Goal: Task Accomplishment & Management: Manage account settings

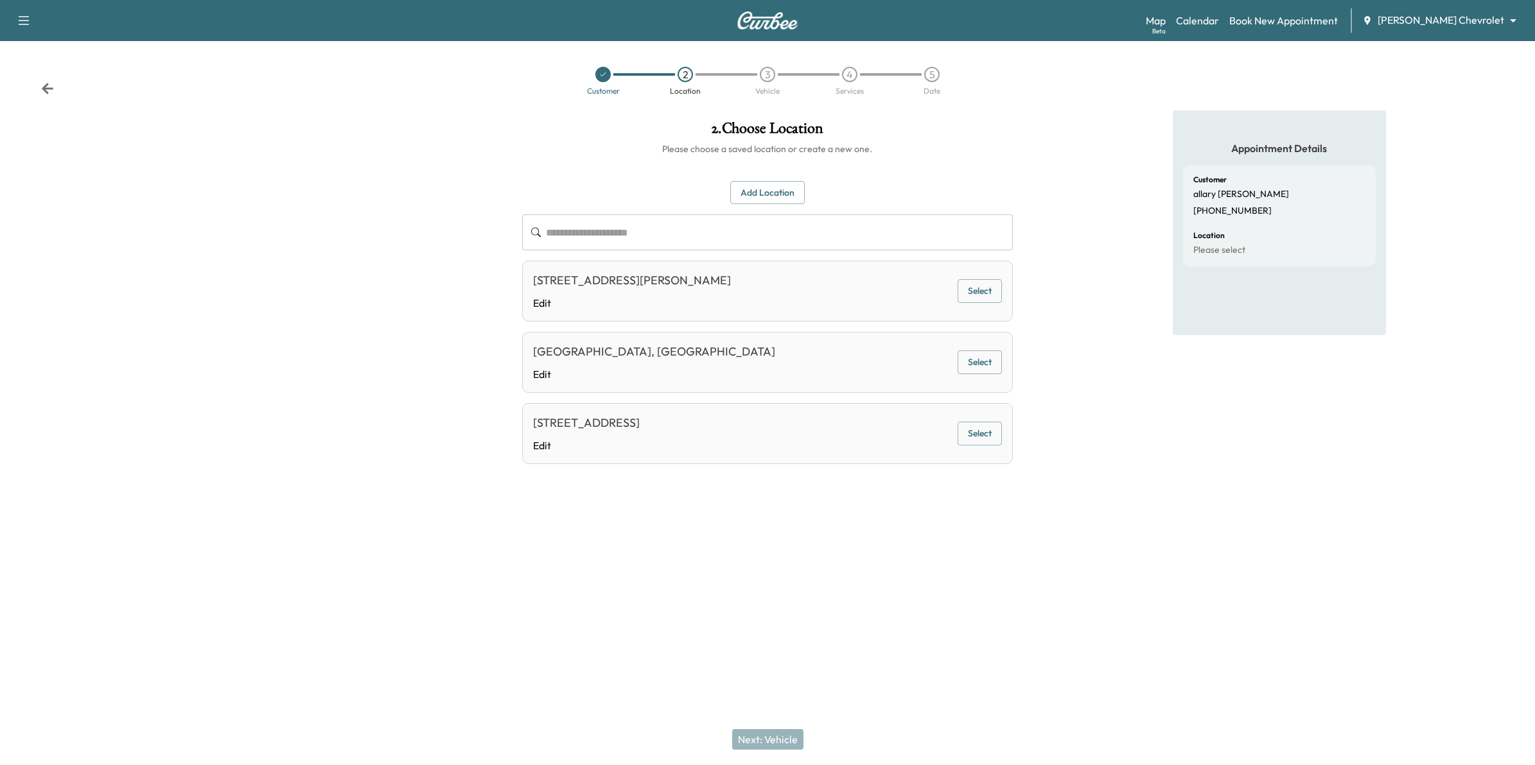
click at [51, 89] on icon at bounding box center [48, 88] width 12 height 11
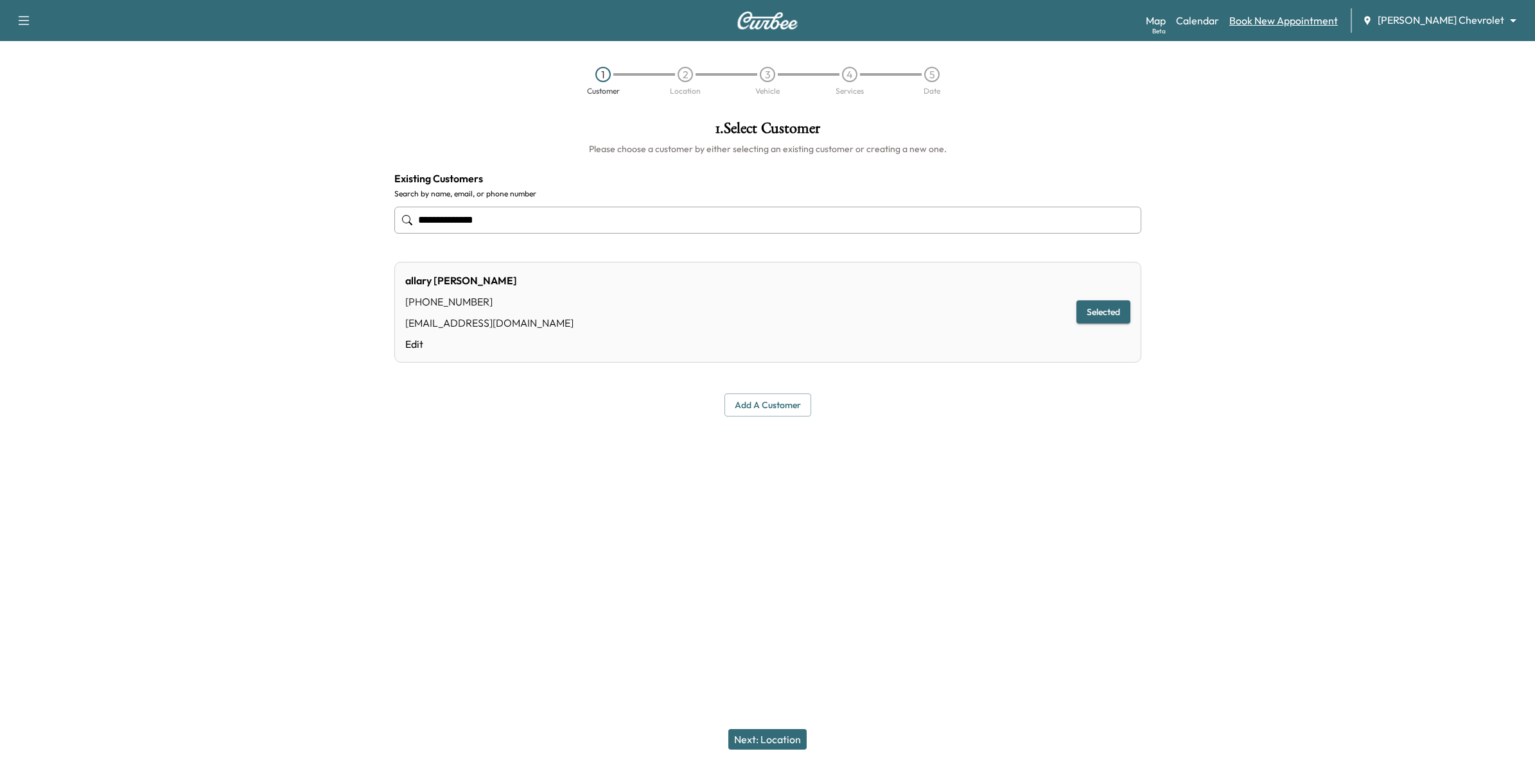
click at [1318, 20] on link "Book New Appointment" at bounding box center [1283, 20] width 109 height 15
click at [1291, 11] on div "Map Beta Calendar Book New Appointment [PERSON_NAME] Chevrolet ******** ​" at bounding box center [1335, 20] width 379 height 24
click at [1295, 17] on link "Book New Appointment" at bounding box center [1283, 20] width 109 height 15
click at [749, 405] on button "Add a customer" at bounding box center [767, 406] width 87 height 24
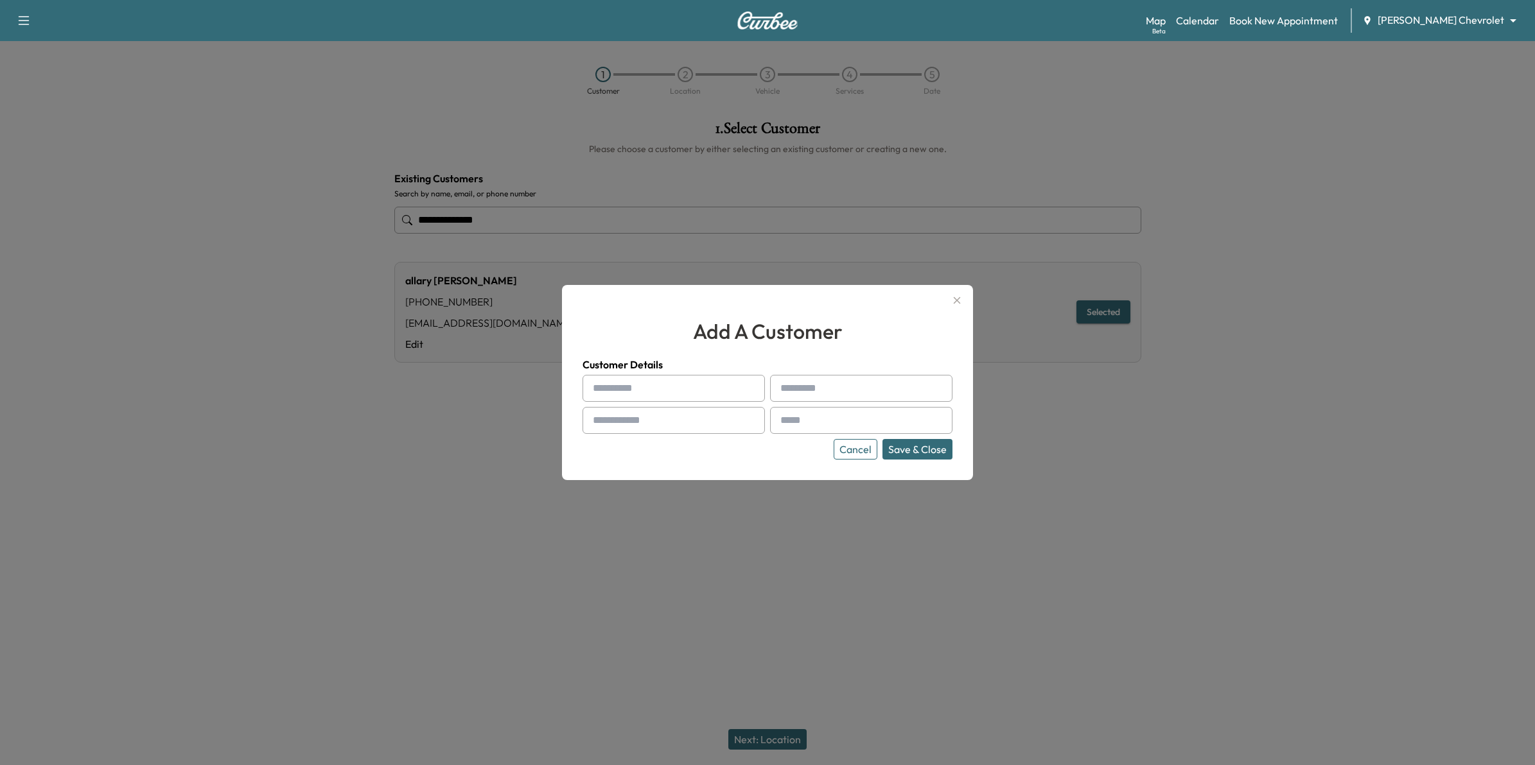
click at [679, 393] on input "text" at bounding box center [673, 388] width 182 height 27
click at [647, 390] on input "text" at bounding box center [673, 388] width 182 height 27
paste input "**********"
type input "**********"
paste input "**********"
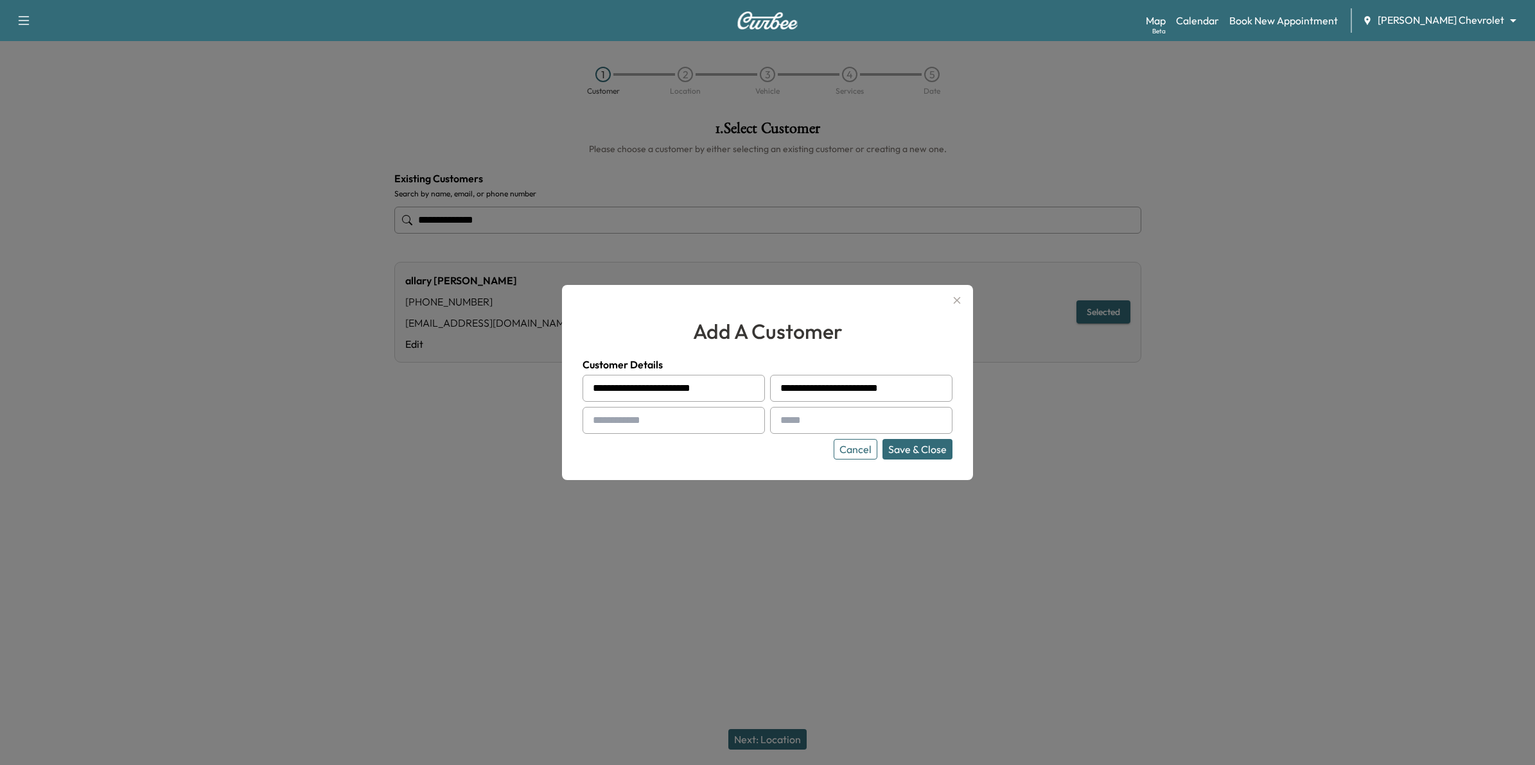
drag, startPoint x: 814, startPoint y: 386, endPoint x: 775, endPoint y: 389, distance: 39.3
click at [775, 389] on div "**********" at bounding box center [861, 388] width 182 height 27
type input "**********"
click at [746, 389] on div at bounding box center [751, 388] width 15 height 15
drag, startPoint x: 740, startPoint y: 385, endPoint x: 630, endPoint y: 392, distance: 110.0
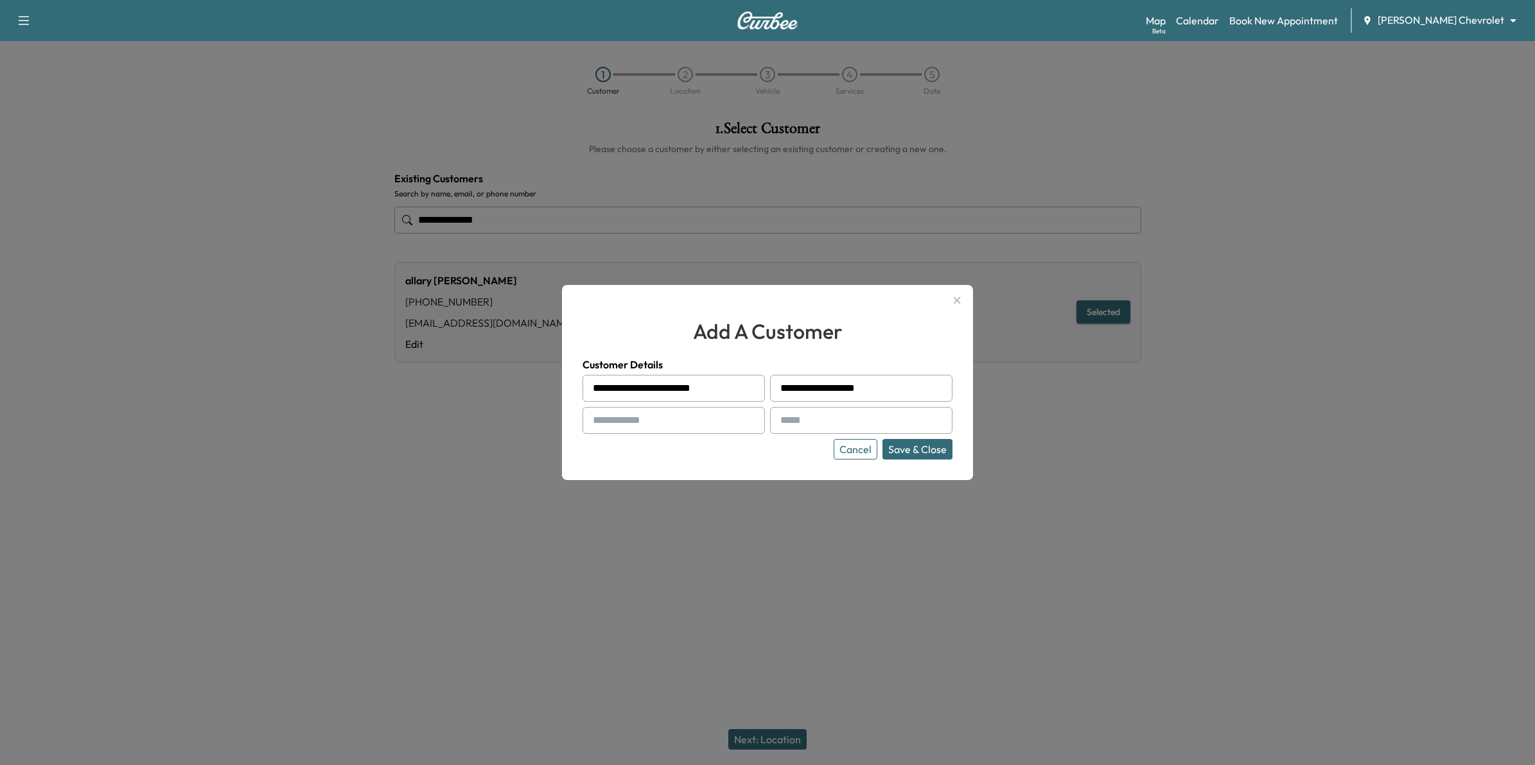
click at [630, 392] on input "**********" at bounding box center [673, 388] width 182 height 27
type input "******"
click at [671, 430] on input "text" at bounding box center [673, 420] width 182 height 27
paste input "**********"
type input "**********"
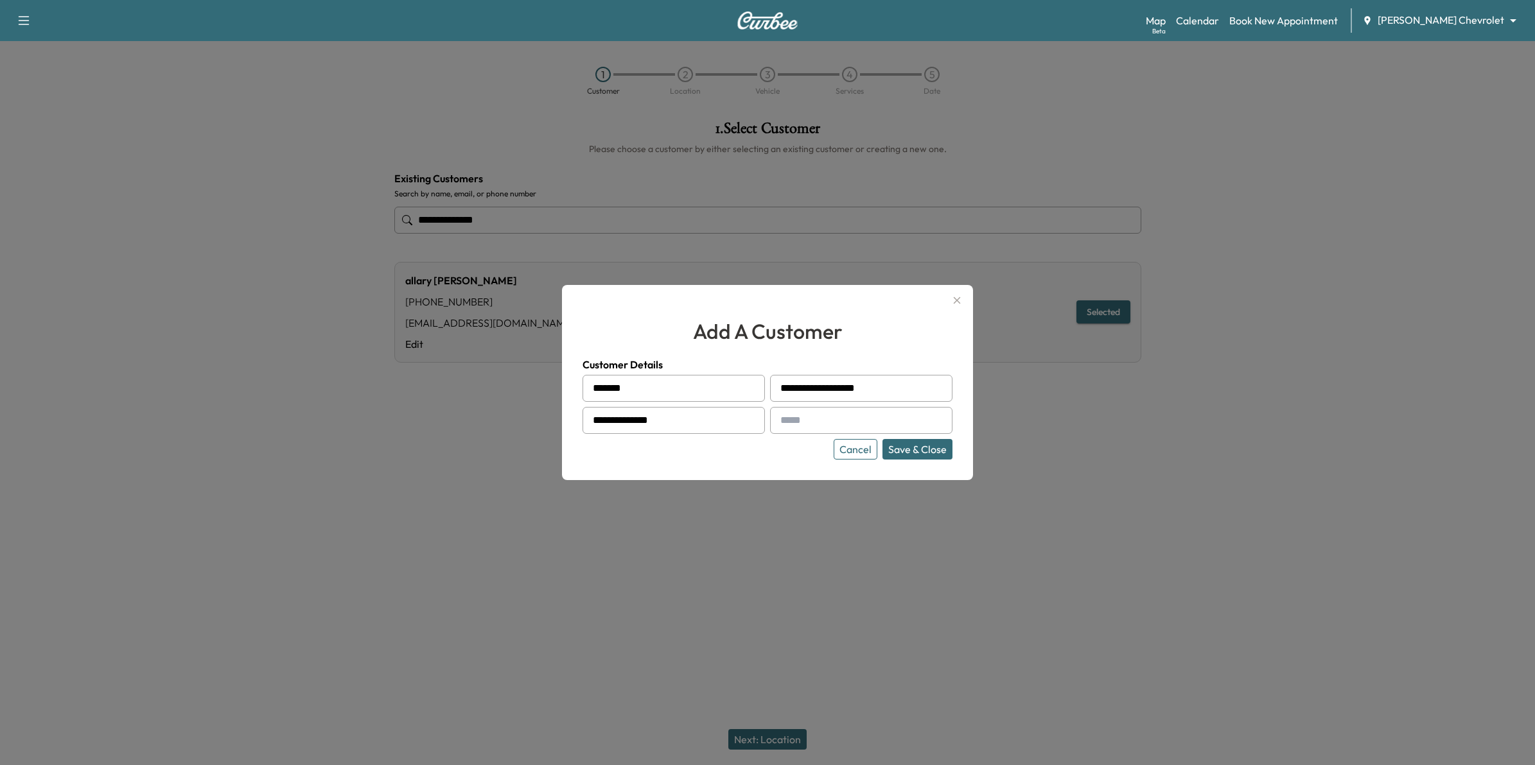
click at [797, 419] on input "text" at bounding box center [861, 420] width 182 height 27
type input "**********"
click at [900, 448] on button "Save & Close" at bounding box center [917, 449] width 70 height 21
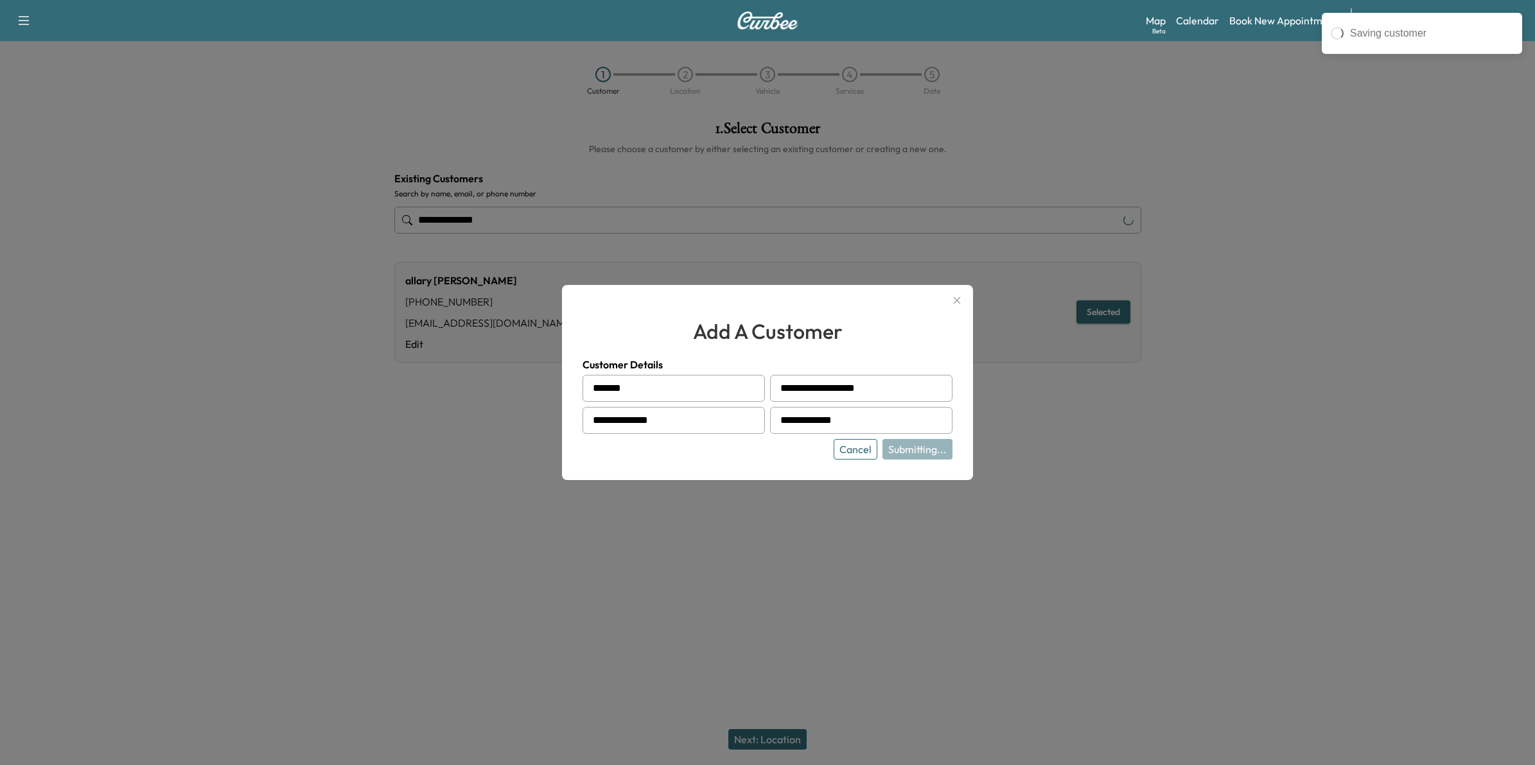
type input "**********"
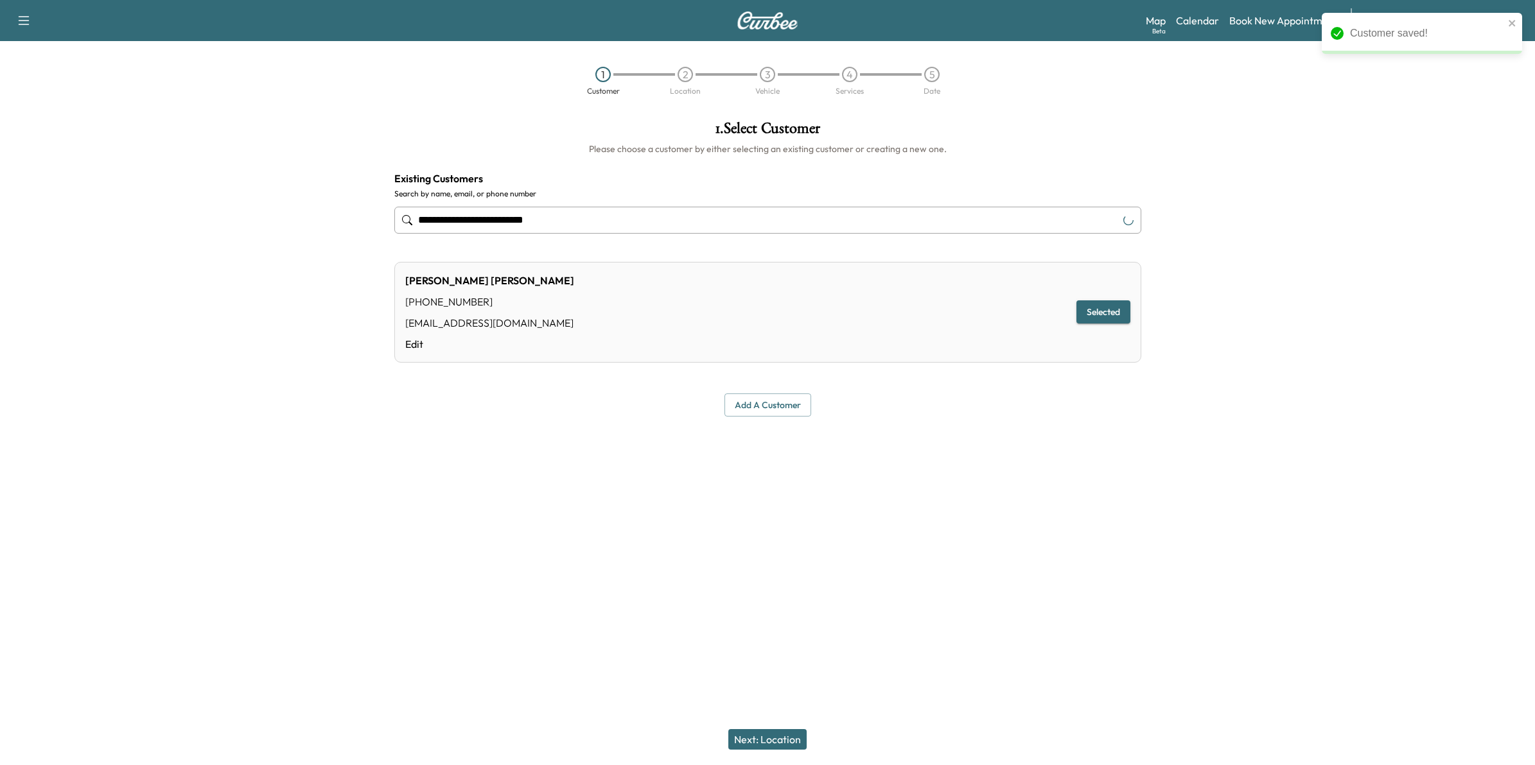
click at [767, 737] on button "Next: Location" at bounding box center [767, 739] width 78 height 21
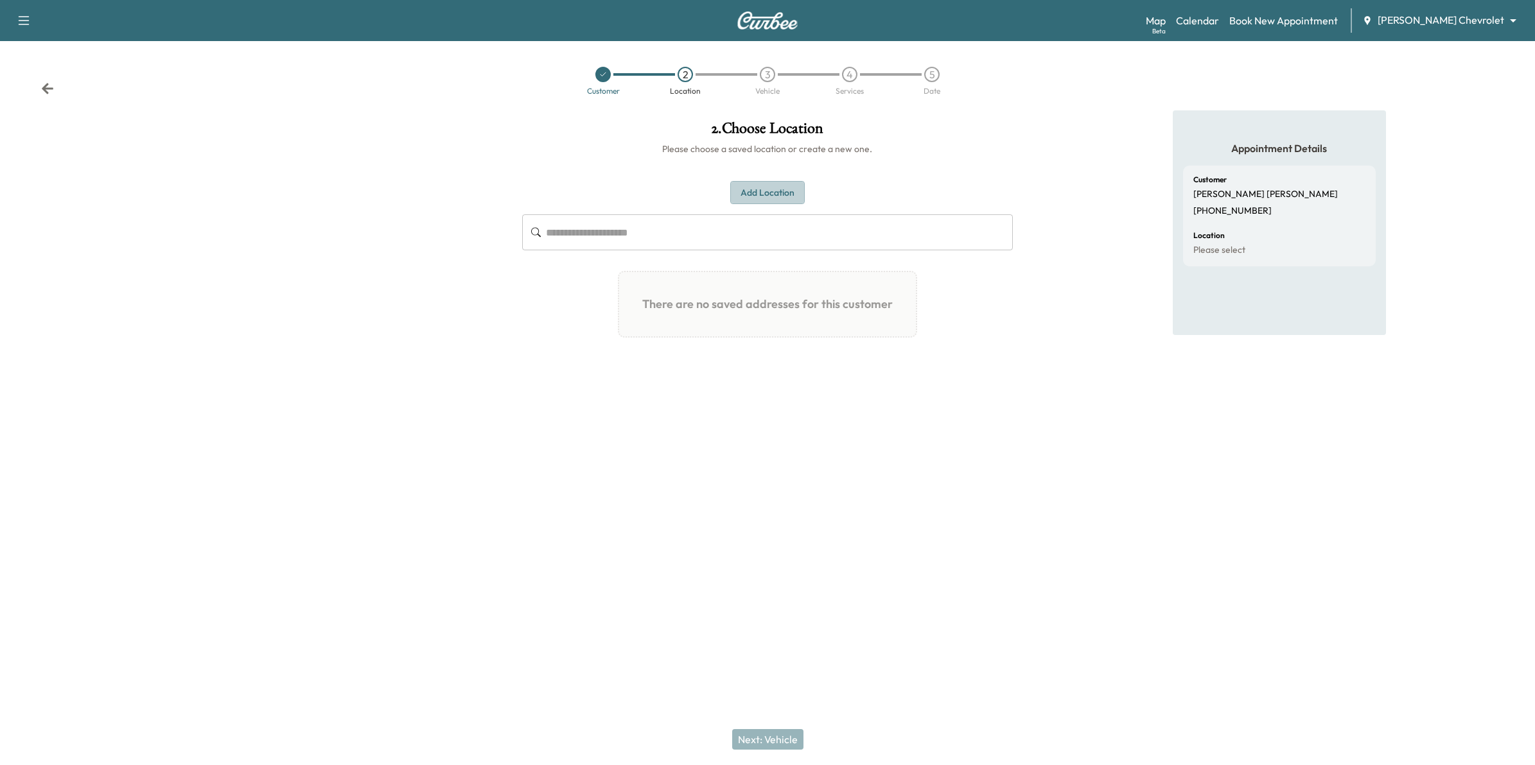
click at [755, 193] on button "Add Location" at bounding box center [767, 193] width 74 height 24
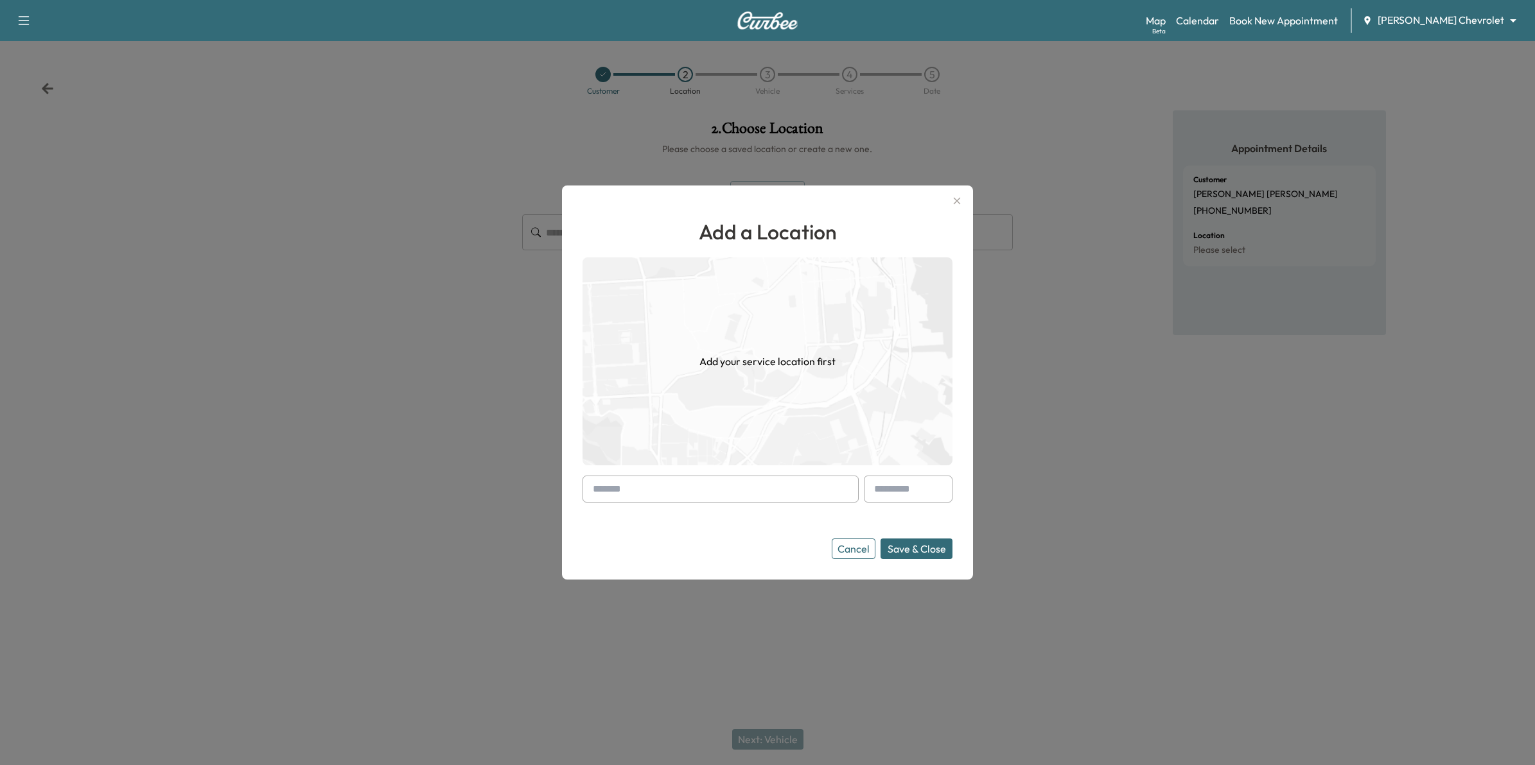
click at [752, 490] on input "text" at bounding box center [720, 489] width 276 height 27
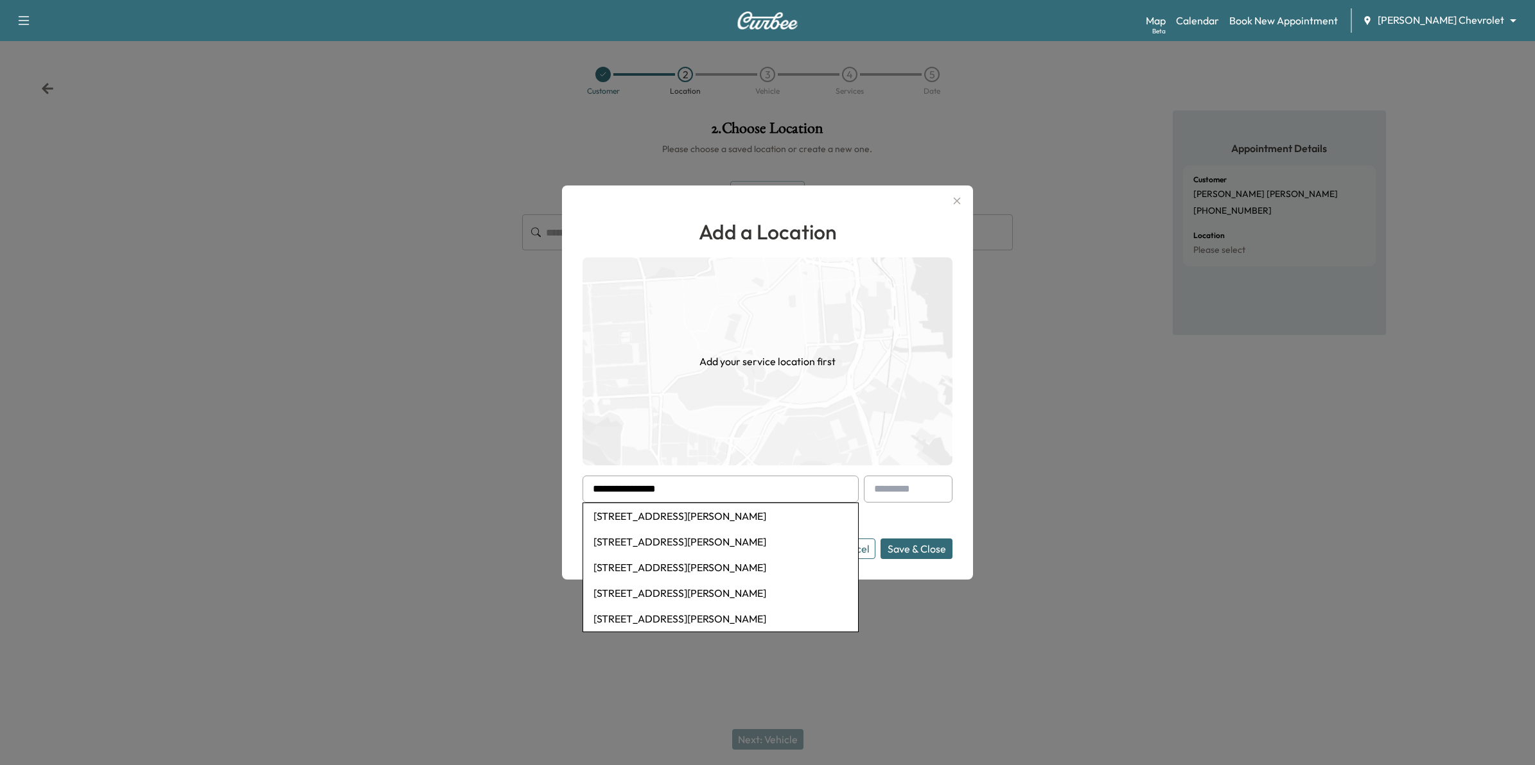
click at [760, 515] on li "8270 Marsh Creek Road, Woodbury, MN, USA" at bounding box center [720, 516] width 275 height 26
type input "**********"
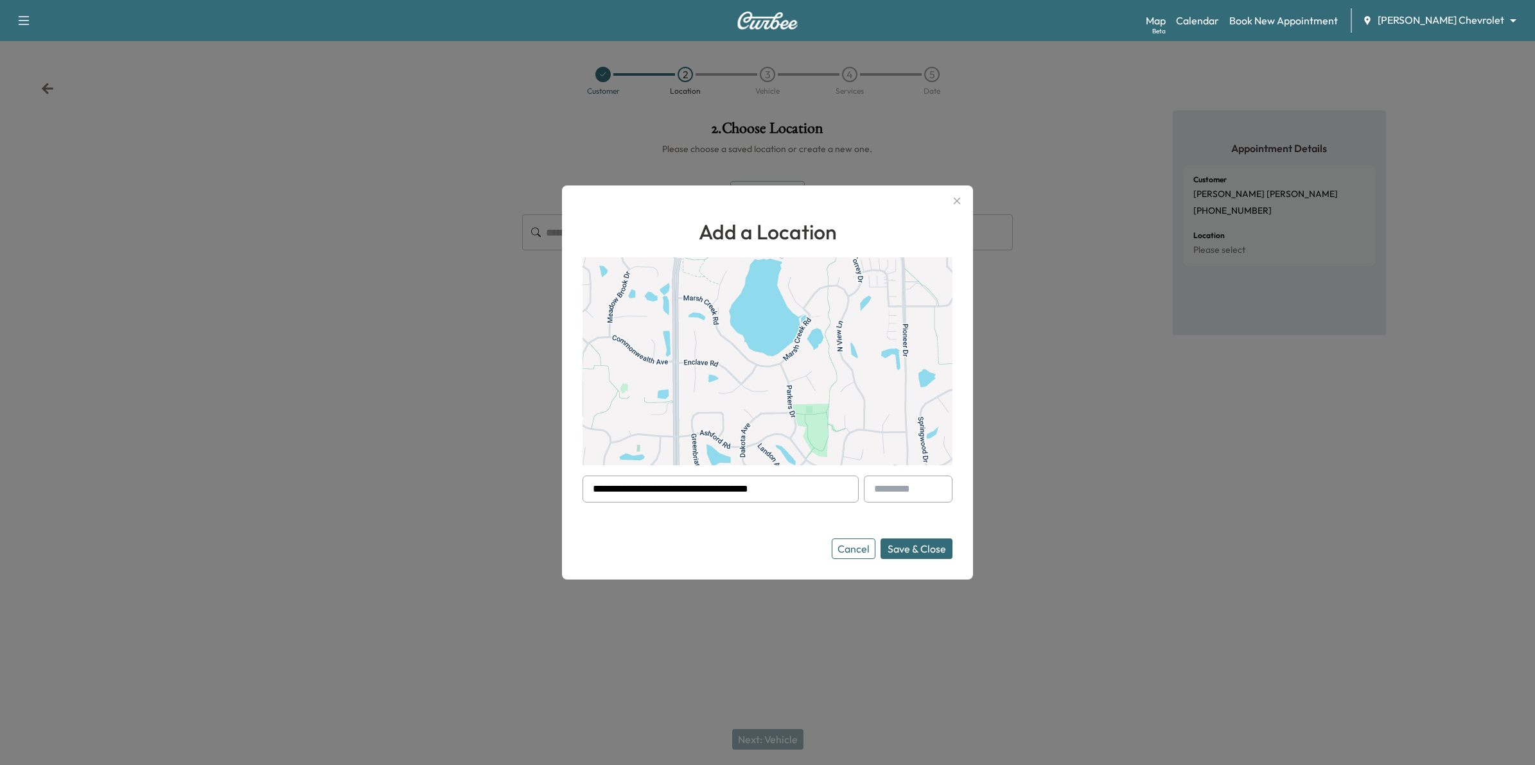
click at [913, 549] on button "Save & Close" at bounding box center [916, 549] width 72 height 21
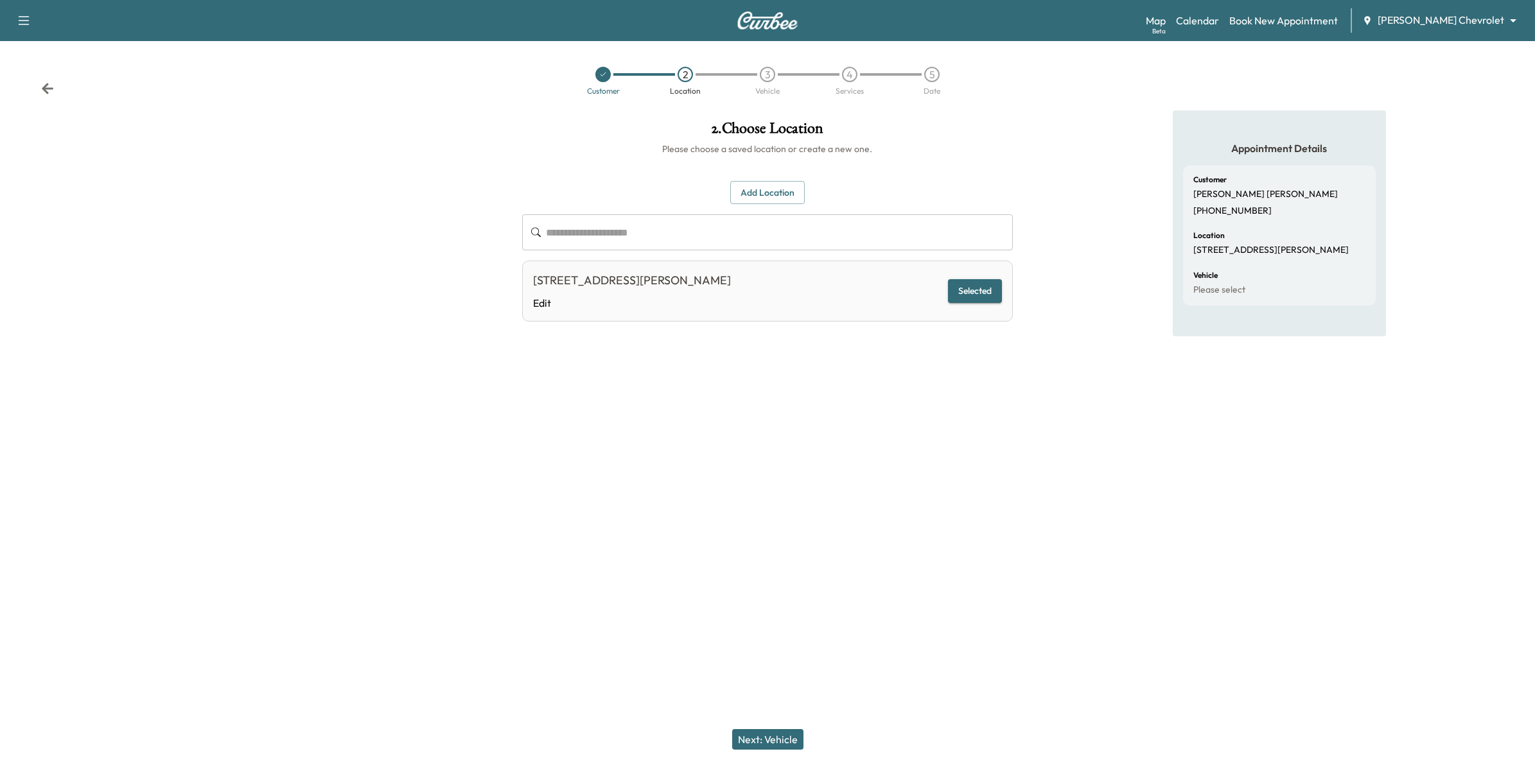
click at [785, 742] on button "Next: Vehicle" at bounding box center [767, 739] width 71 height 21
click at [768, 191] on button "Add a Vehicle" at bounding box center [767, 188] width 76 height 24
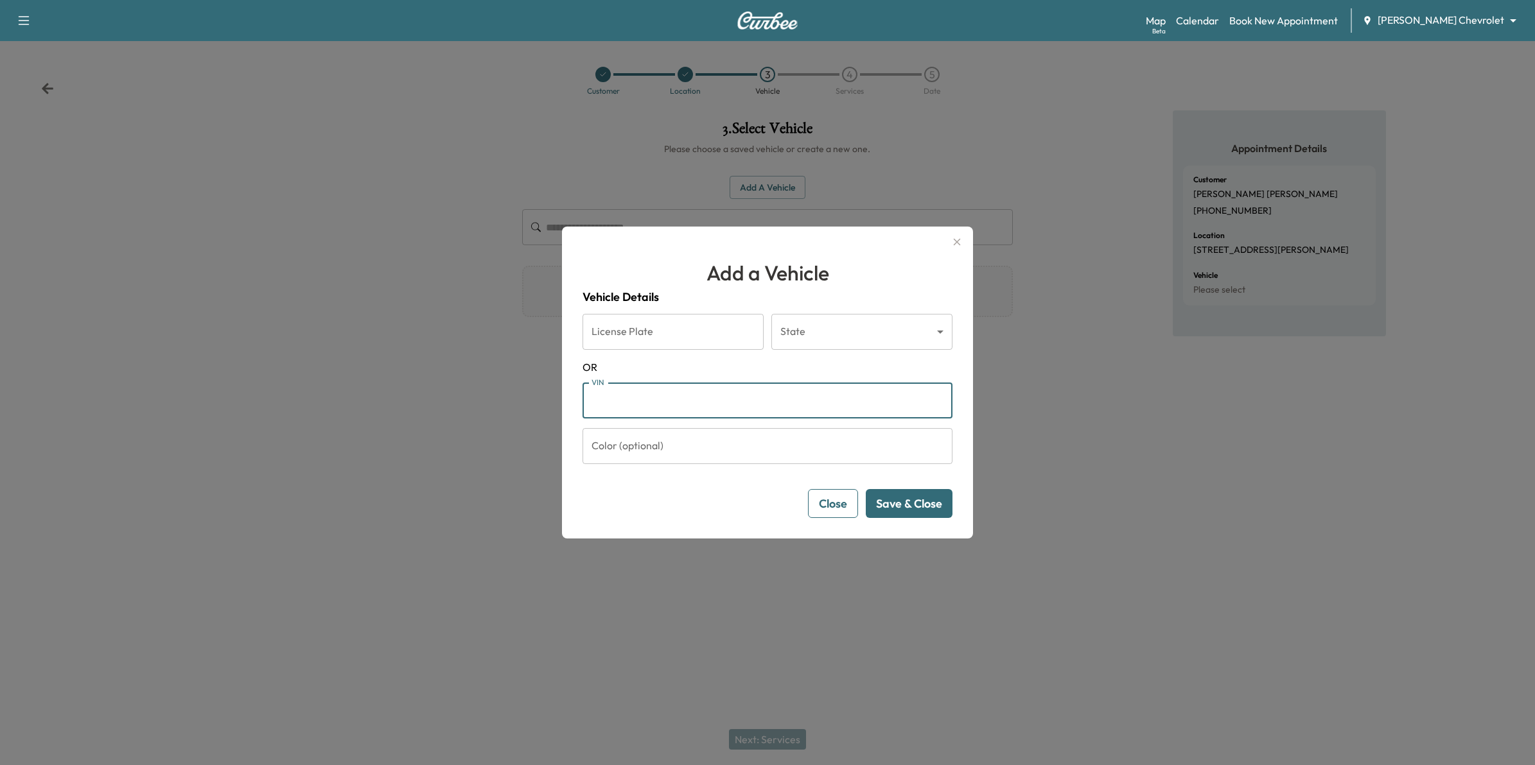
paste input "**********"
type input "**********"
click at [923, 518] on button "Checking ..." at bounding box center [911, 503] width 81 height 29
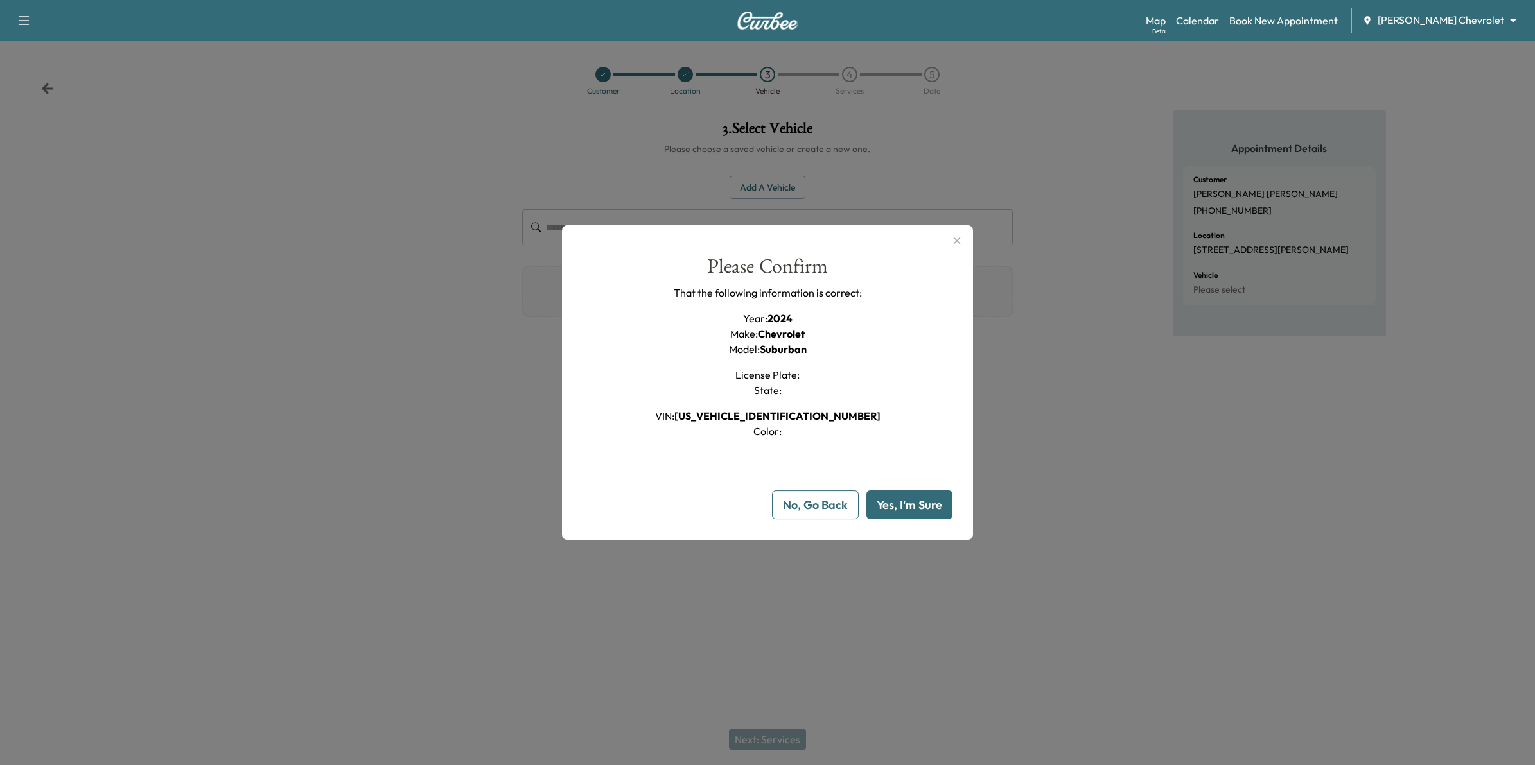
click at [912, 508] on button "Yes, I'm Sure" at bounding box center [909, 505] width 86 height 29
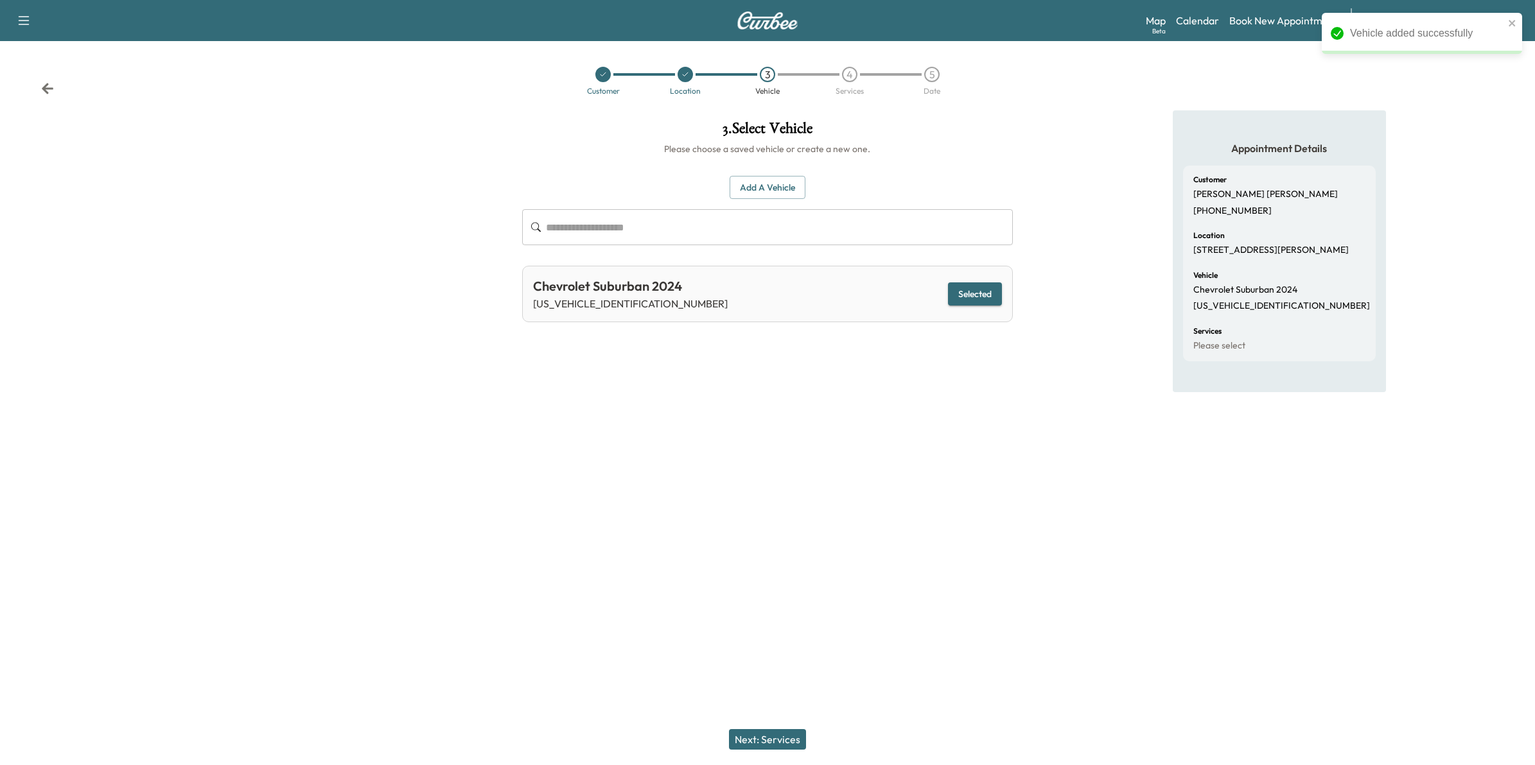
click at [753, 737] on button "Next: Services" at bounding box center [767, 739] width 77 height 21
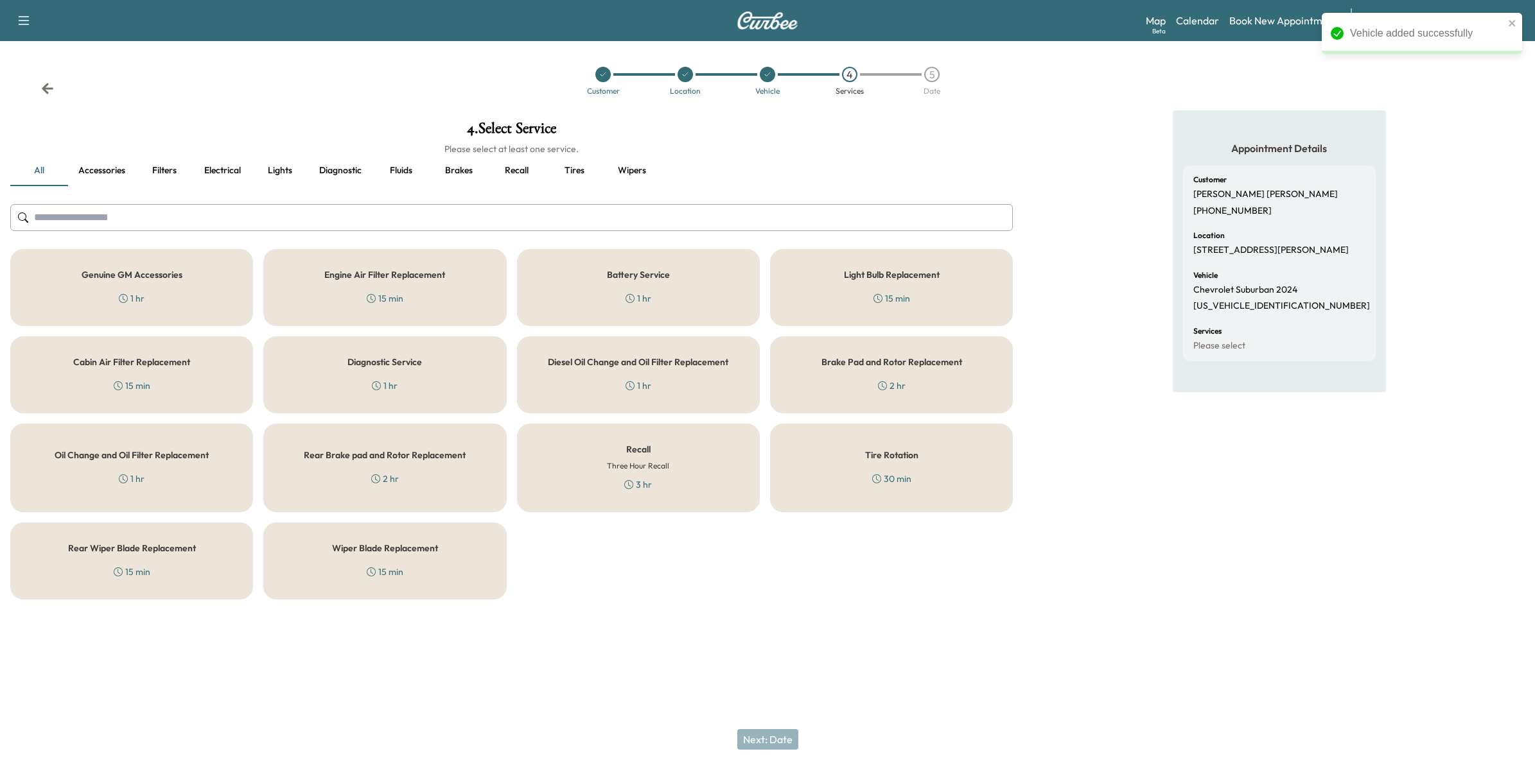
click at [180, 275] on h5 "Genuine GM Accessories" at bounding box center [132, 274] width 101 height 9
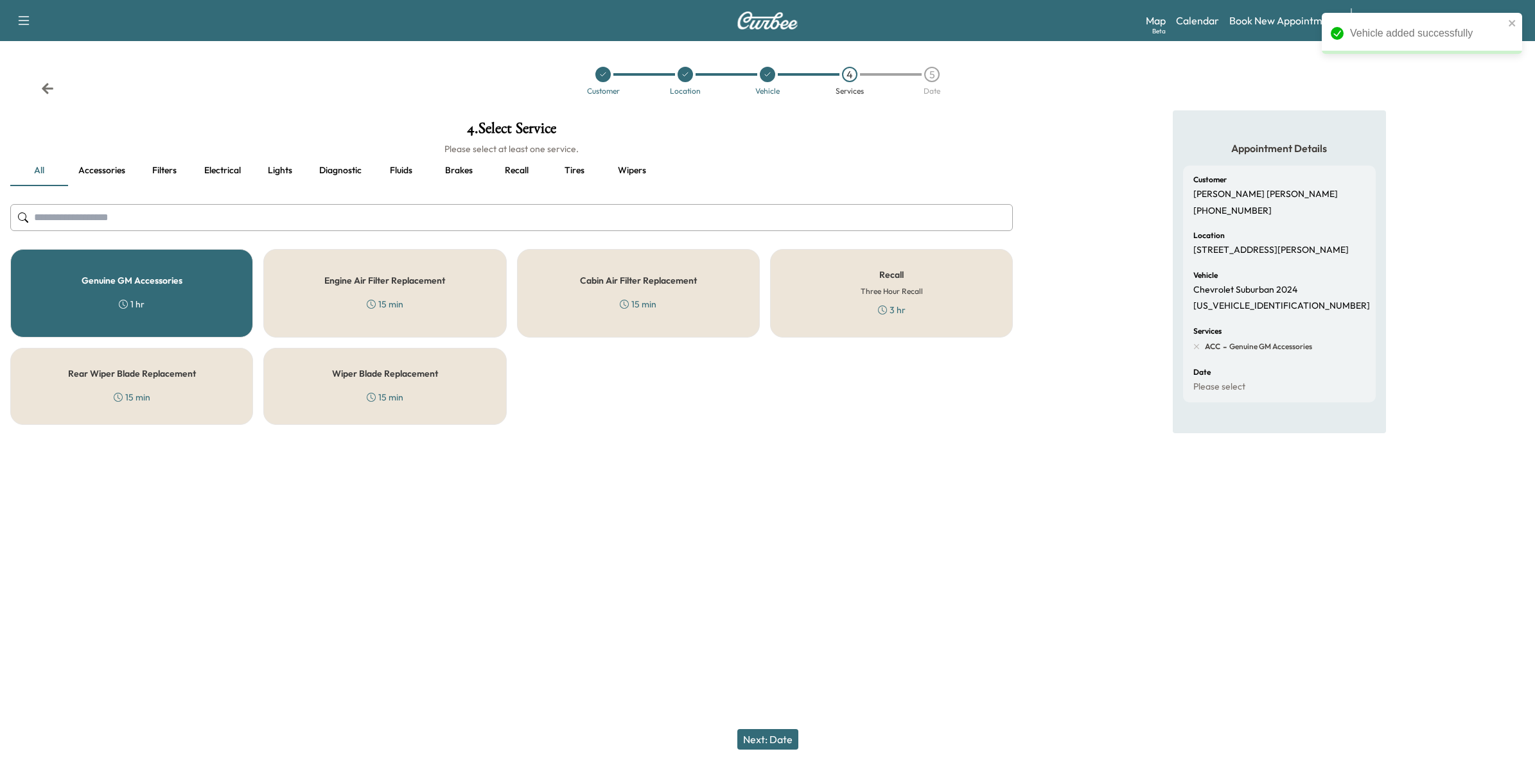
click at [785, 740] on button "Next: Date" at bounding box center [767, 739] width 61 height 21
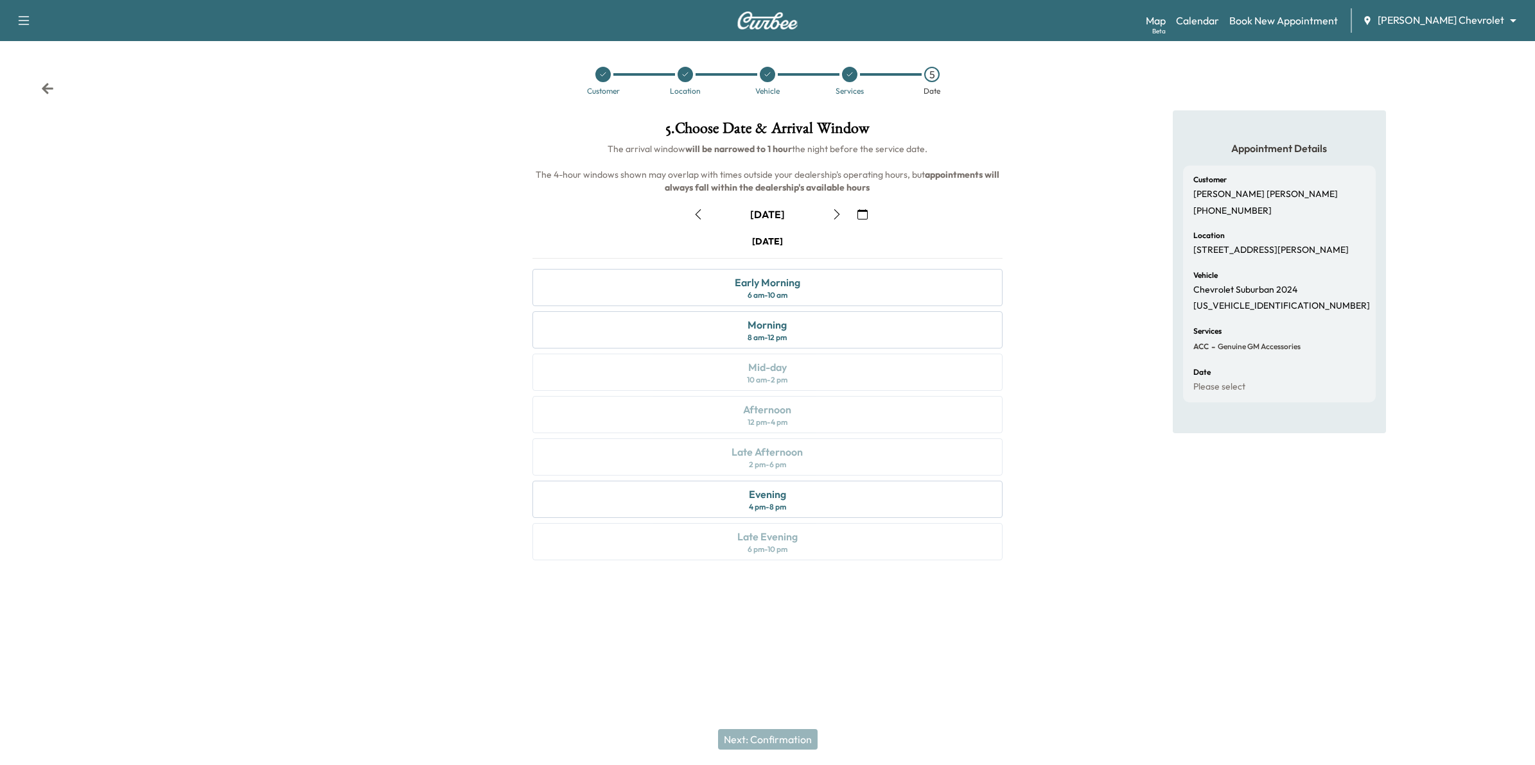
click at [859, 218] on icon "button" at bounding box center [862, 214] width 10 height 10
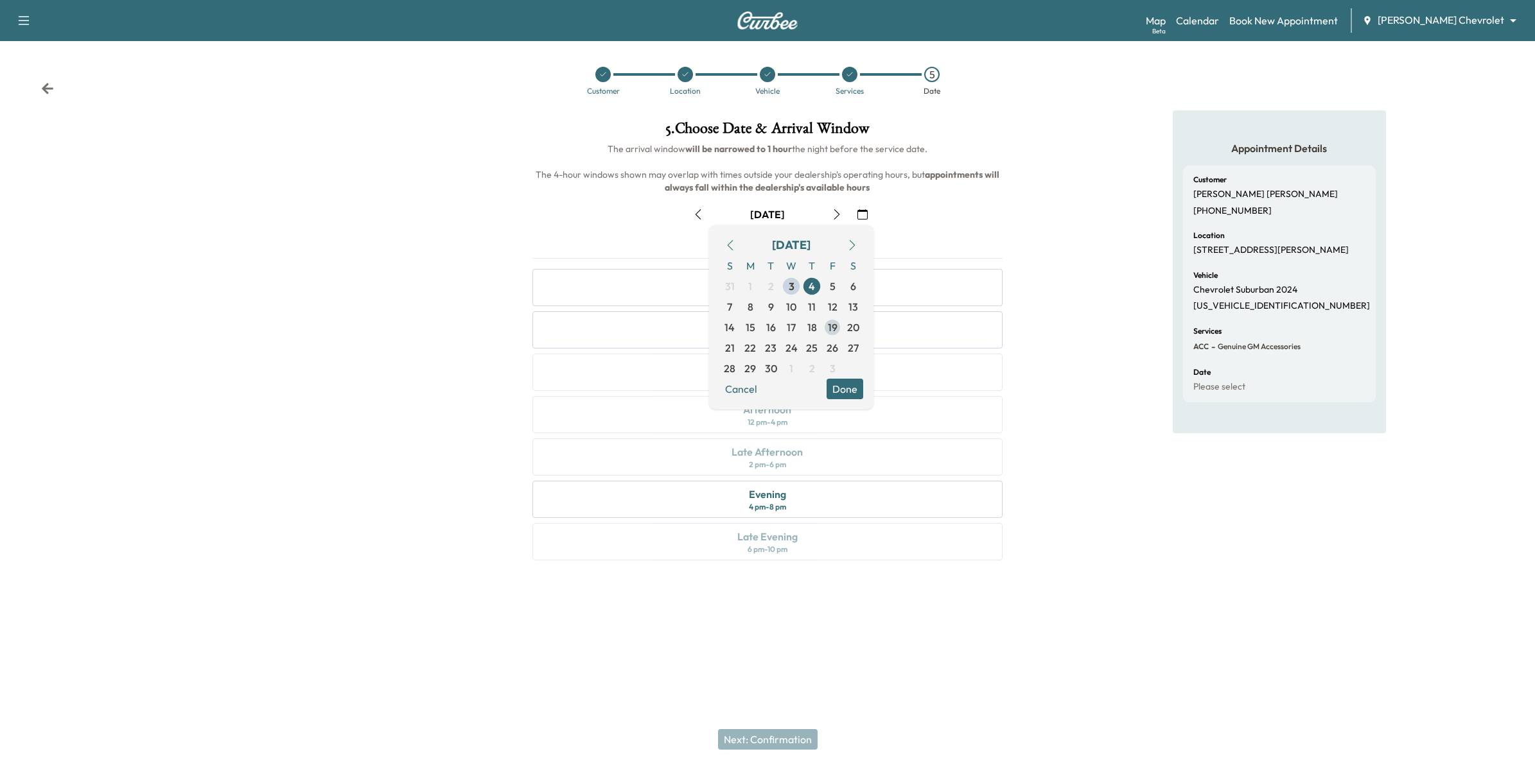
click at [832, 331] on span "19" at bounding box center [833, 327] width 10 height 15
click at [1056, 428] on div "Appointment Details Customer ELVIRA J RODRIGUEZ CORTES (952) 999-2455 Location …" at bounding box center [1279, 343] width 512 height 466
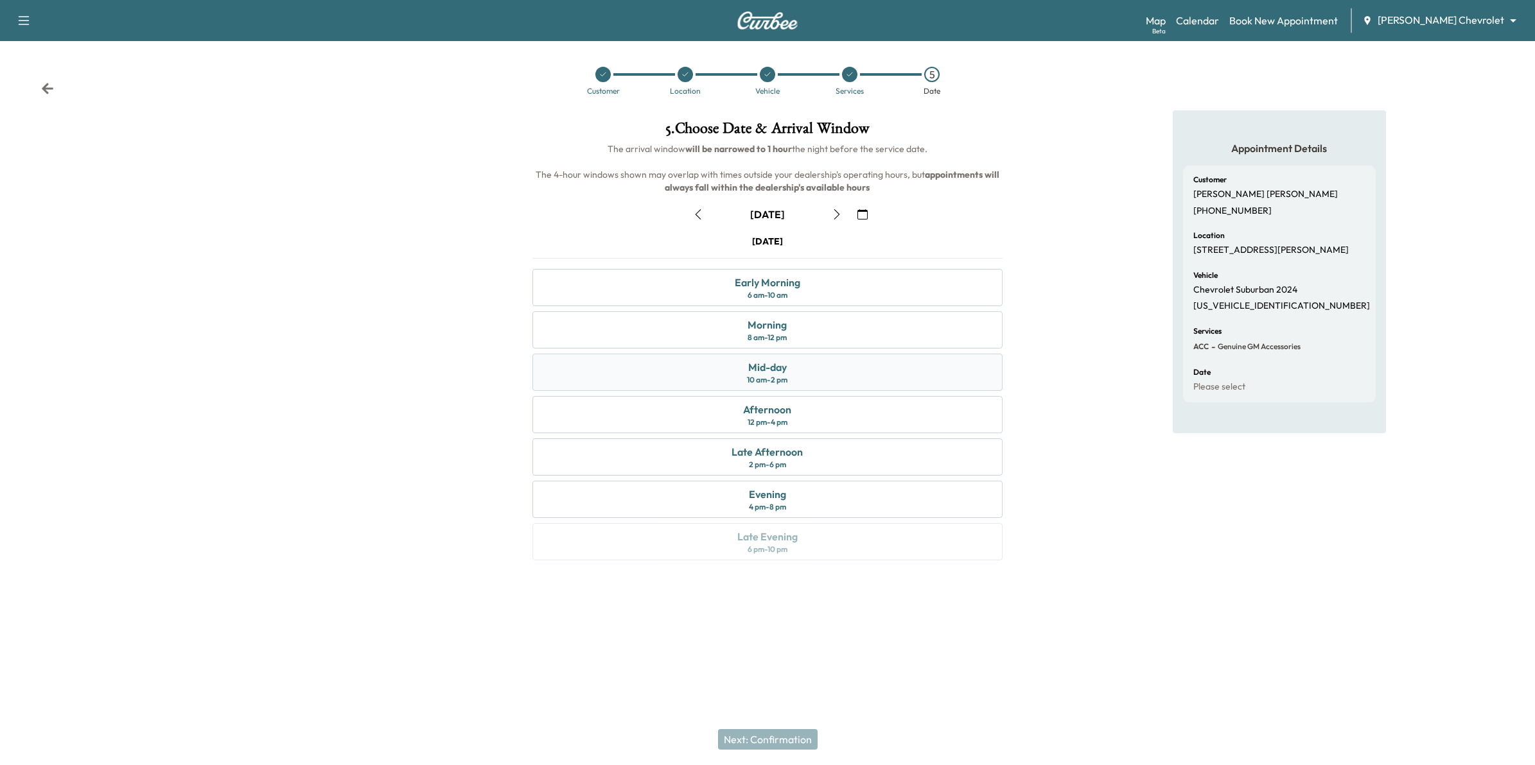
click at [803, 370] on div "Mid-day 10 am - 2 pm" at bounding box center [767, 372] width 471 height 37
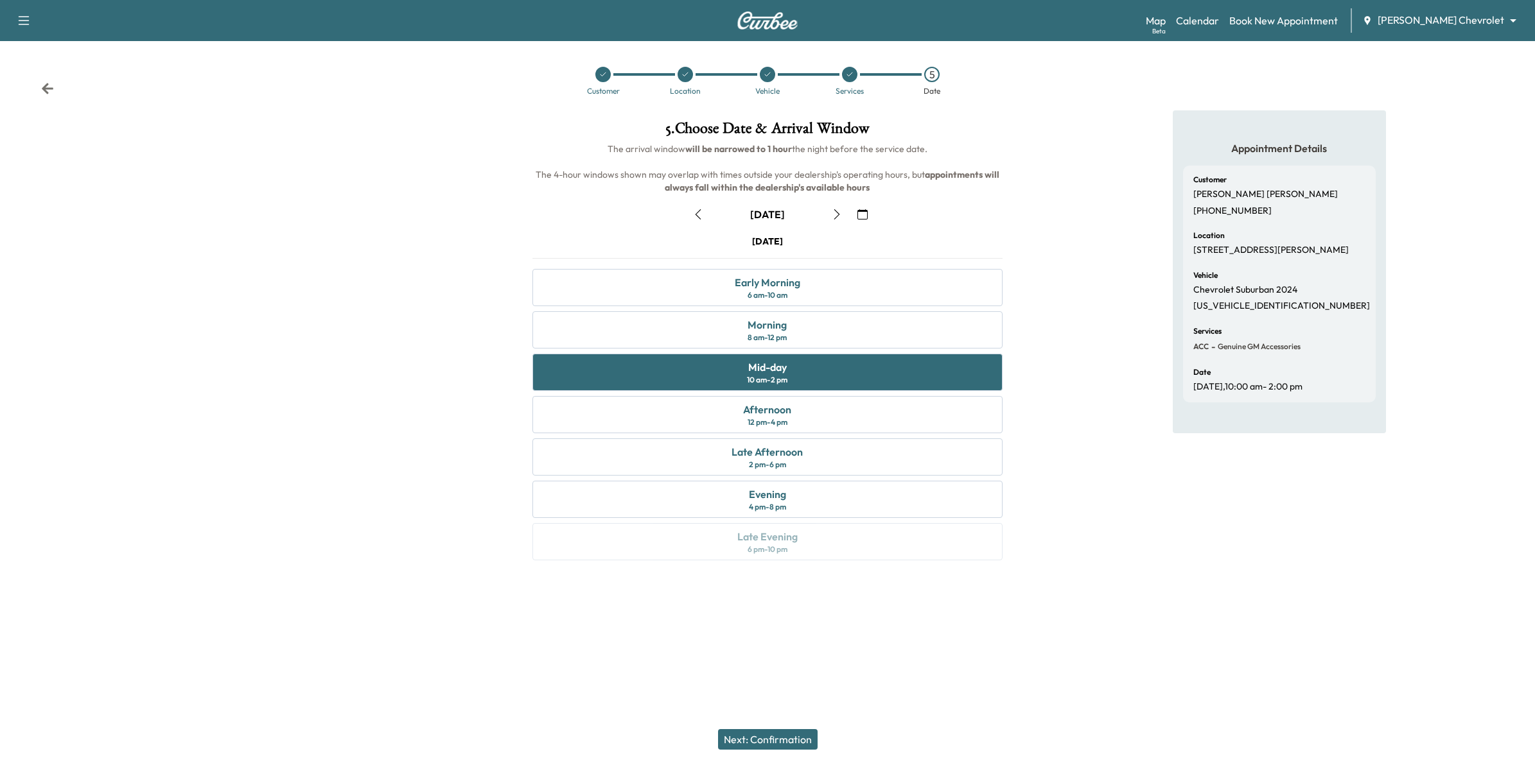
click at [783, 738] on button "Next: Confirmation" at bounding box center [768, 739] width 100 height 21
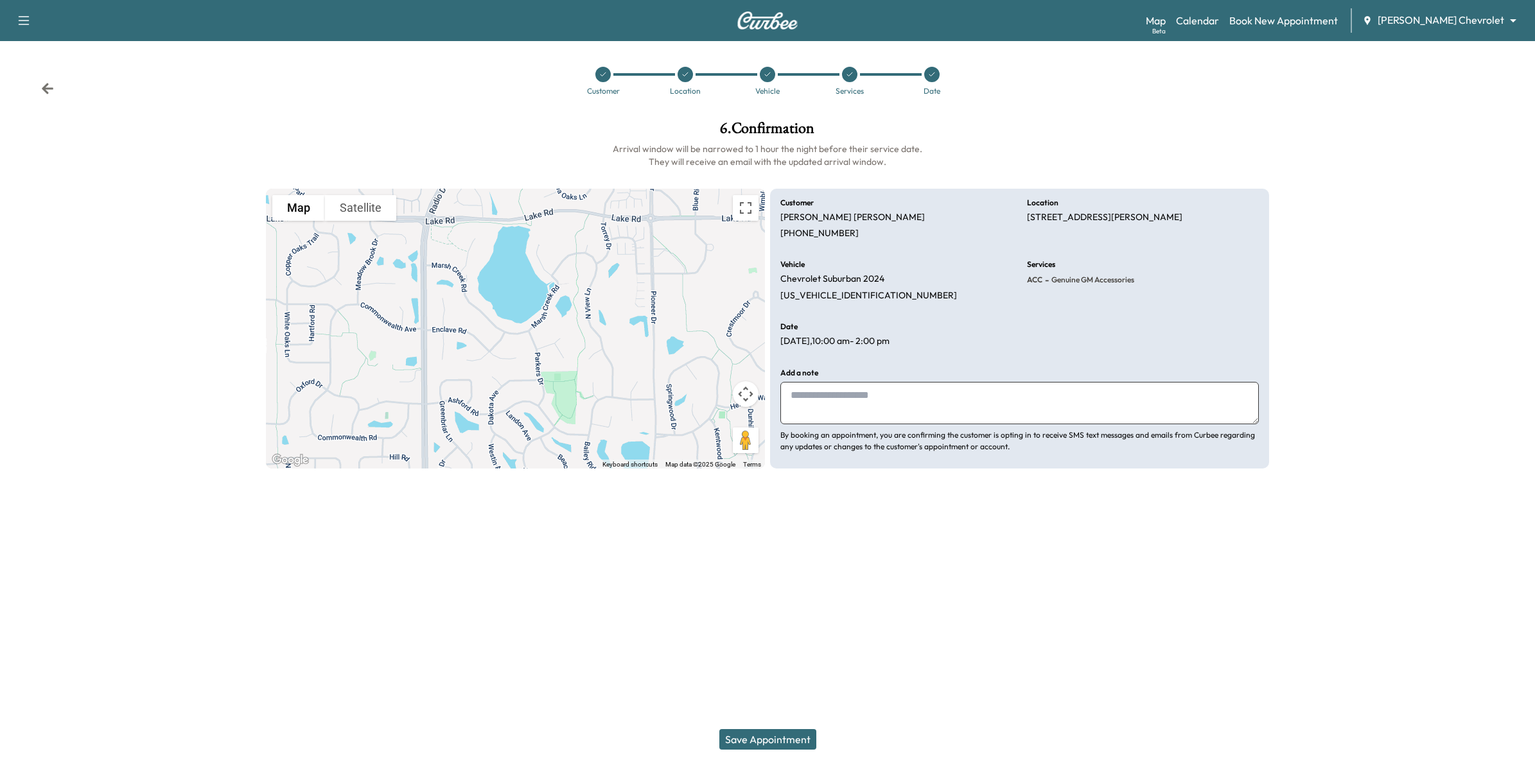
click at [46, 89] on icon at bounding box center [48, 88] width 12 height 11
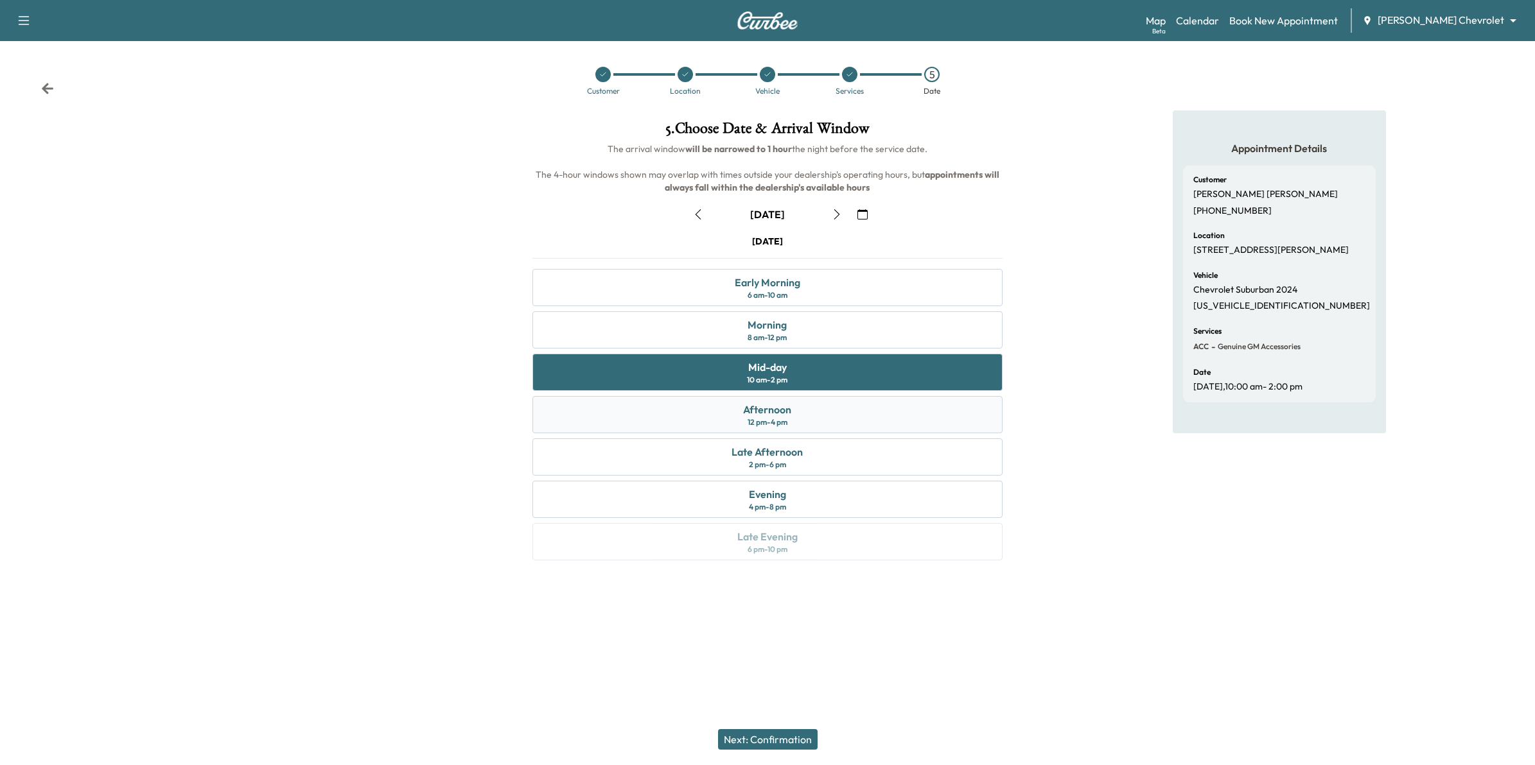
click at [846, 415] on div "Afternoon 12 pm - 4 pm" at bounding box center [767, 414] width 471 height 37
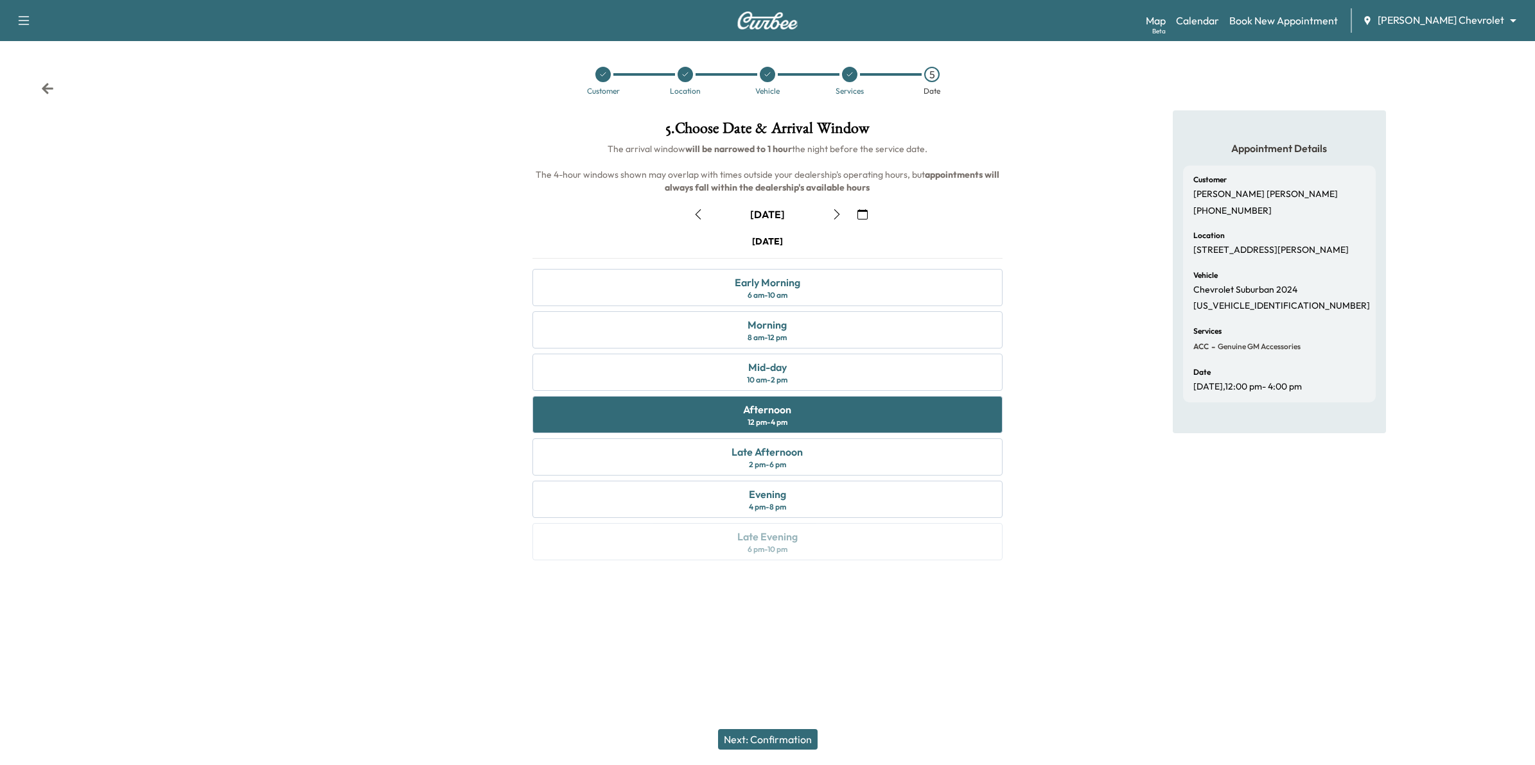
click at [771, 739] on button "Next: Confirmation" at bounding box center [768, 739] width 100 height 21
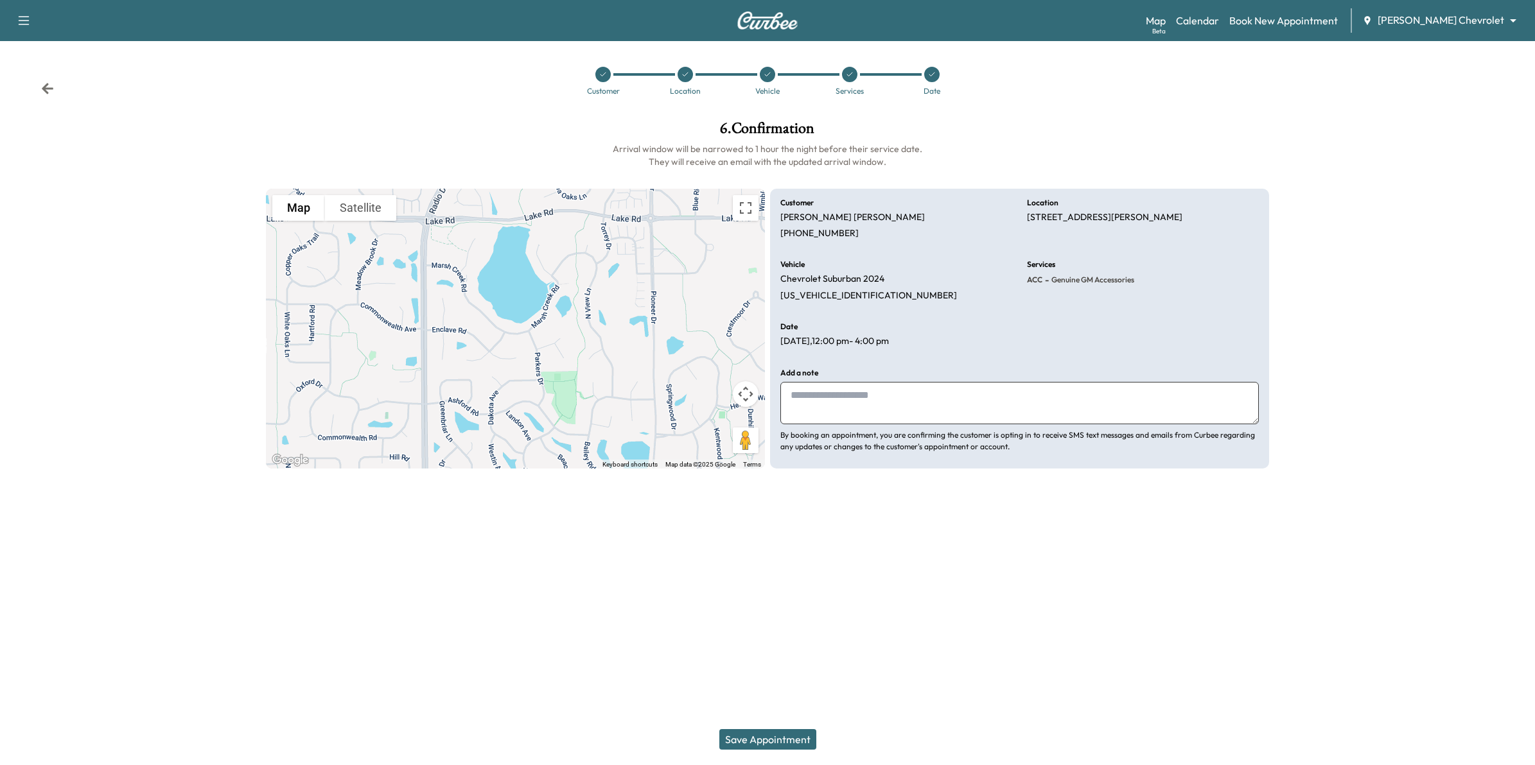
click at [886, 396] on textarea at bounding box center [1019, 403] width 478 height 42
click at [774, 743] on button "Save Appointment" at bounding box center [767, 739] width 97 height 21
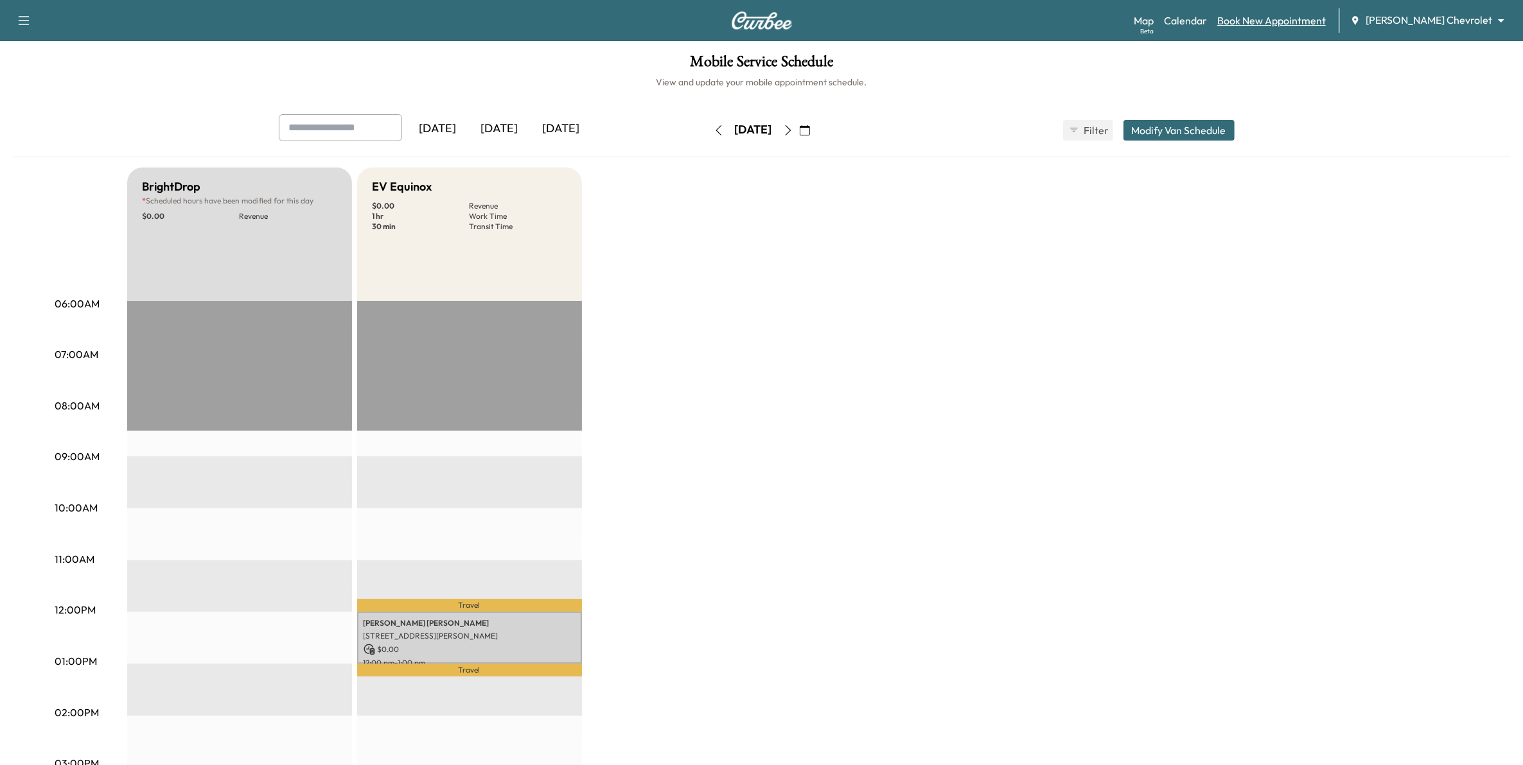
click at [1276, 15] on link "Book New Appointment" at bounding box center [1271, 20] width 109 height 15
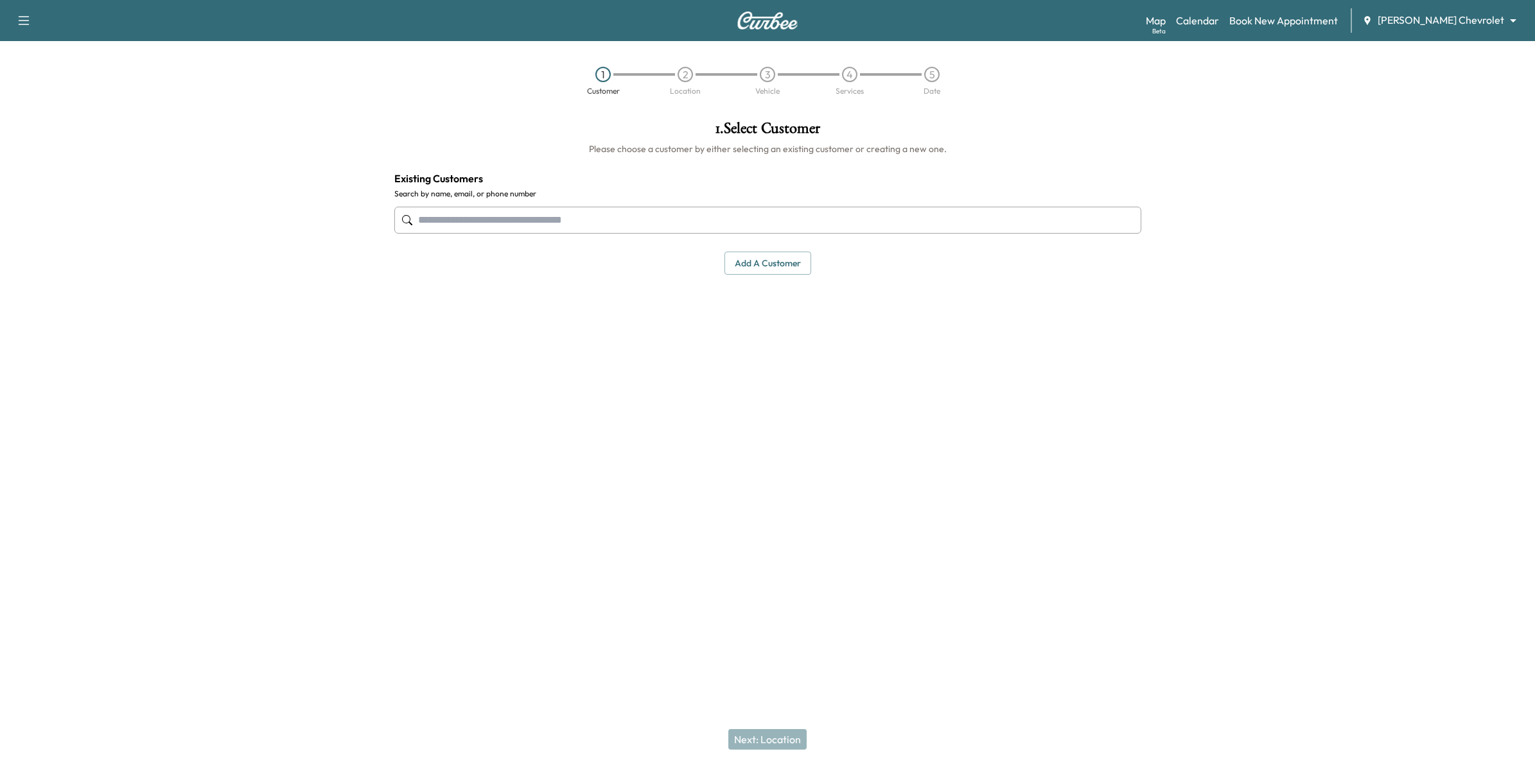
click at [881, 226] on input "text" at bounding box center [767, 220] width 747 height 27
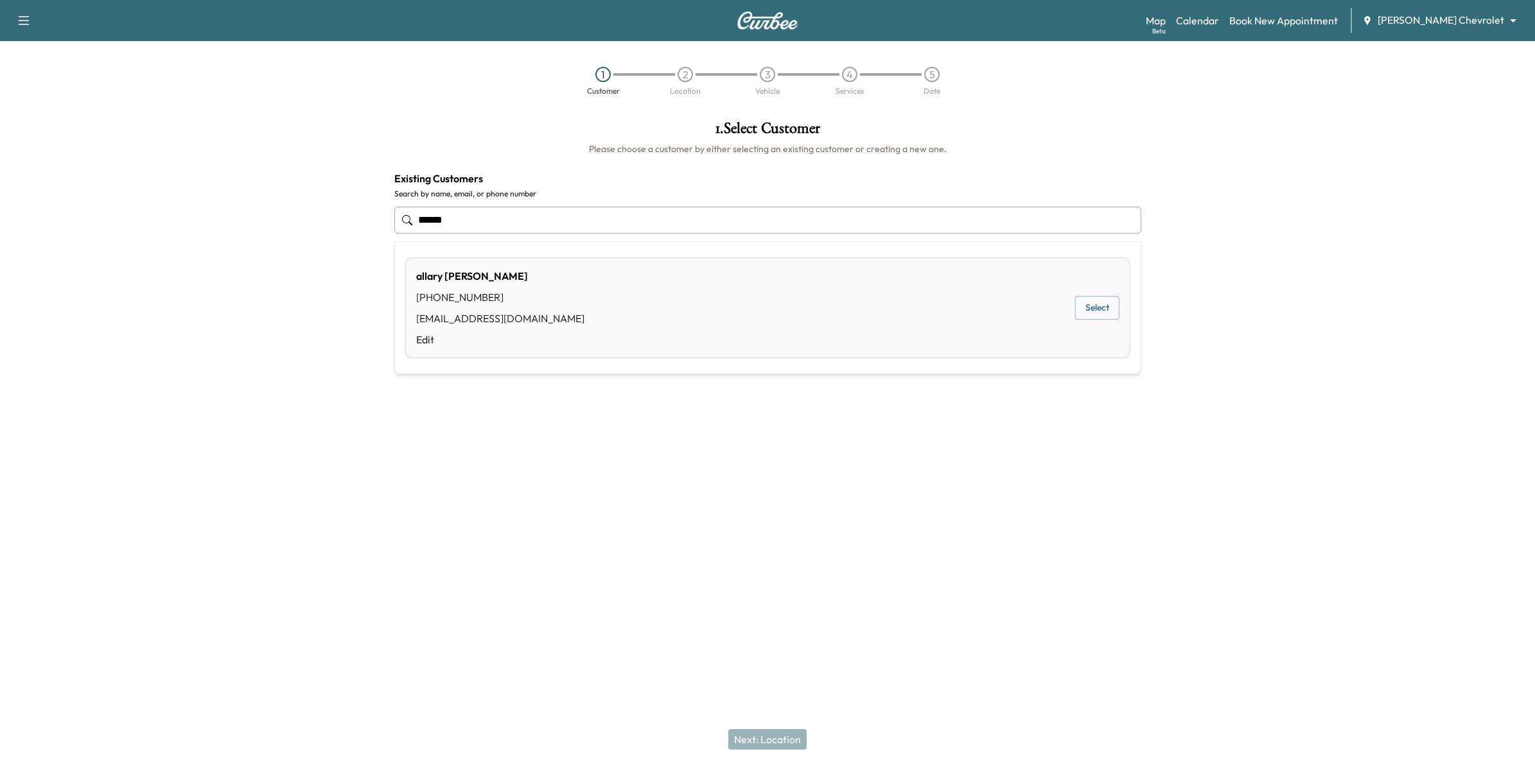
click at [1106, 315] on button "Select" at bounding box center [1097, 309] width 44 height 24
type input "**********"
click at [771, 740] on button "Next: Location" at bounding box center [767, 739] width 78 height 21
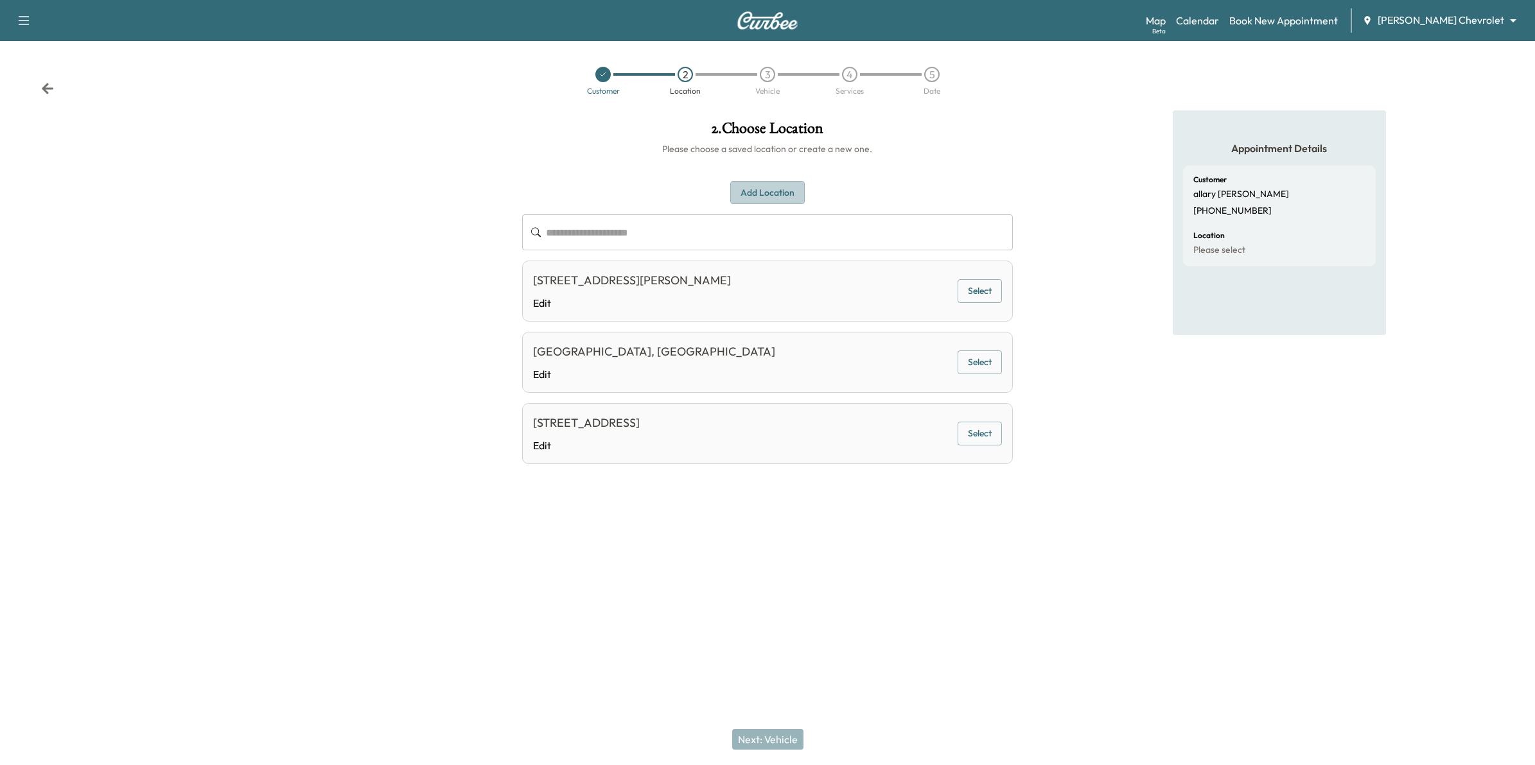
click at [788, 194] on button "Add Location" at bounding box center [767, 193] width 74 height 24
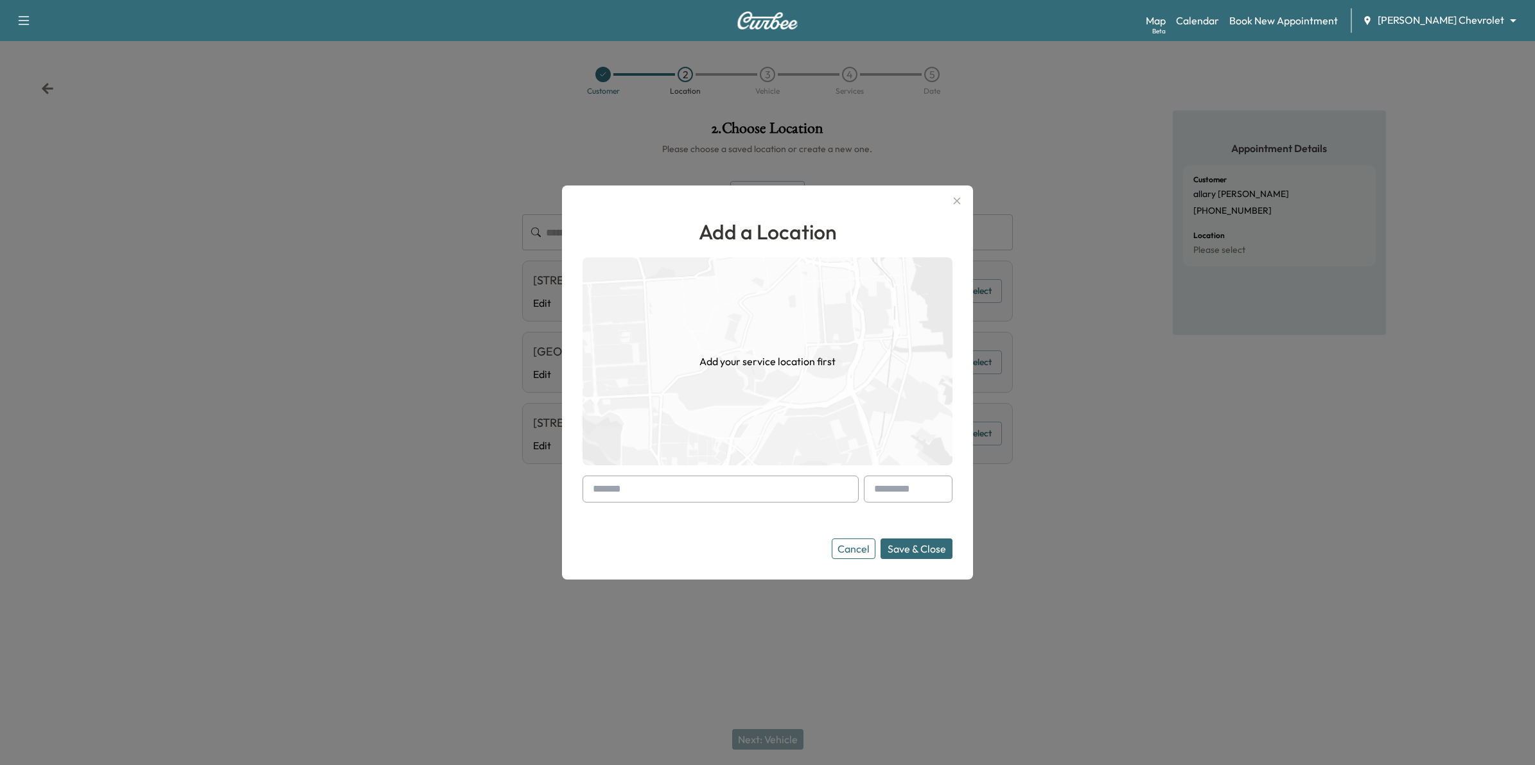
click at [640, 490] on input "text" at bounding box center [720, 489] width 276 height 27
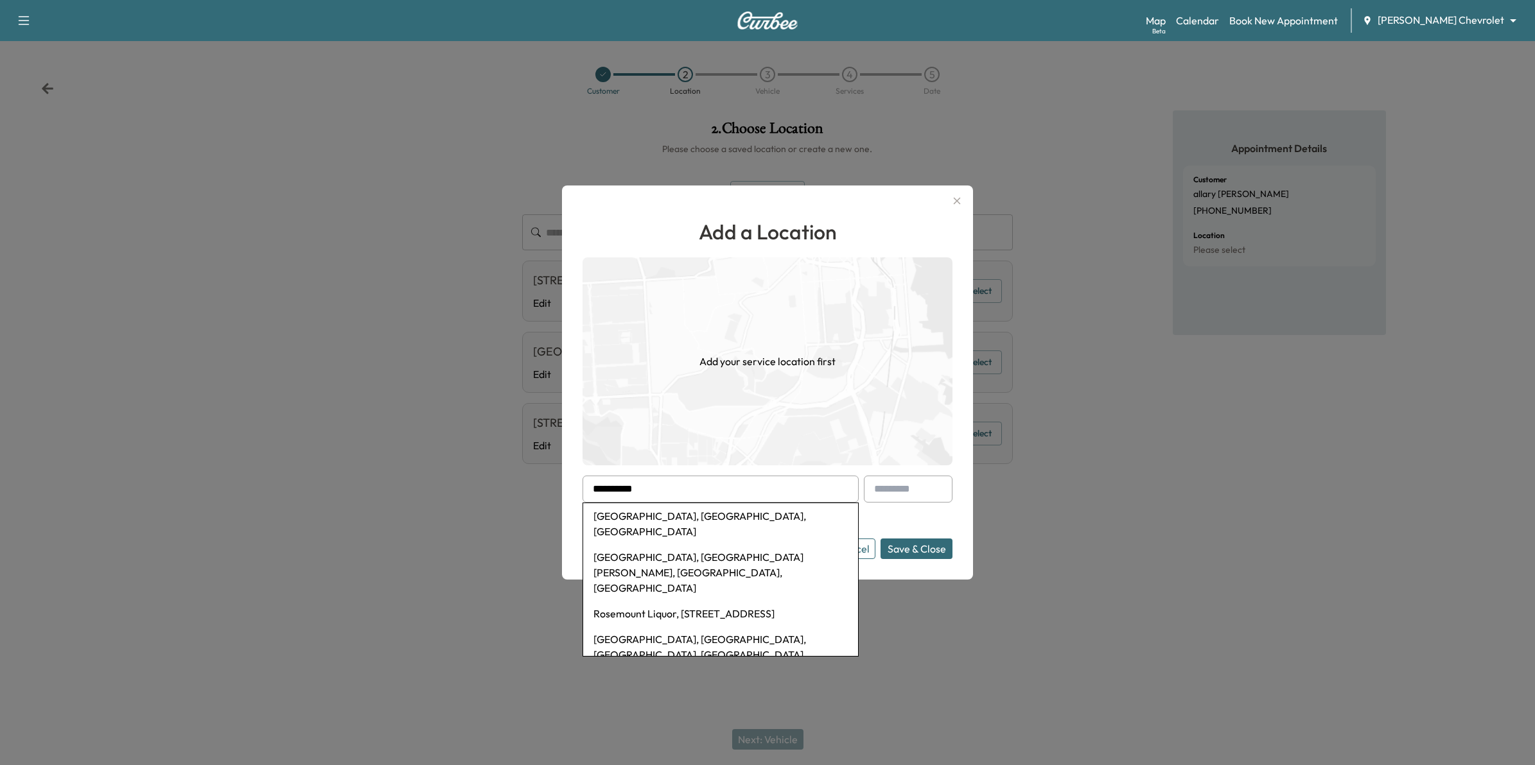
click at [638, 515] on li "Rosemount, MN, USA" at bounding box center [720, 523] width 275 height 41
type input "**********"
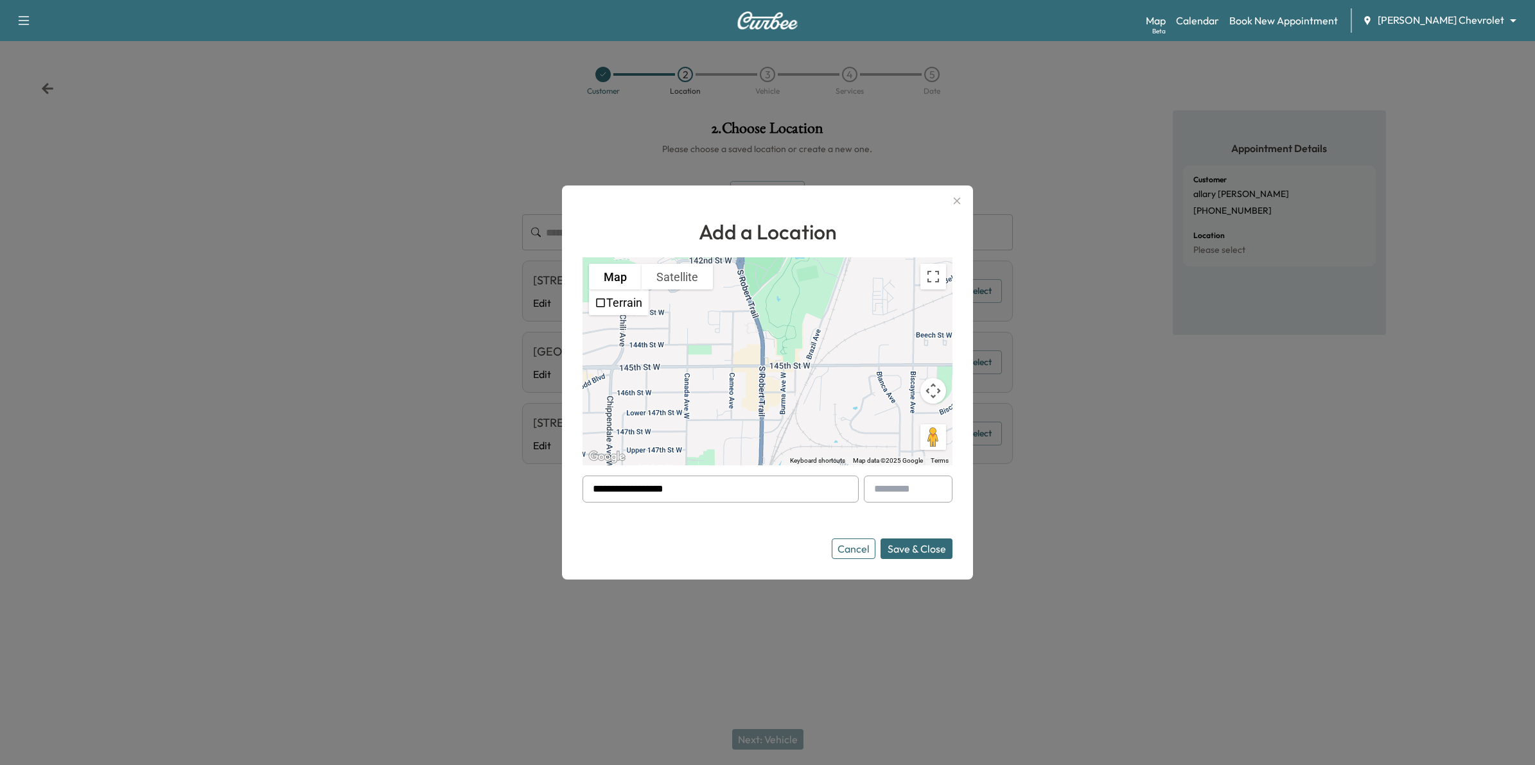
click at [864, 553] on button "Cancel" at bounding box center [854, 549] width 44 height 21
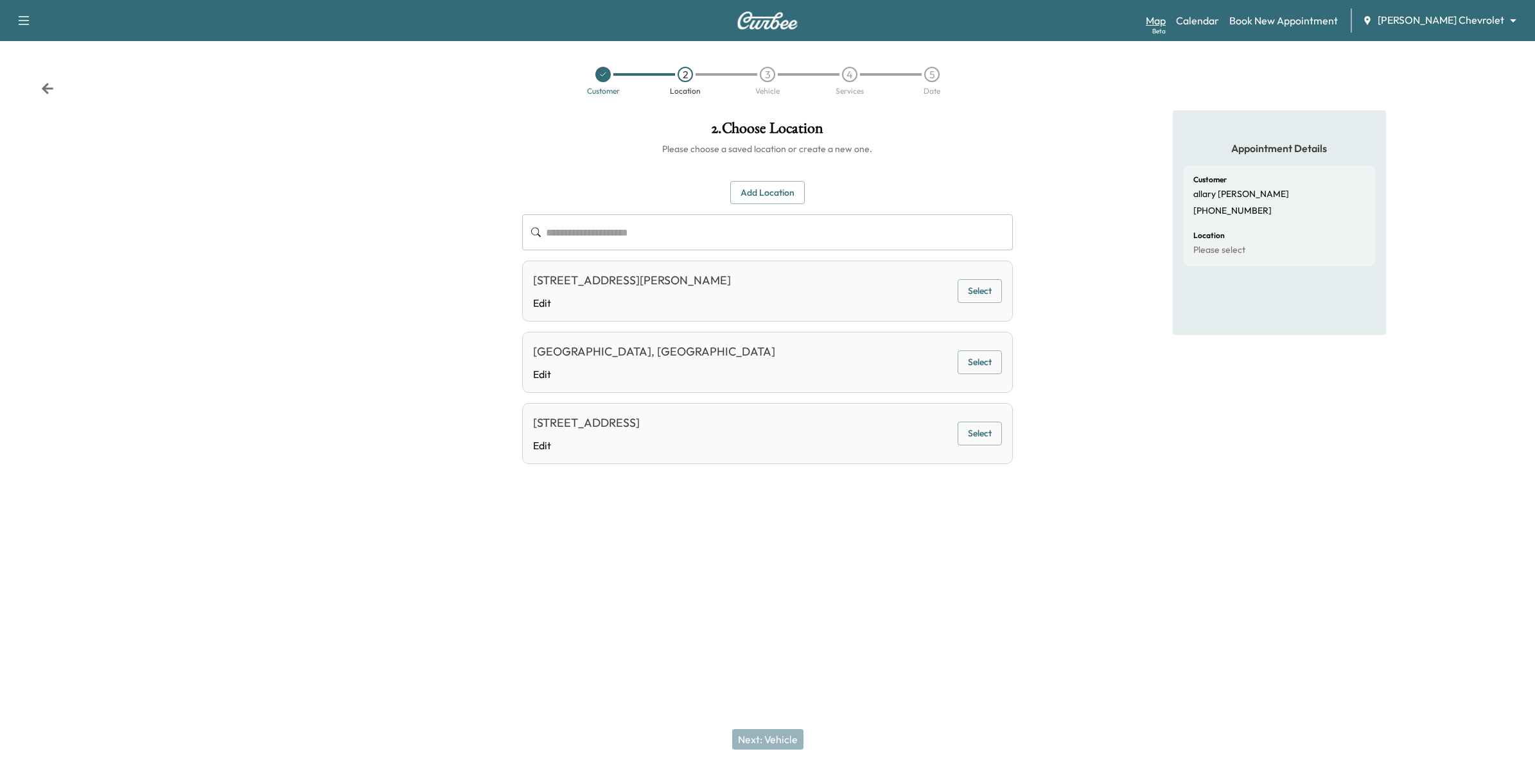
click at [1166, 23] on link "Map Beta" at bounding box center [1156, 20] width 20 height 15
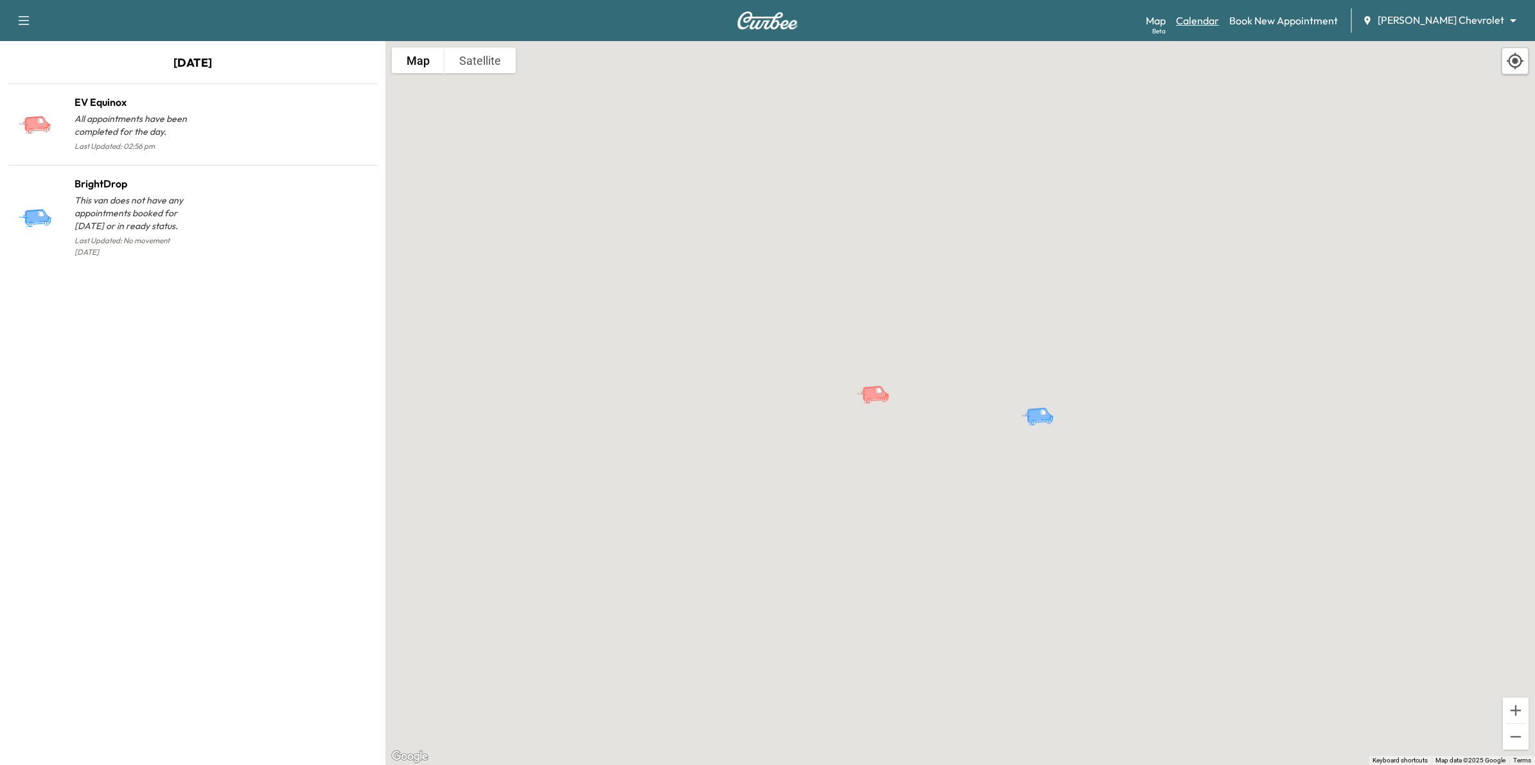
click at [1219, 18] on link "Calendar" at bounding box center [1197, 20] width 43 height 15
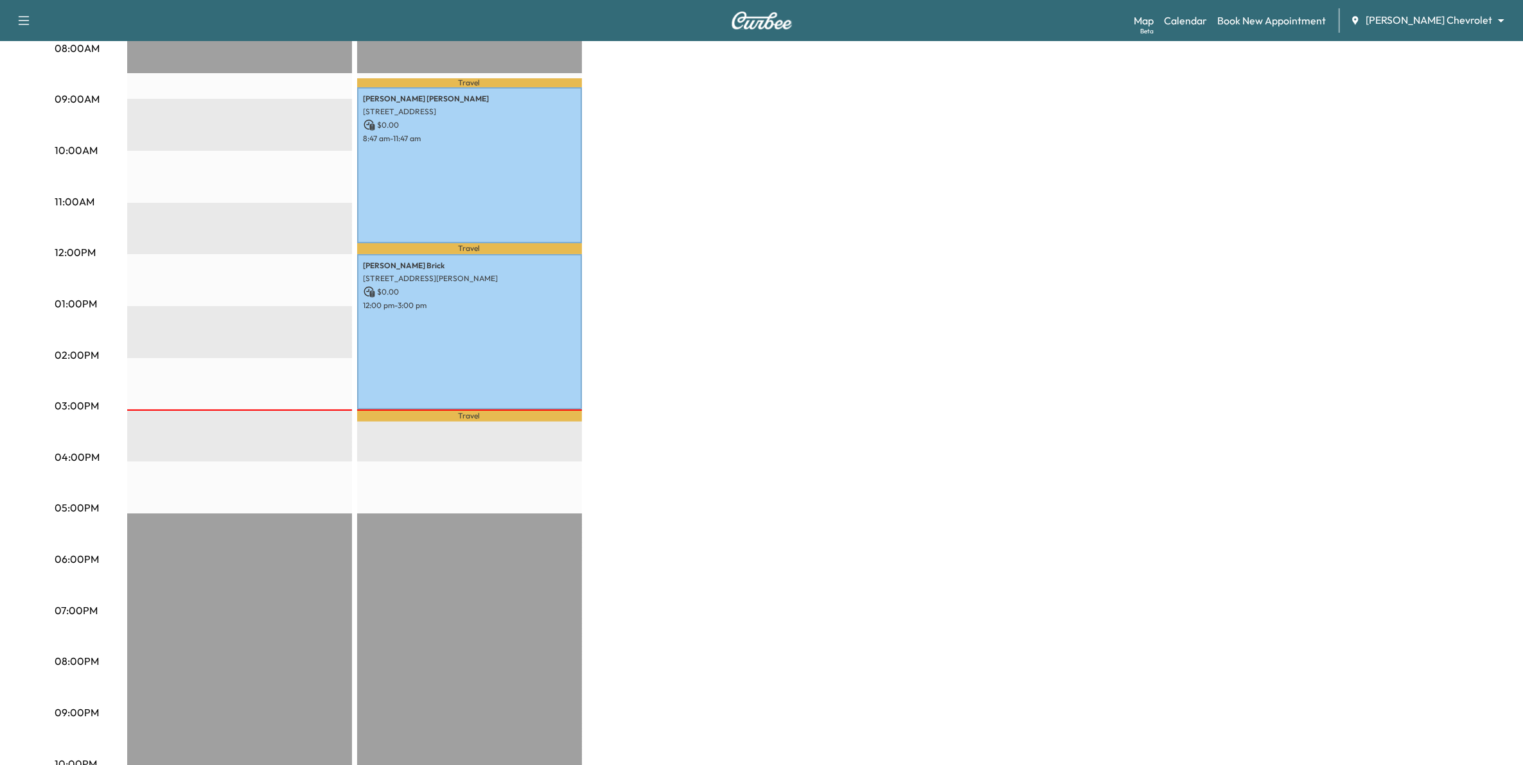
scroll to position [378, 0]
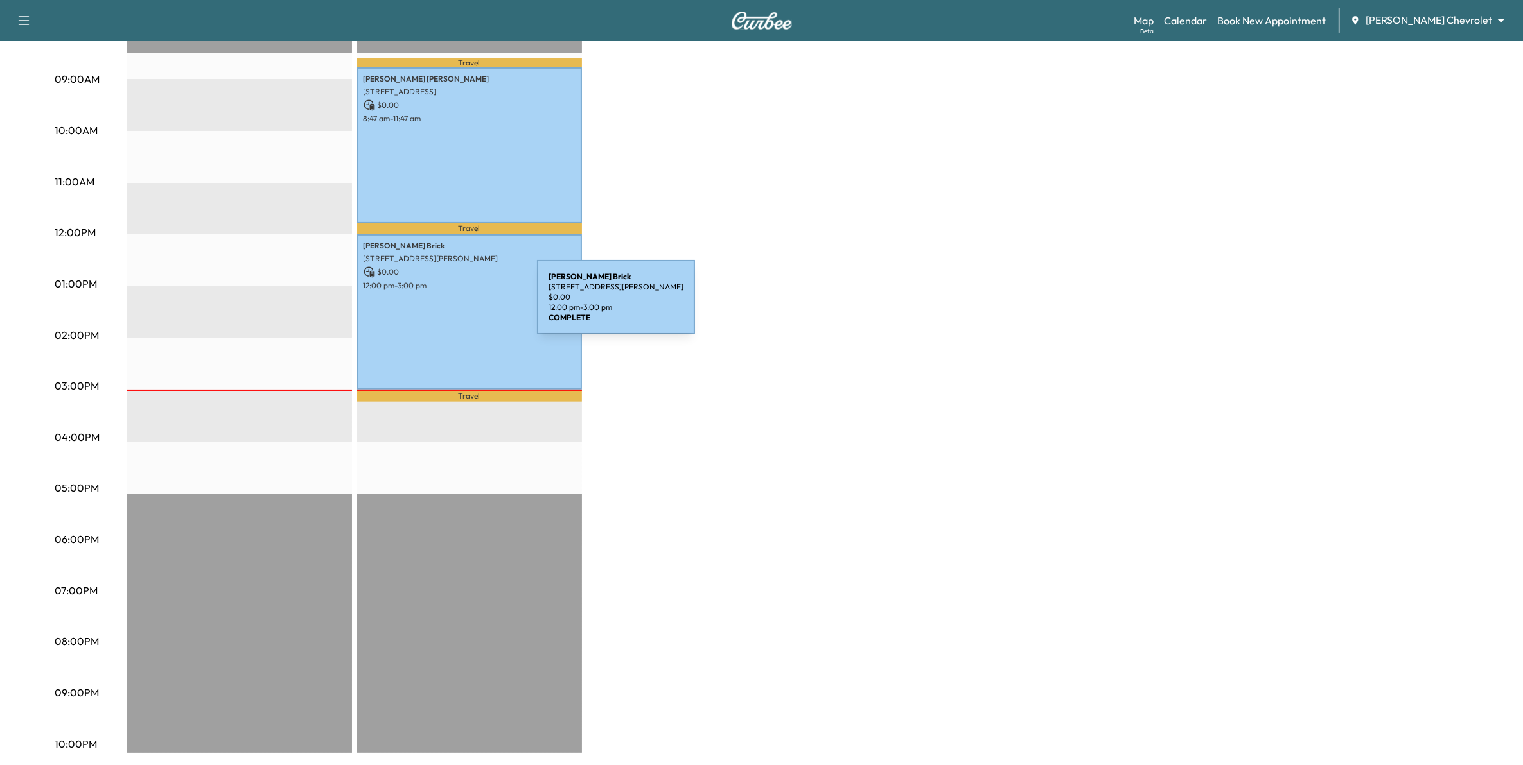
click at [441, 305] on div "Ronald Brick 3303 Churchill Dr, Woodbury, MN 55125, USA $ 0.00 12:00 pm - 3:00 …" at bounding box center [469, 311] width 225 height 155
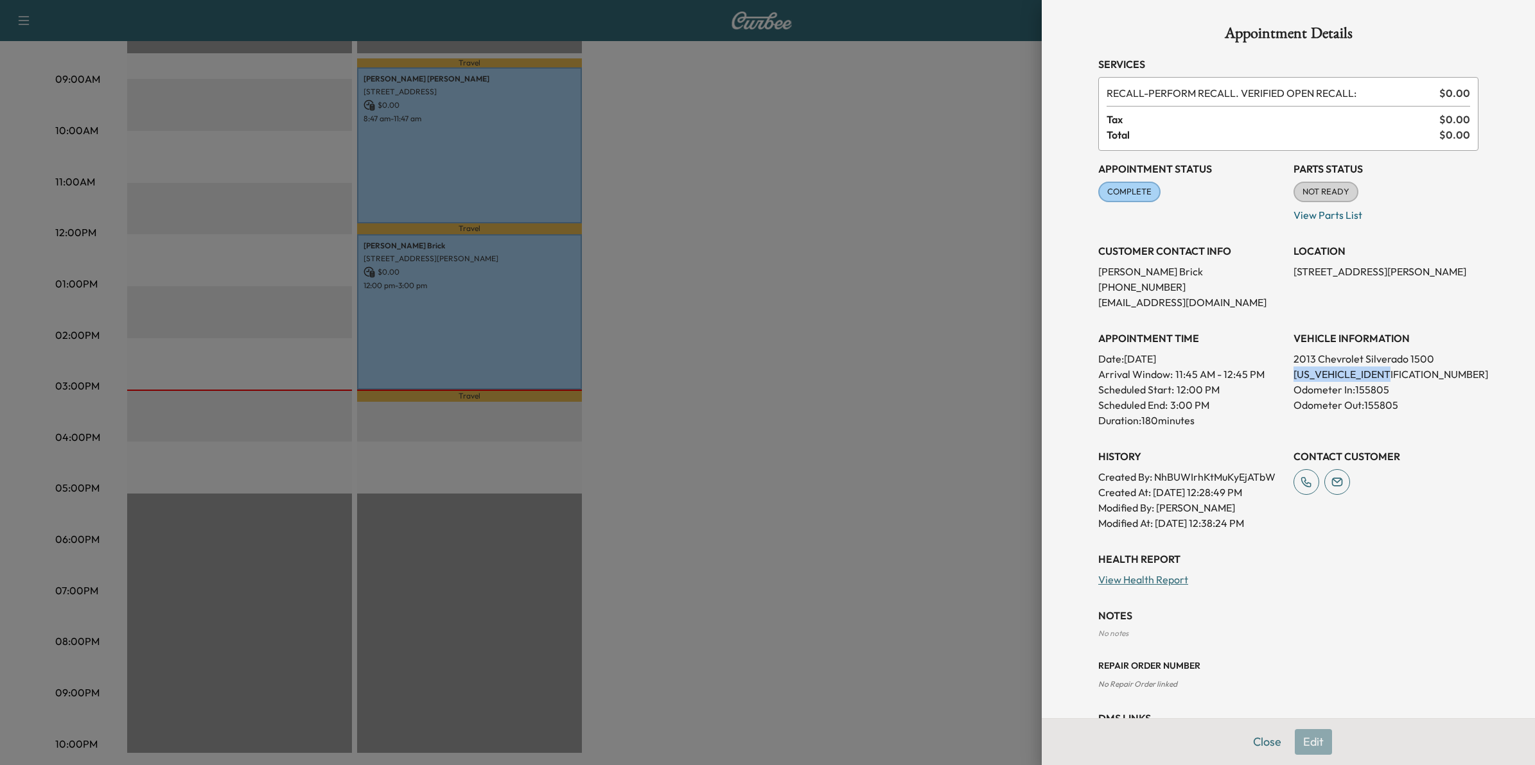
drag, startPoint x: 1388, startPoint y: 373, endPoint x: 1278, endPoint y: 374, distance: 109.8
click at [1278, 374] on div "Appointment Status COMPLETE Mark as Not Ready Parts Status NOT READY Mark as Re…" at bounding box center [1288, 341] width 380 height 380
copy p "3GCPKSE74DG256234"
click at [976, 347] on div at bounding box center [767, 382] width 1535 height 765
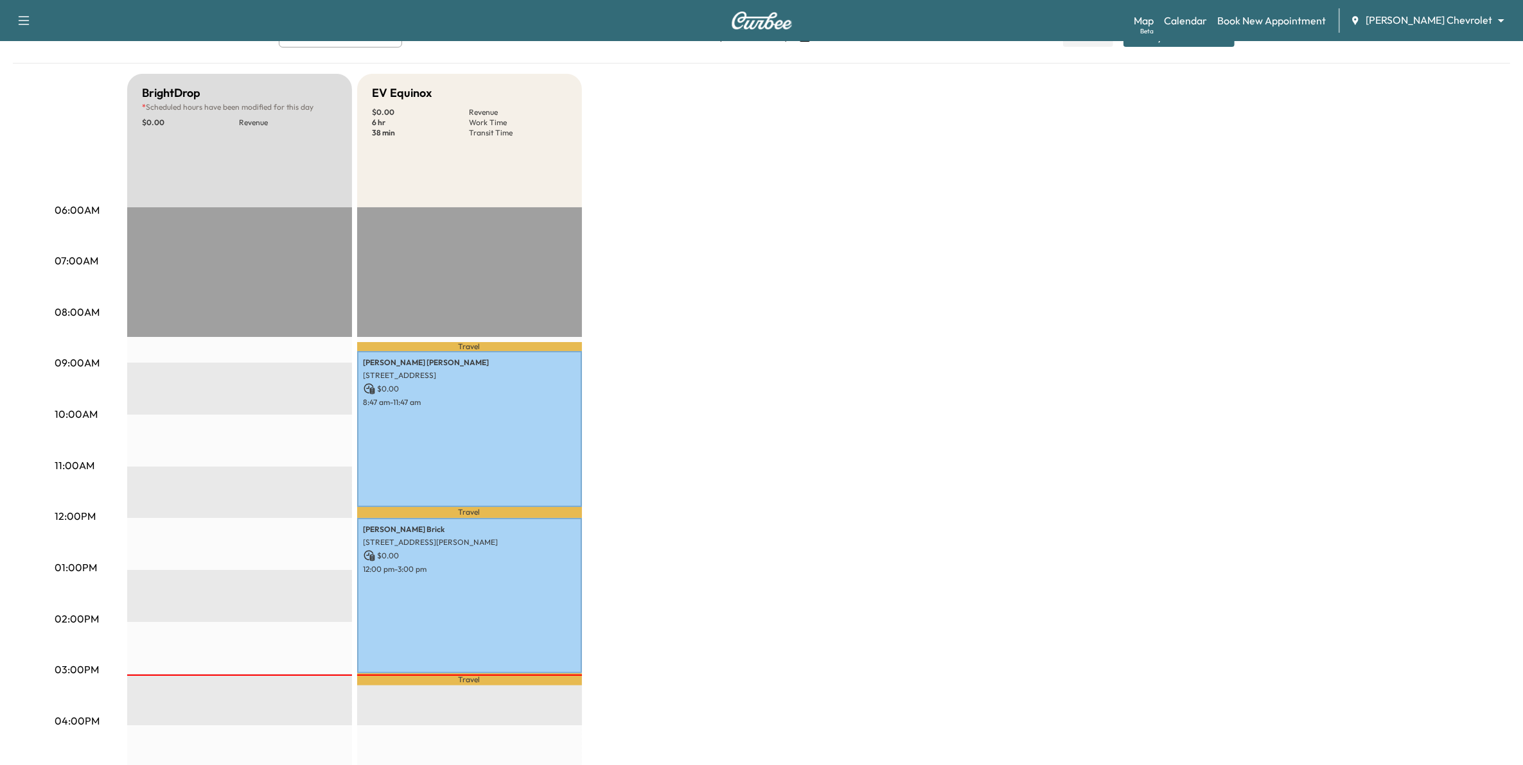
scroll to position [80, 0]
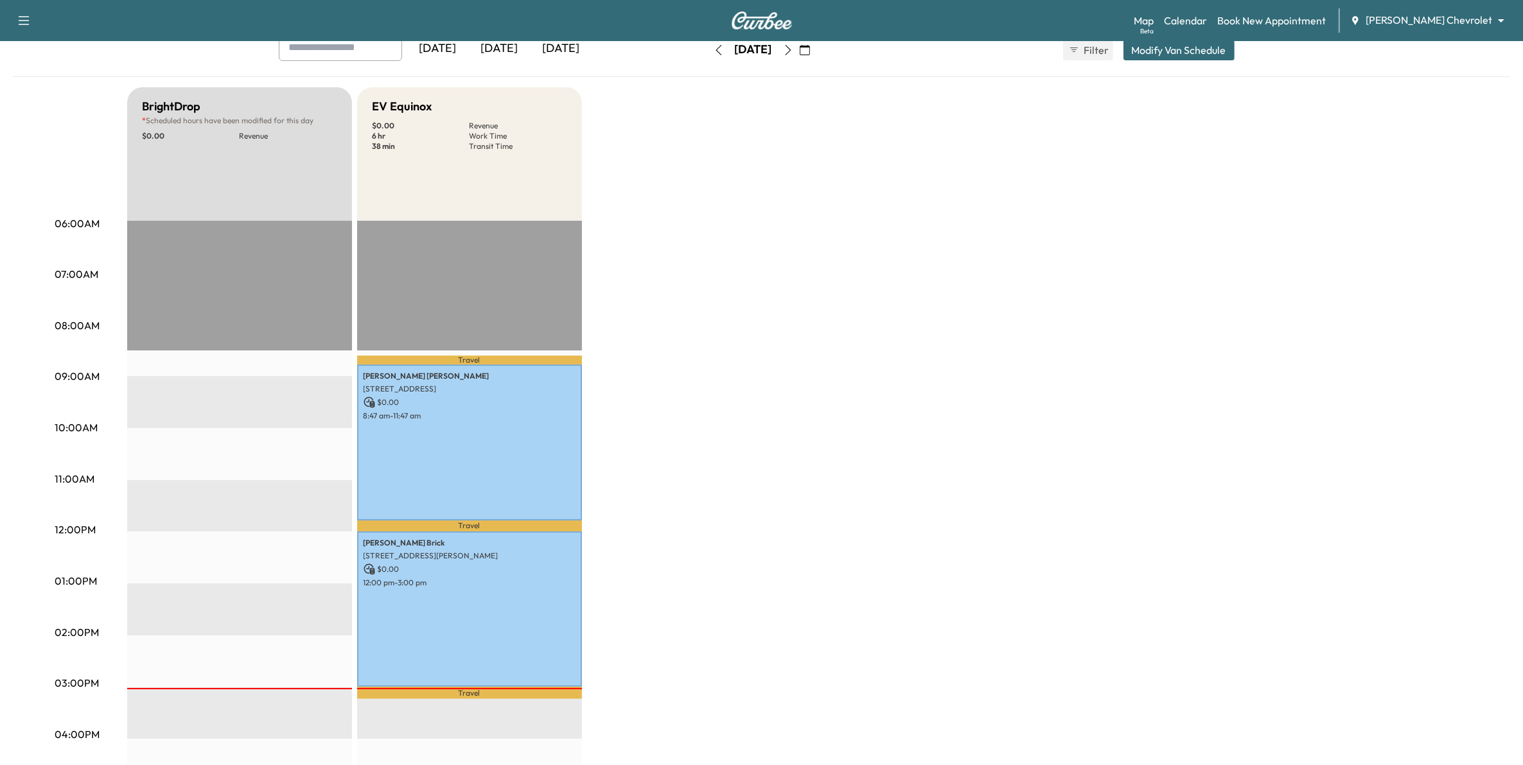
click at [816, 50] on button "button" at bounding box center [805, 50] width 22 height 21
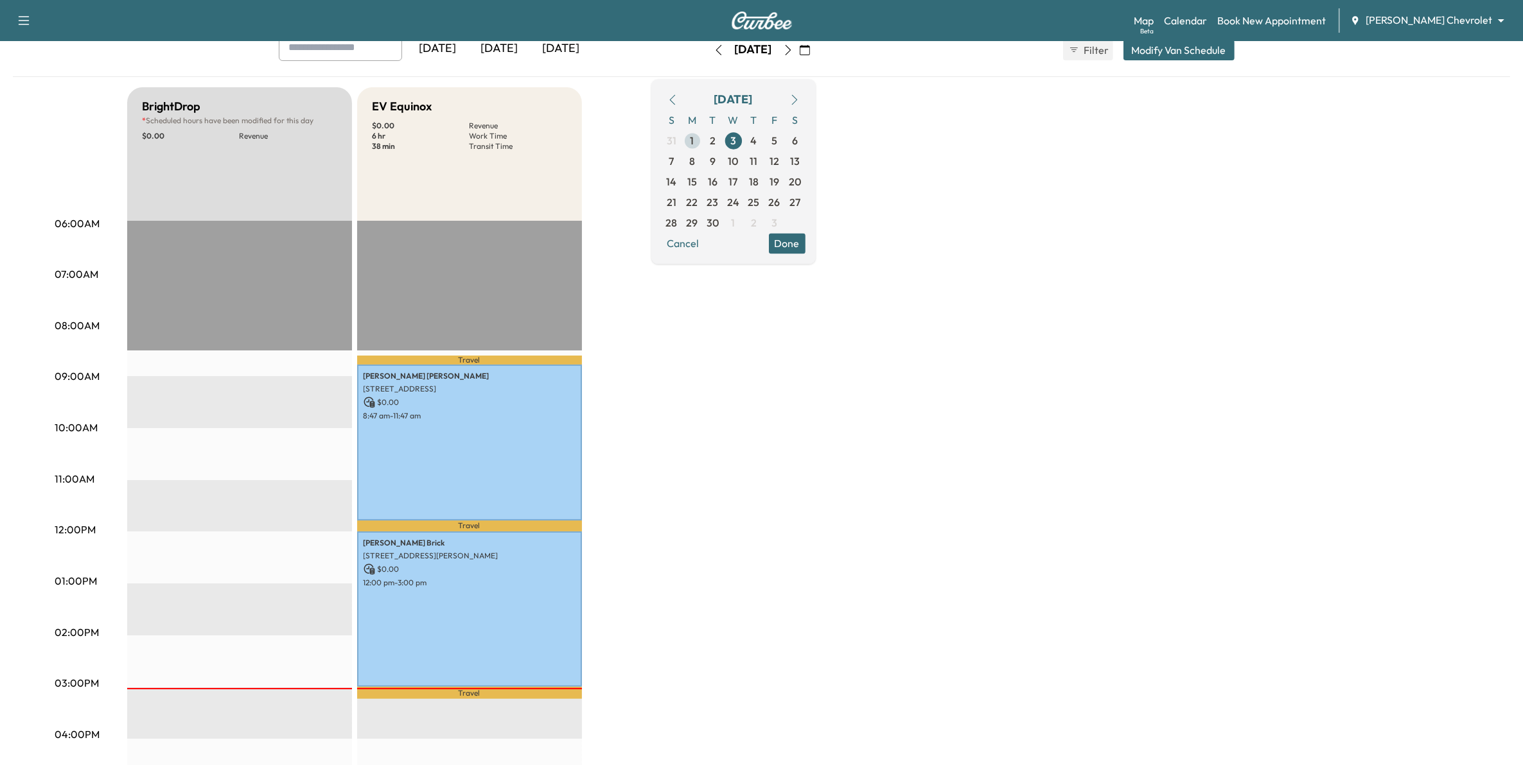
click at [703, 139] on span "1" at bounding box center [692, 140] width 21 height 21
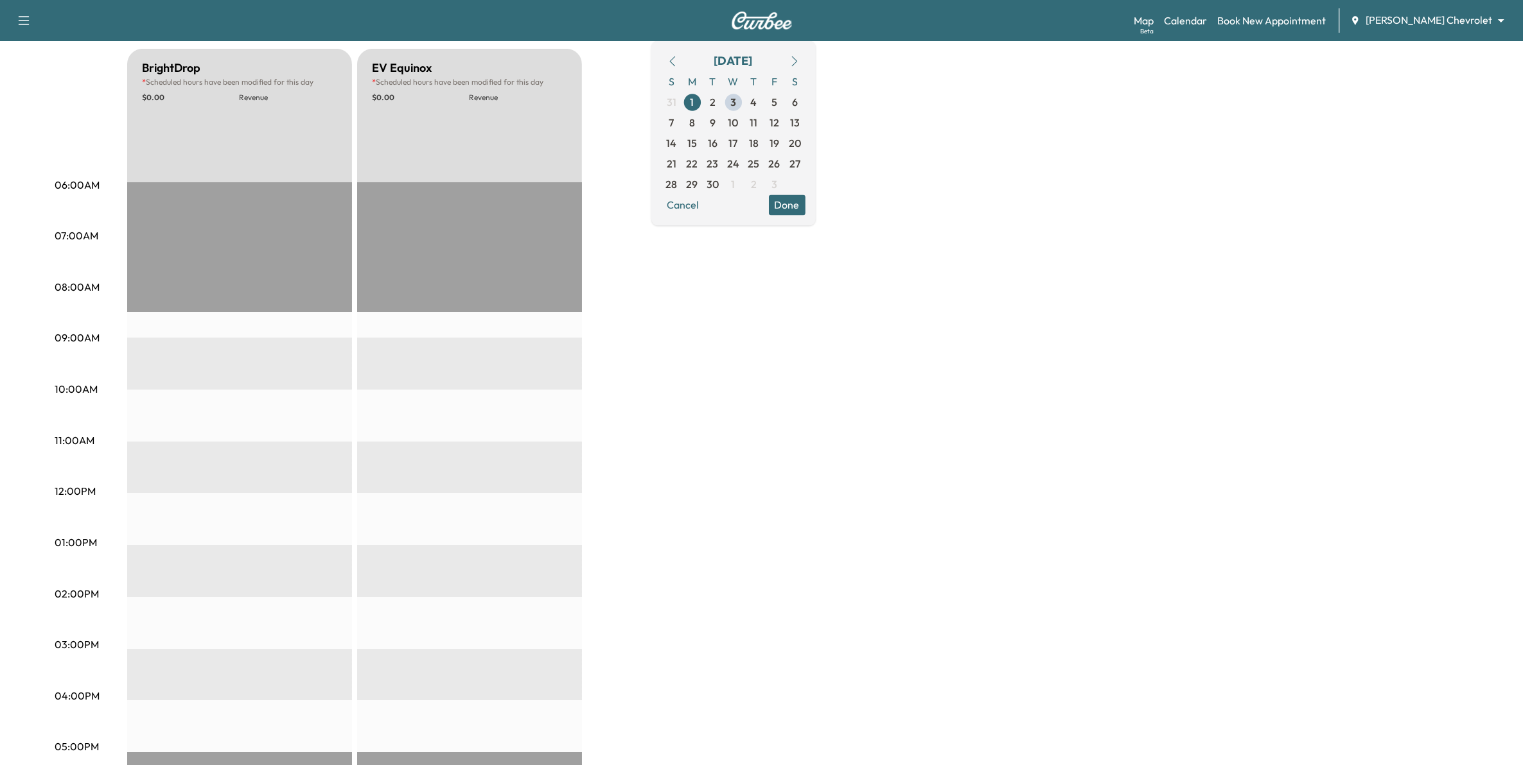
scroll to position [80, 0]
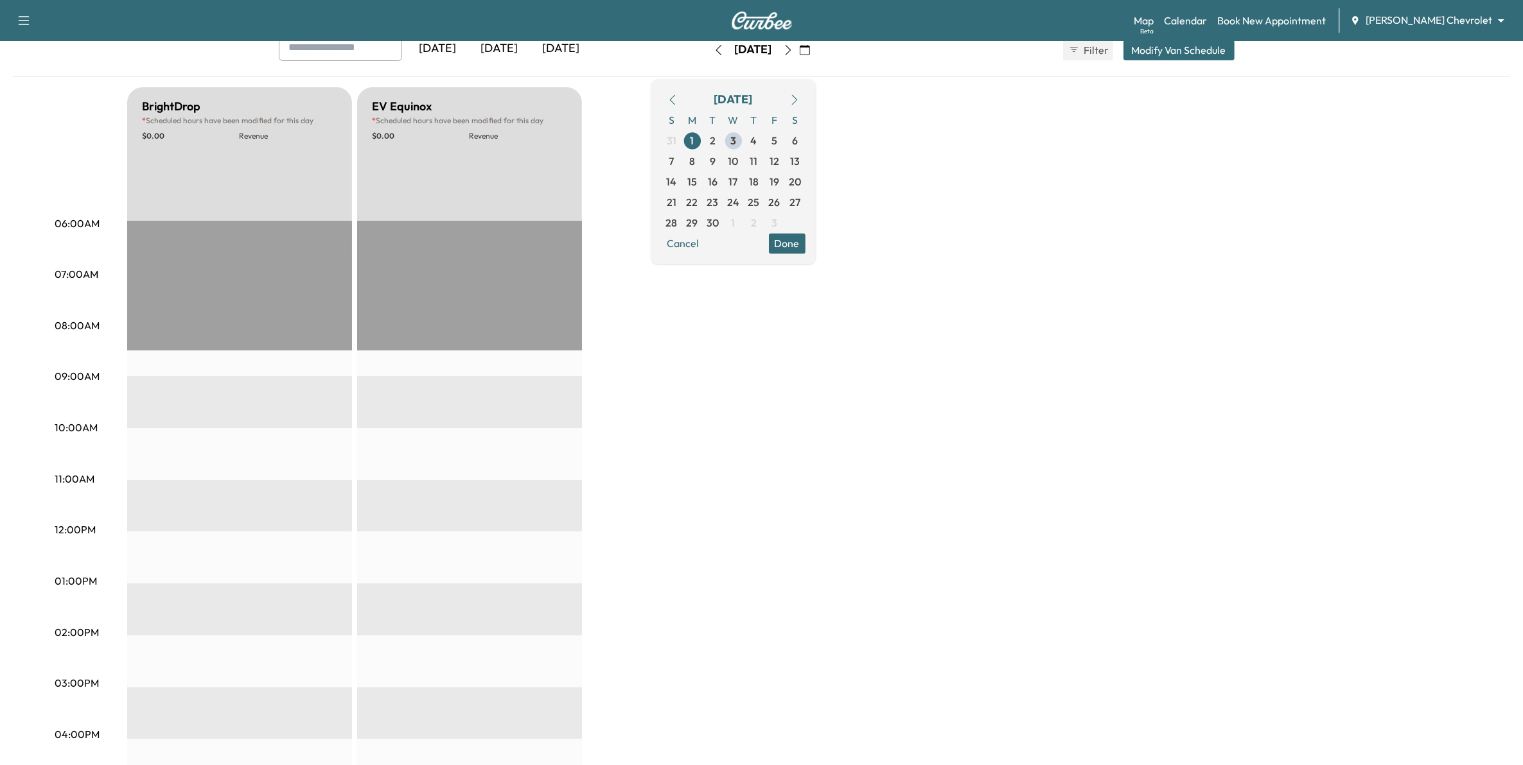
click at [793, 52] on icon "button" at bounding box center [788, 50] width 10 height 10
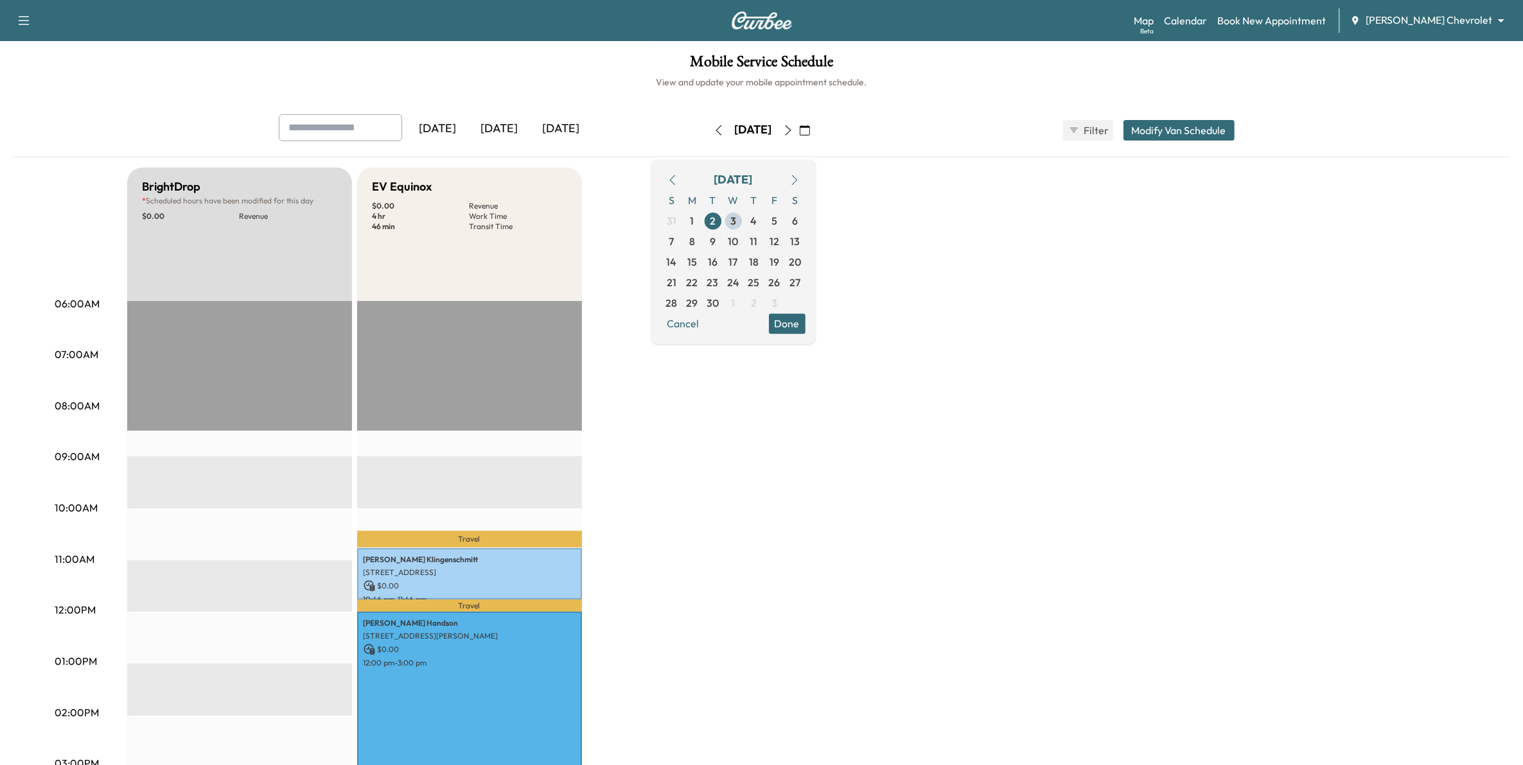
click at [793, 133] on icon "button" at bounding box center [788, 130] width 10 height 10
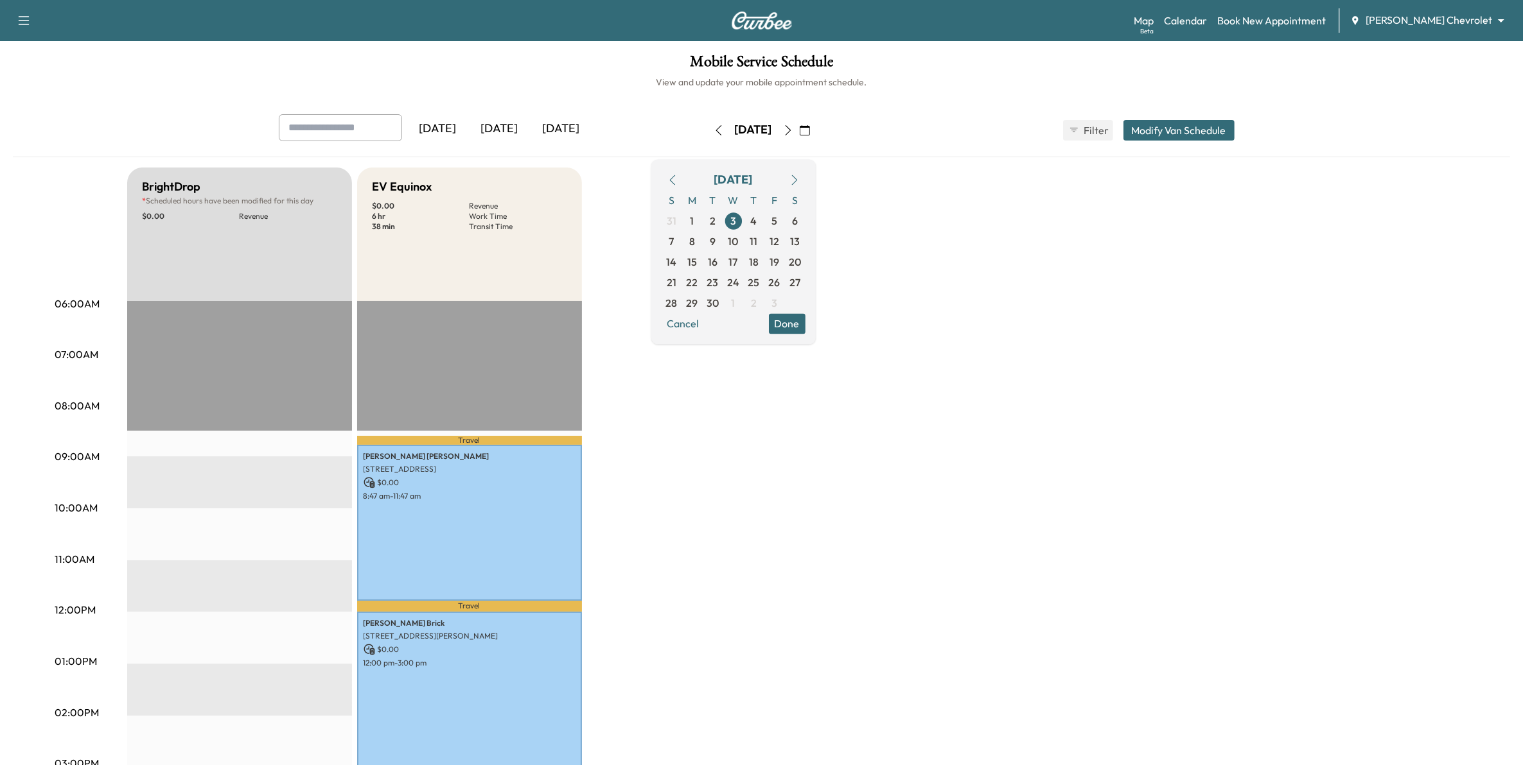
click at [793, 134] on icon "button" at bounding box center [788, 130] width 10 height 10
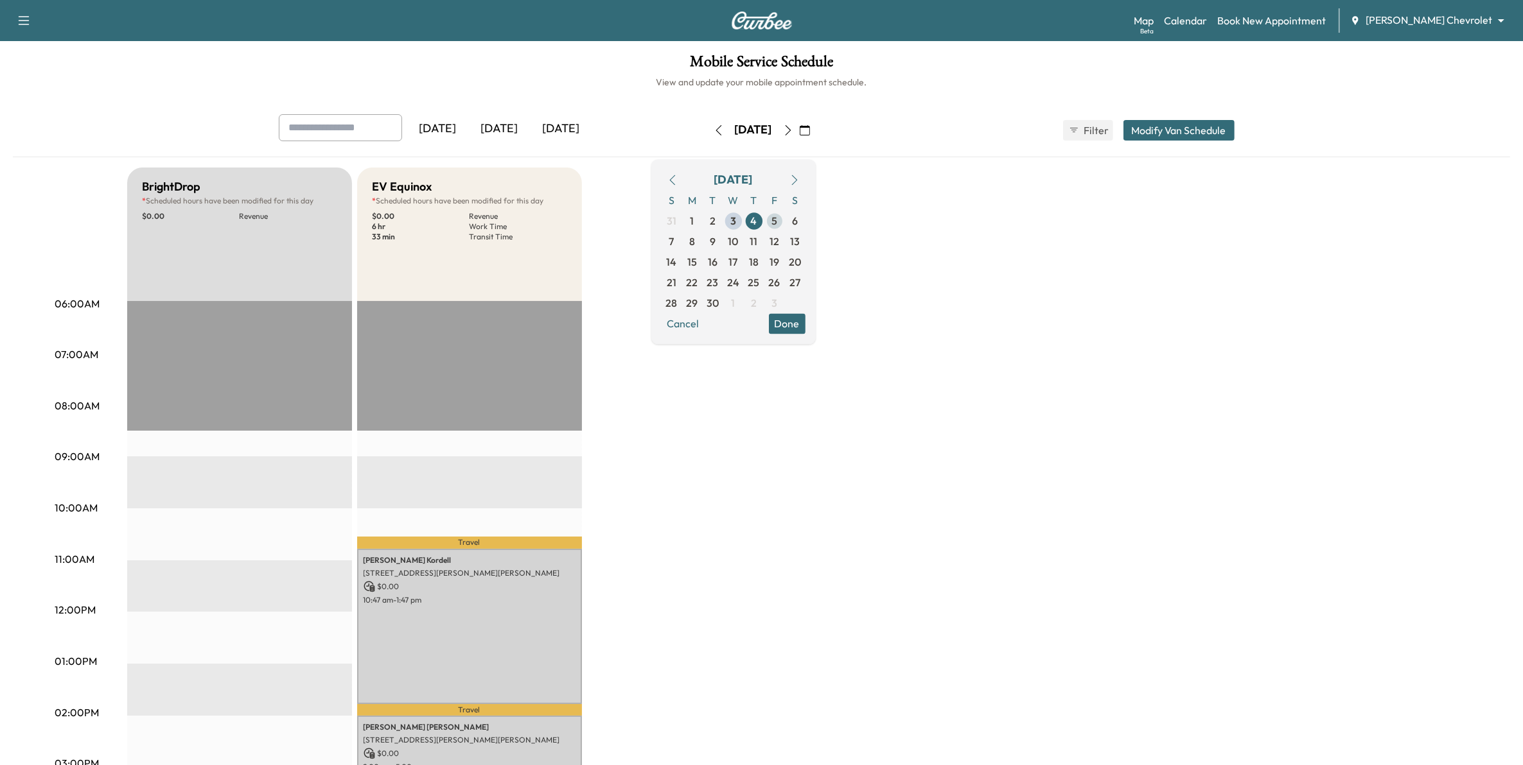
click at [777, 217] on span "5" at bounding box center [774, 220] width 6 height 15
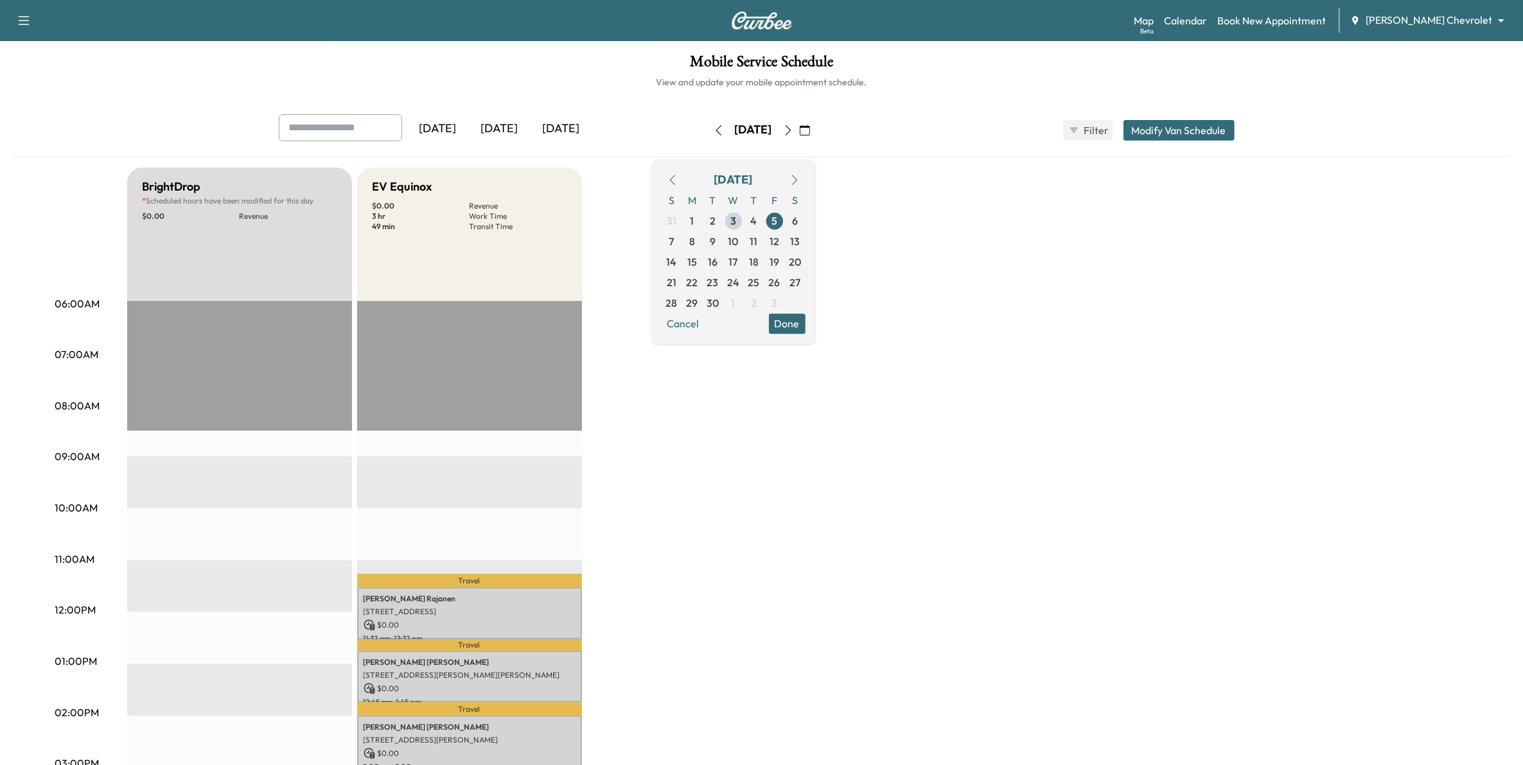
click at [793, 133] on icon "button" at bounding box center [788, 130] width 10 height 10
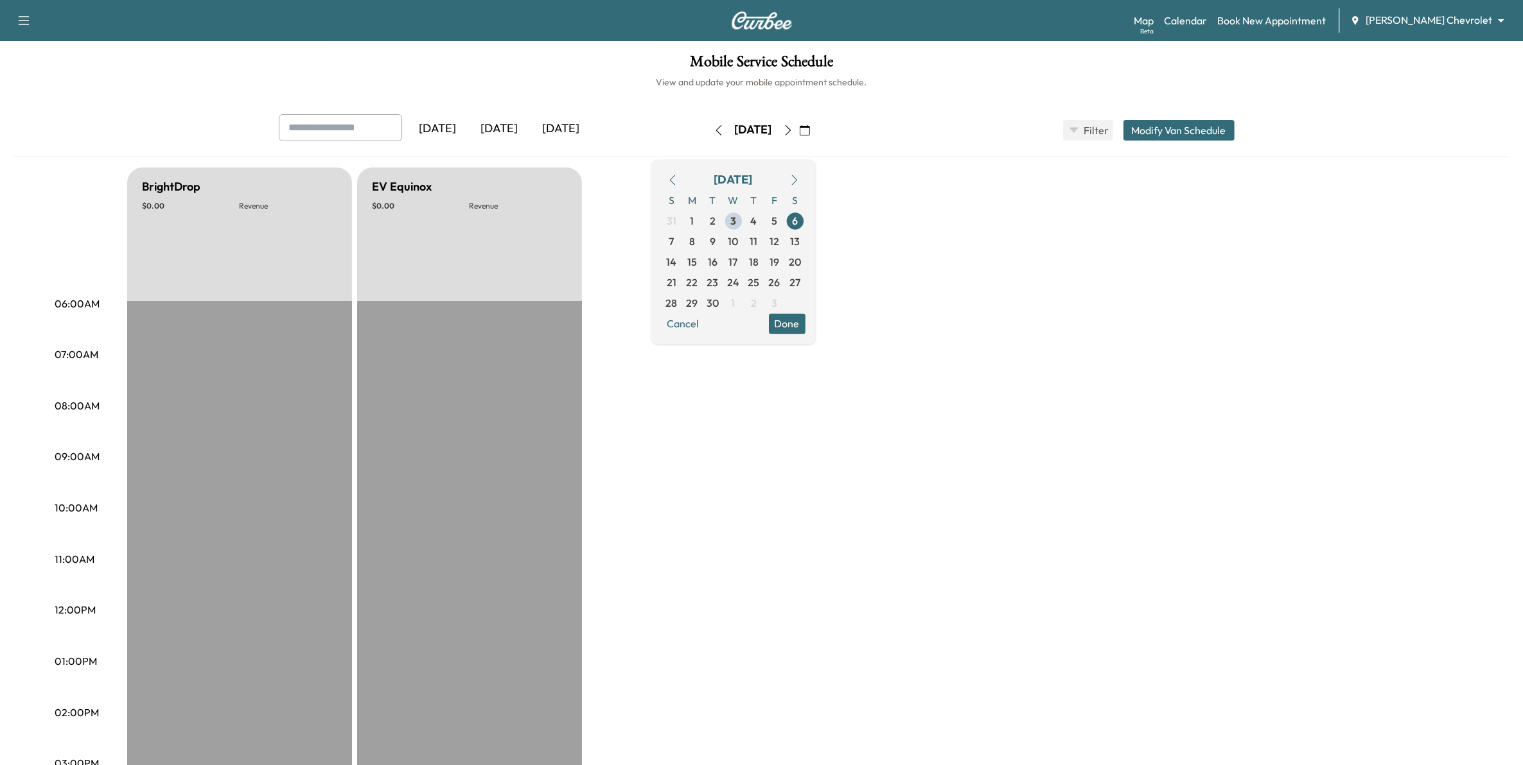
click at [791, 127] on icon "button" at bounding box center [788, 130] width 6 height 10
click at [793, 127] on icon "button" at bounding box center [788, 130] width 10 height 10
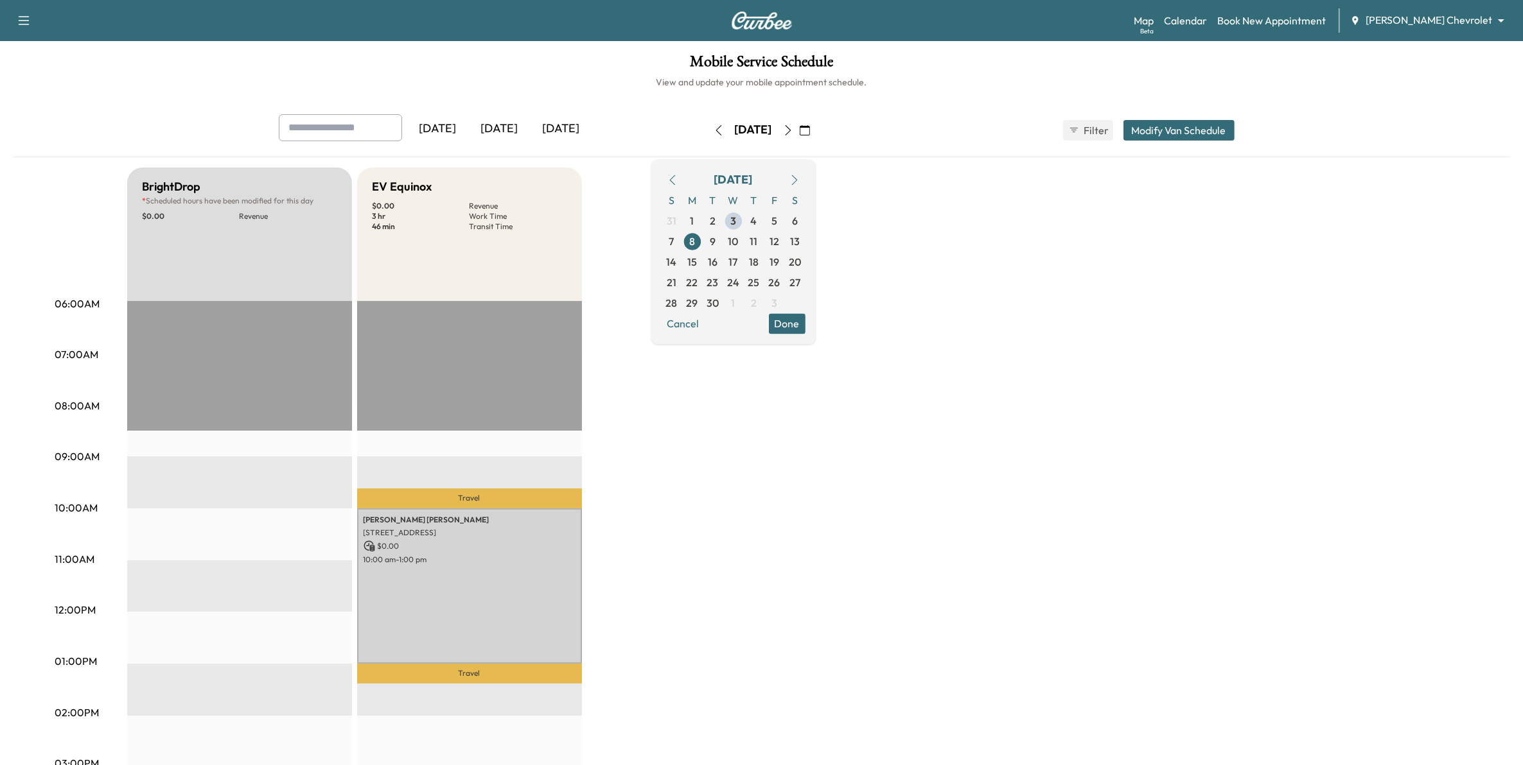
click at [799, 135] on button "button" at bounding box center [788, 130] width 22 height 21
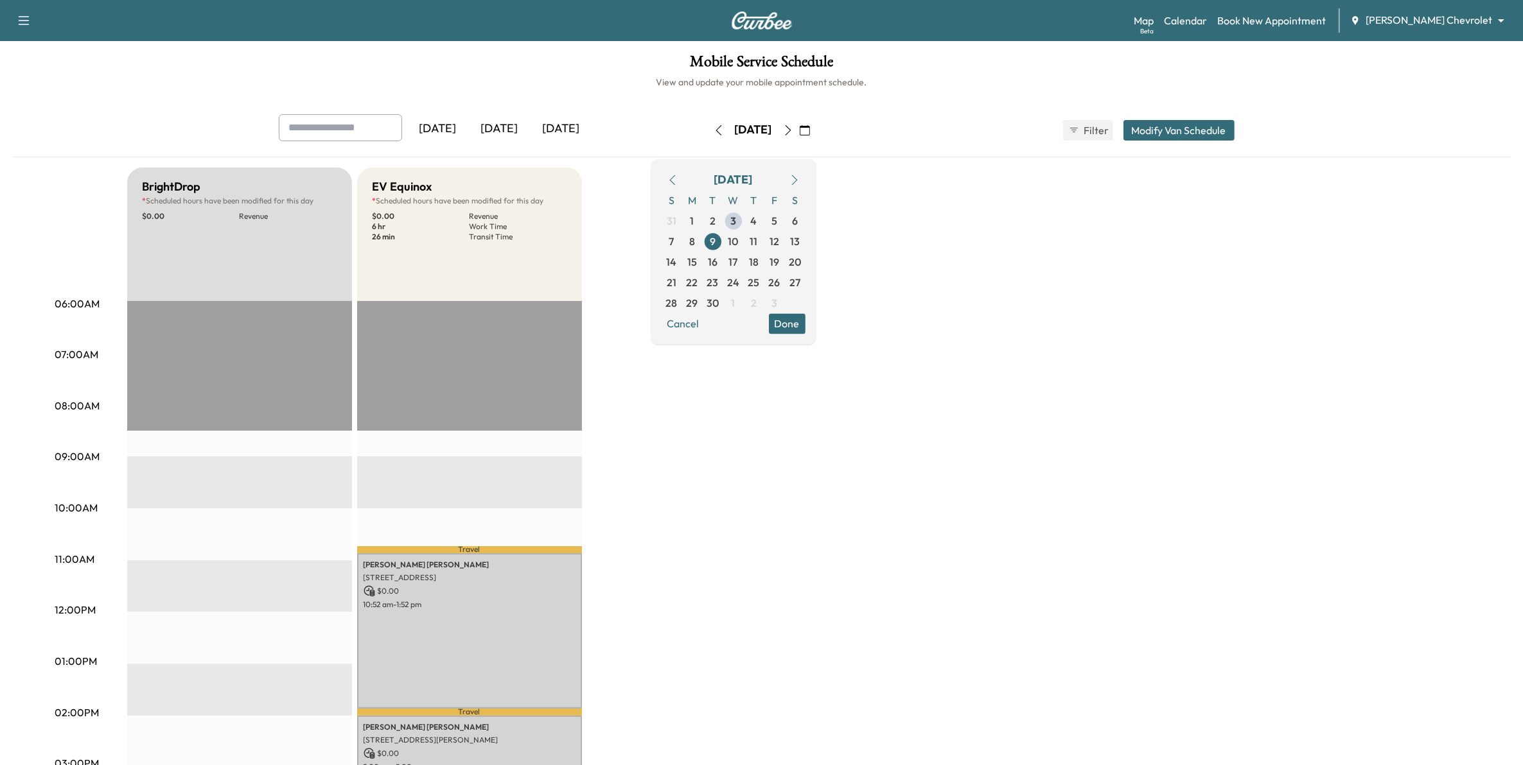
click at [793, 133] on icon "button" at bounding box center [788, 130] width 10 height 10
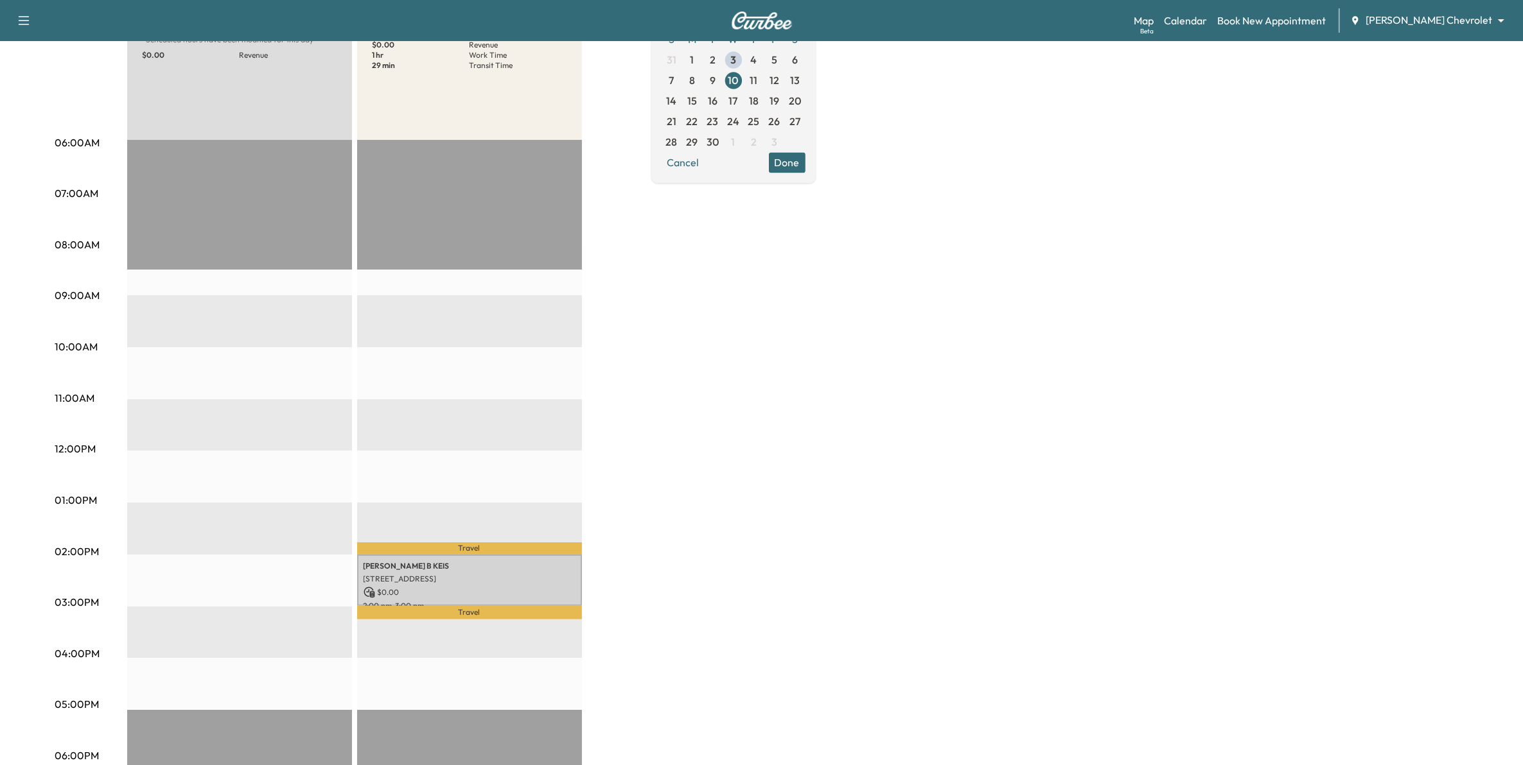
scroll to position [161, 0]
click at [758, 79] on span "11" at bounding box center [754, 80] width 8 height 15
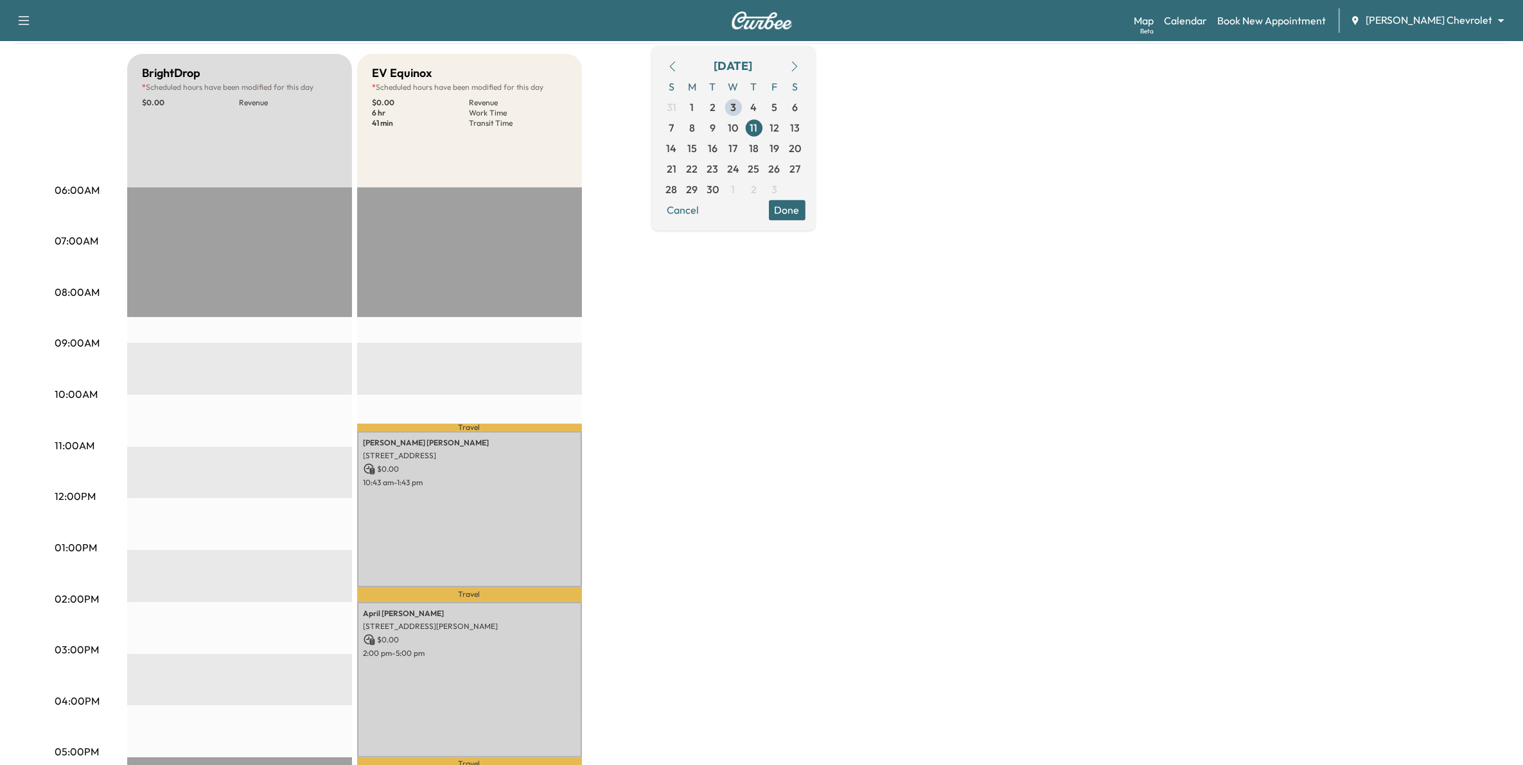
scroll to position [161, 0]
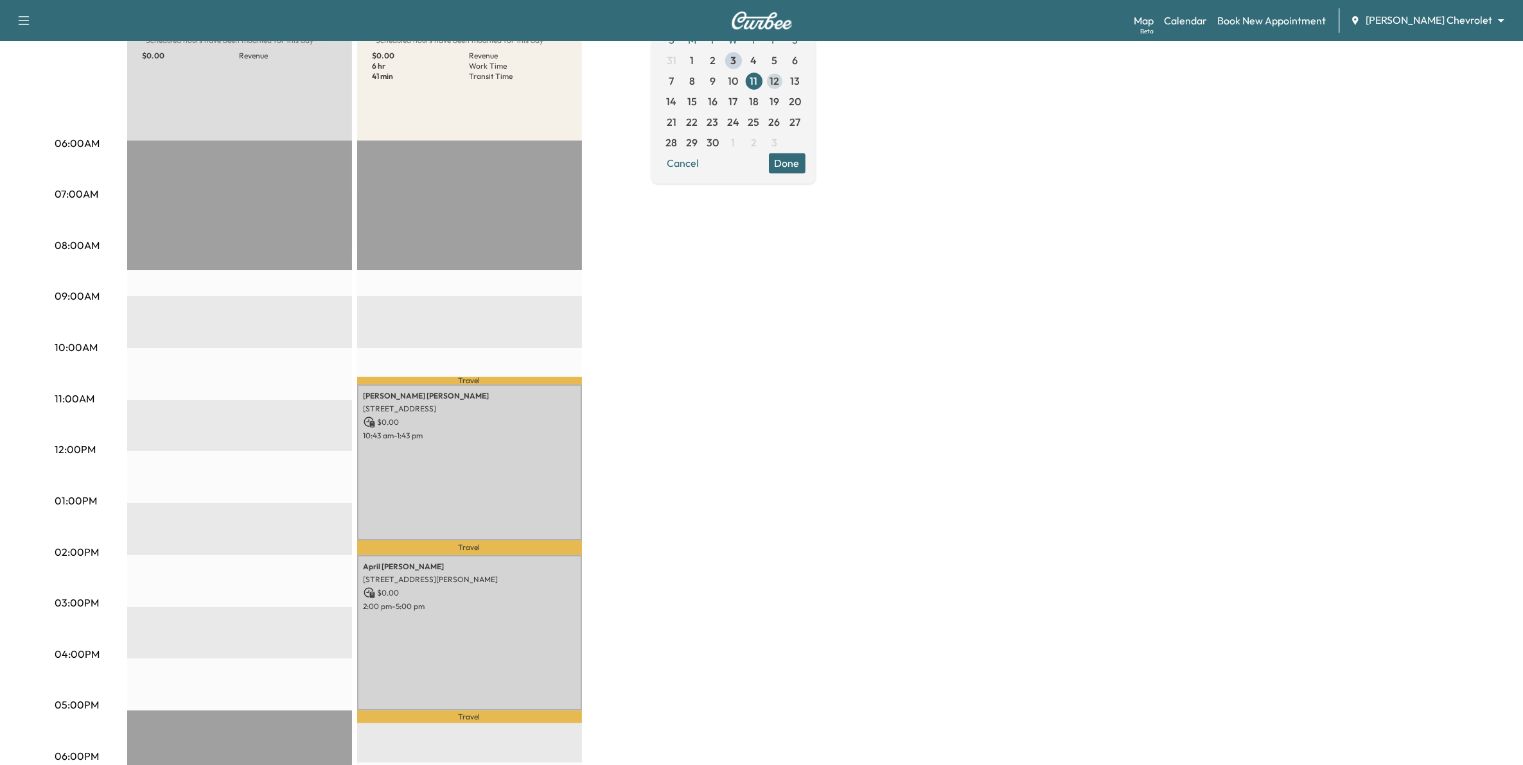
click at [785, 85] on span "12" at bounding box center [774, 81] width 21 height 21
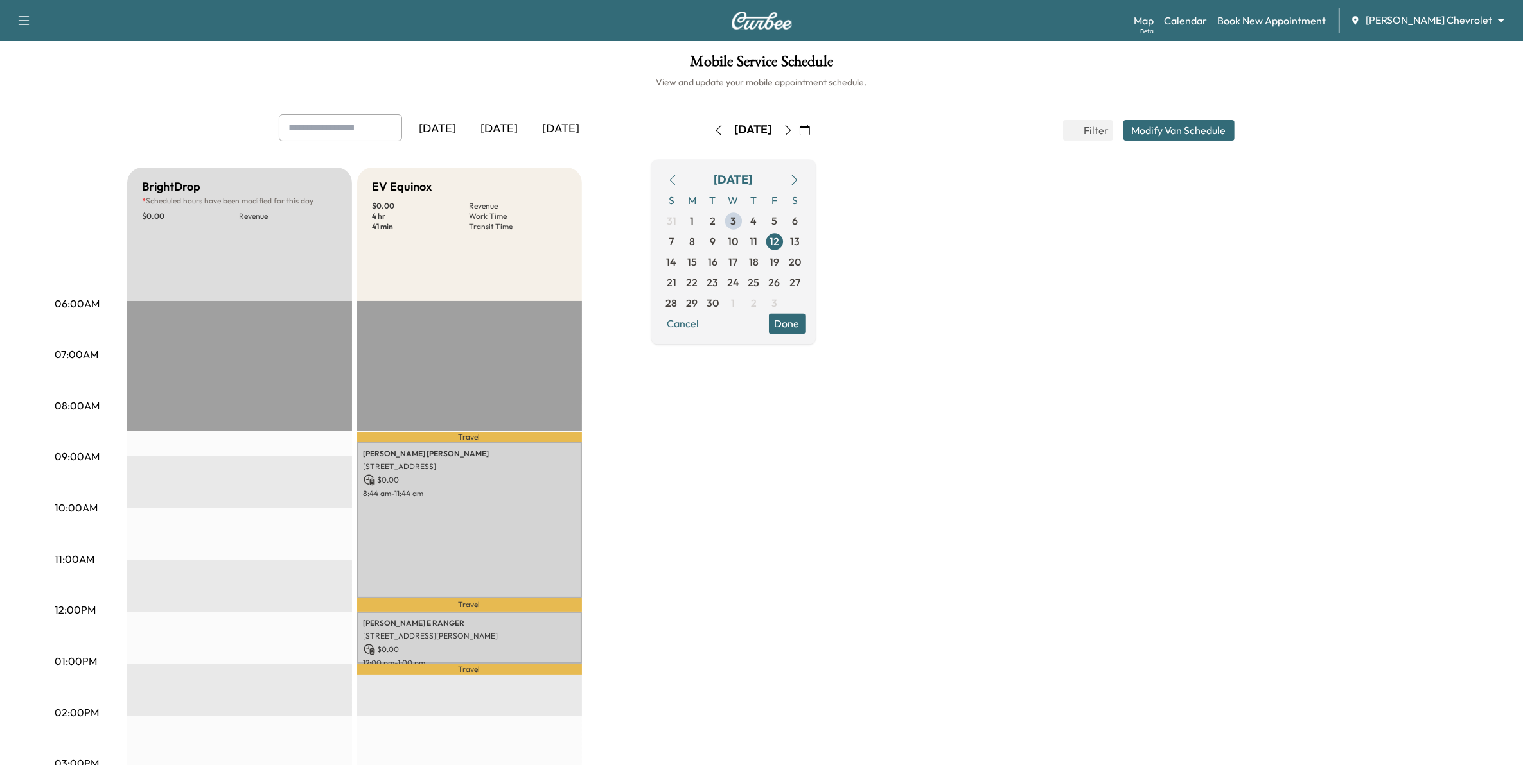
click at [793, 132] on icon "button" at bounding box center [788, 130] width 10 height 10
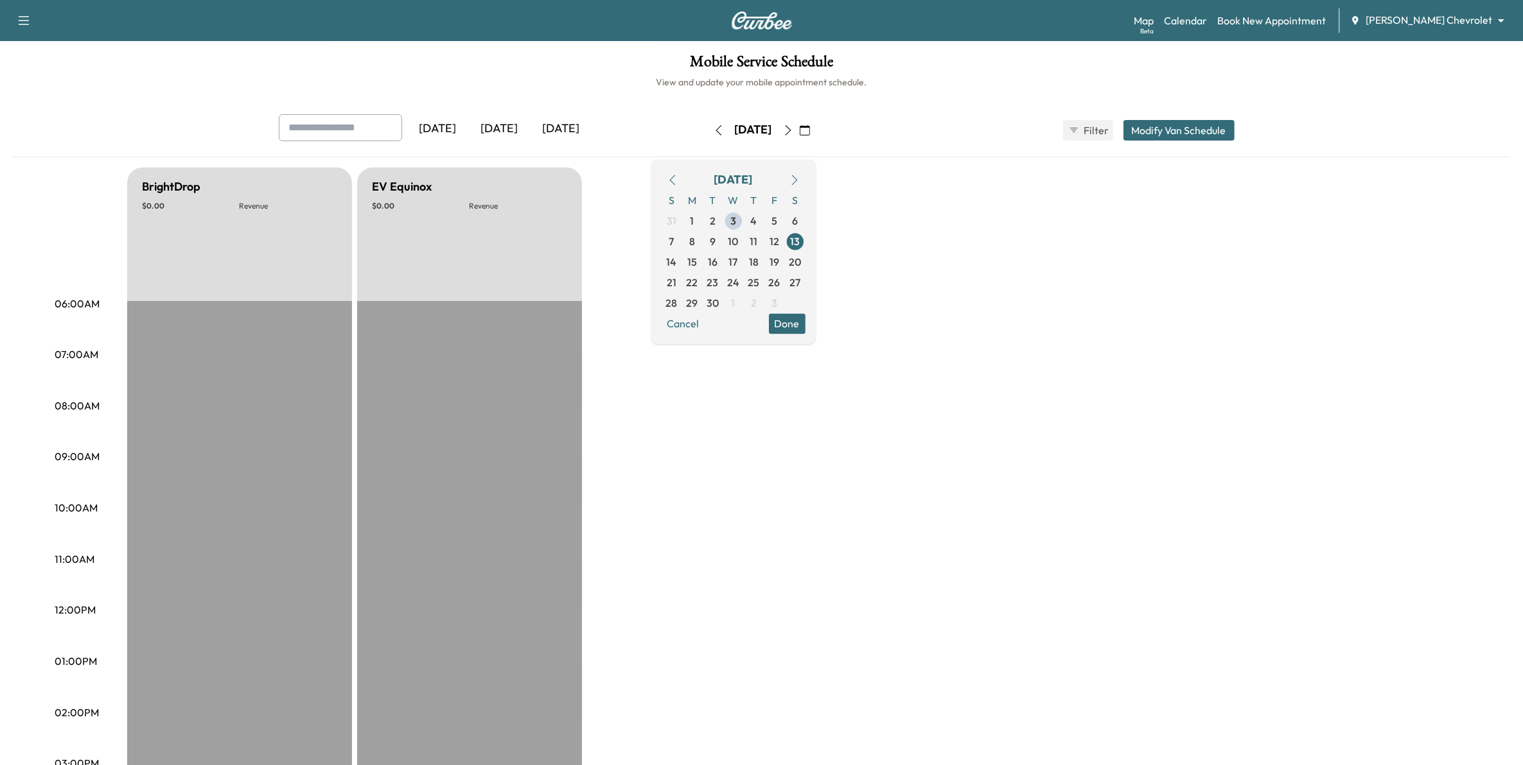
click at [793, 132] on icon "button" at bounding box center [788, 130] width 10 height 10
click at [816, 132] on button "button" at bounding box center [805, 130] width 22 height 21
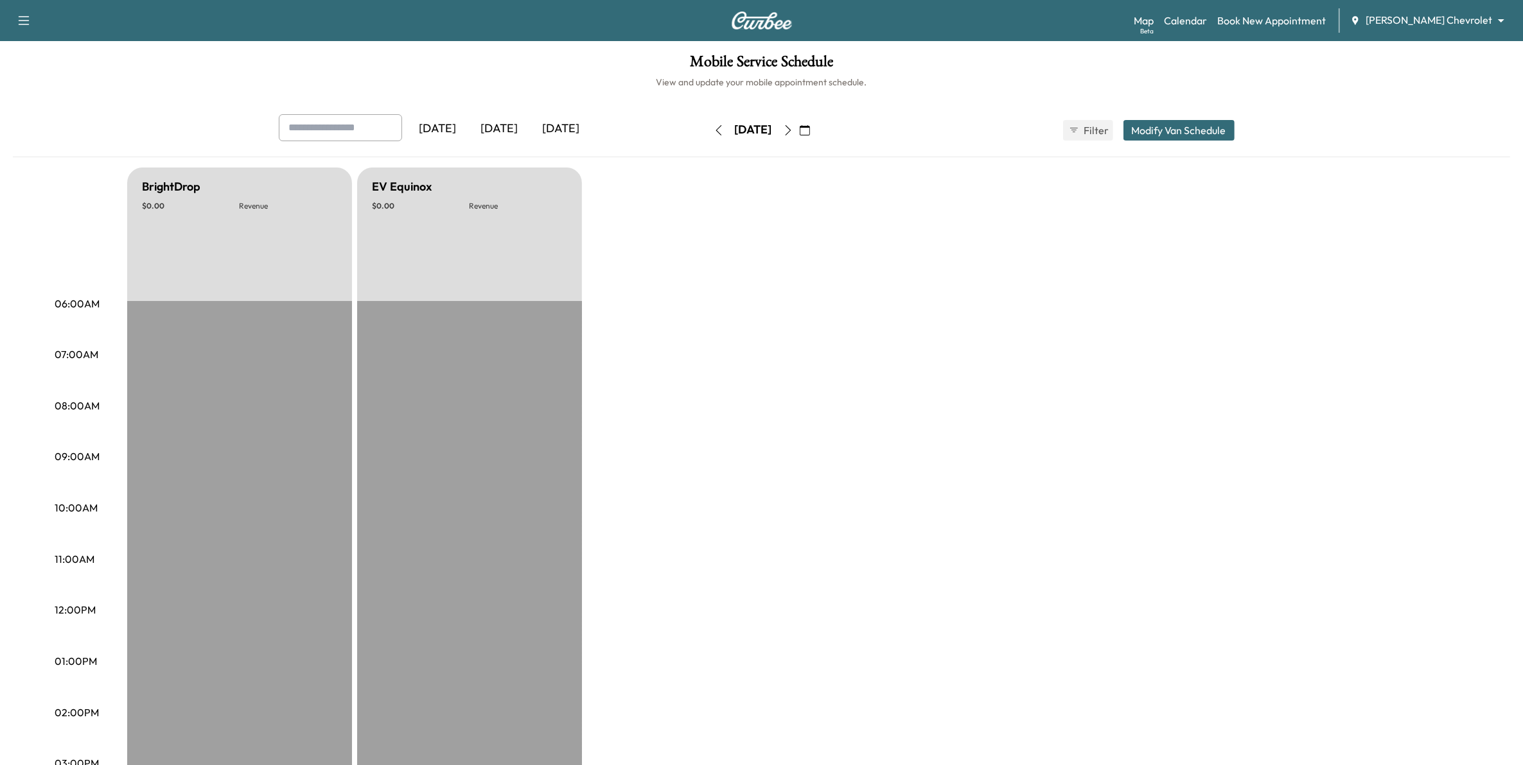
click at [793, 134] on icon "button" at bounding box center [788, 130] width 10 height 10
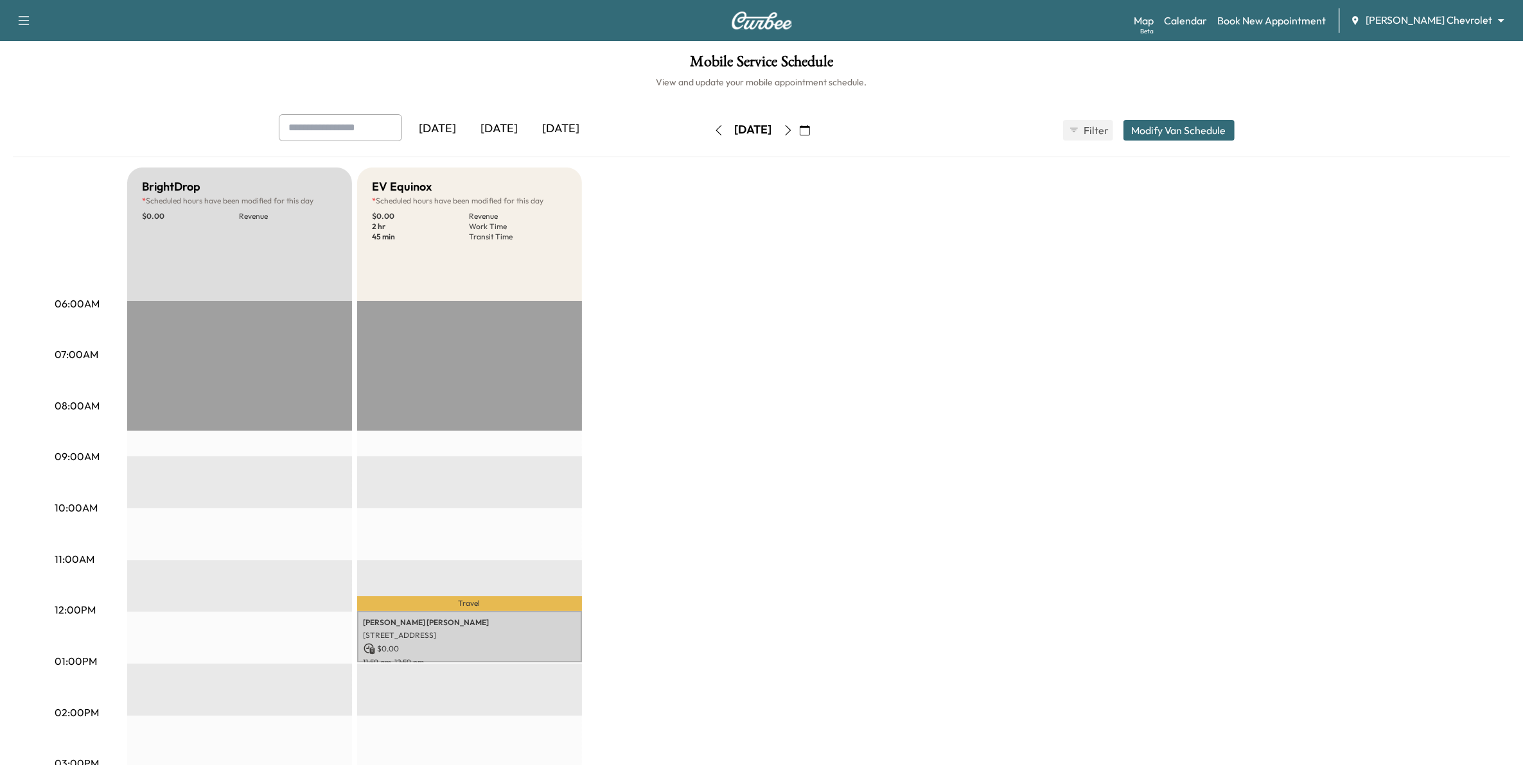
click at [791, 126] on icon "button" at bounding box center [788, 130] width 6 height 10
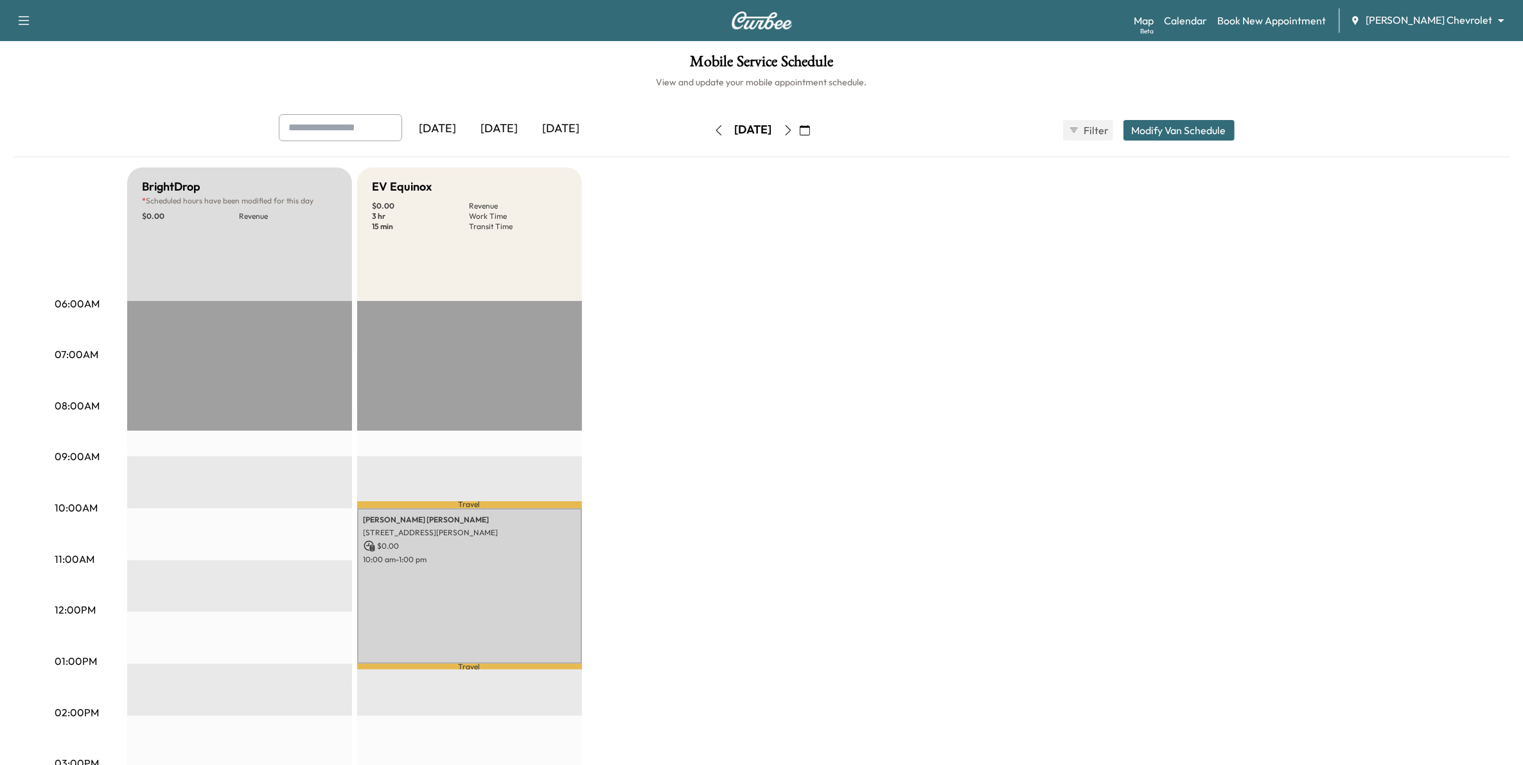
click at [791, 134] on icon "button" at bounding box center [788, 130] width 6 height 10
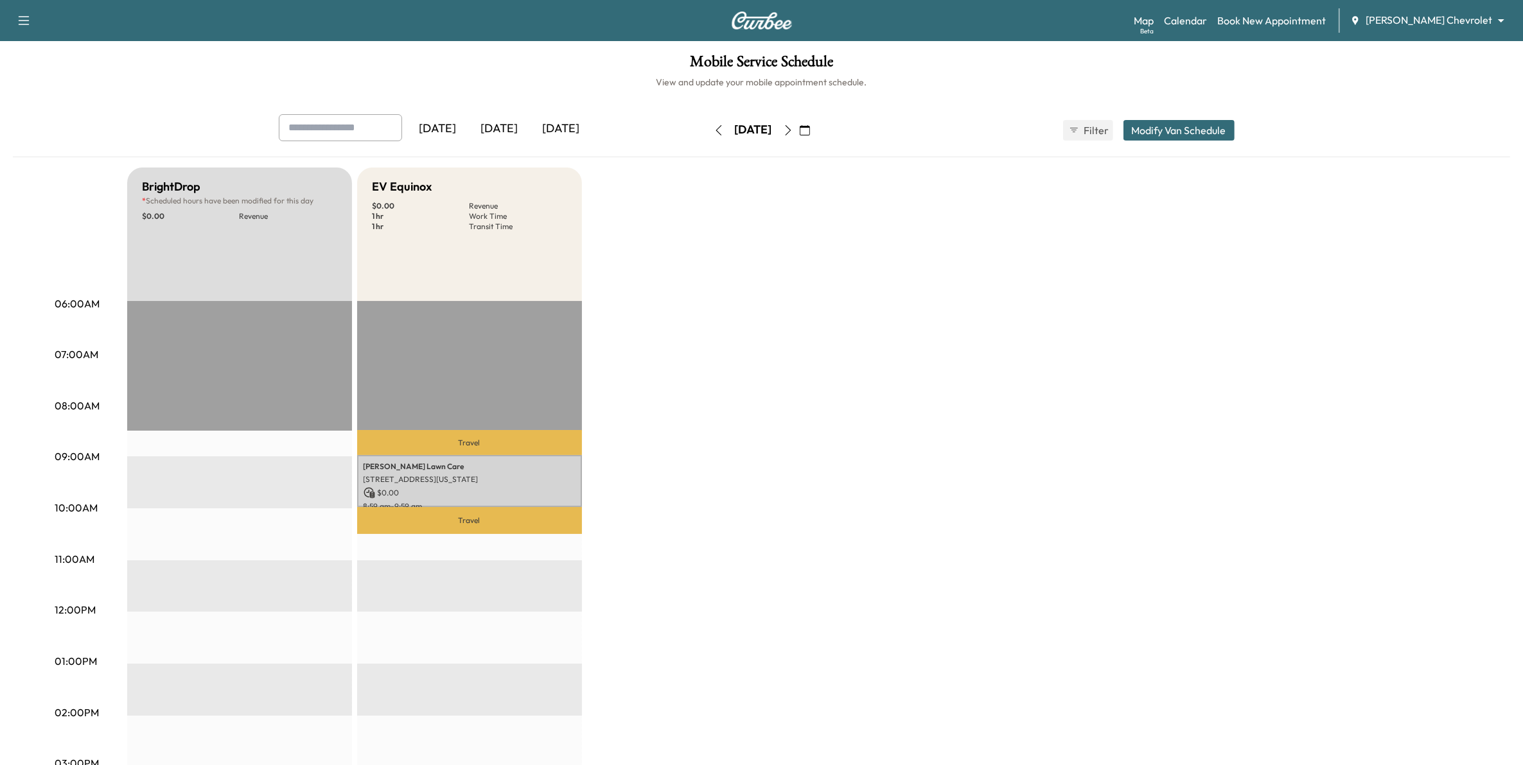
click at [793, 132] on icon "button" at bounding box center [788, 130] width 10 height 10
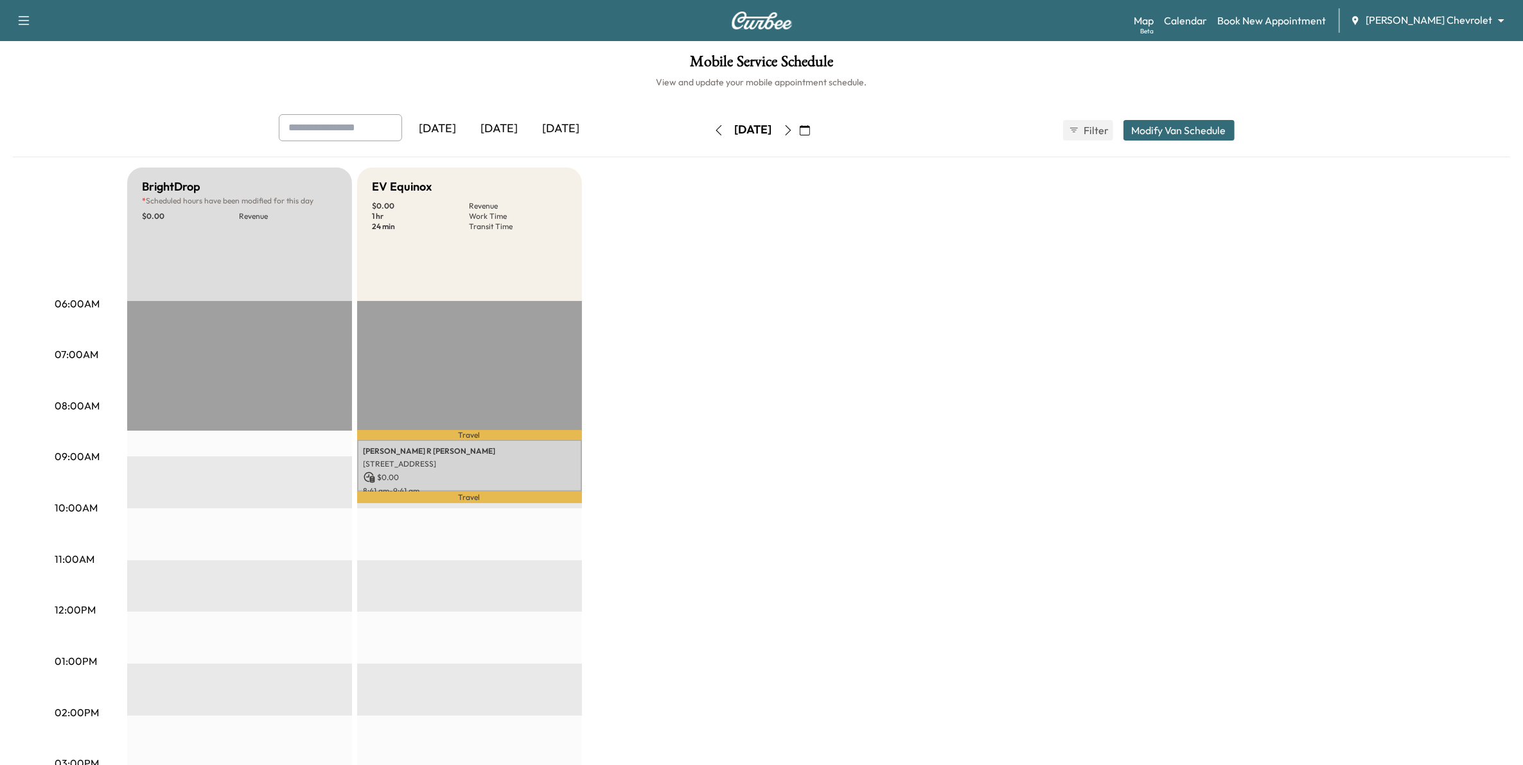
click at [793, 130] on icon "button" at bounding box center [788, 130] width 10 height 10
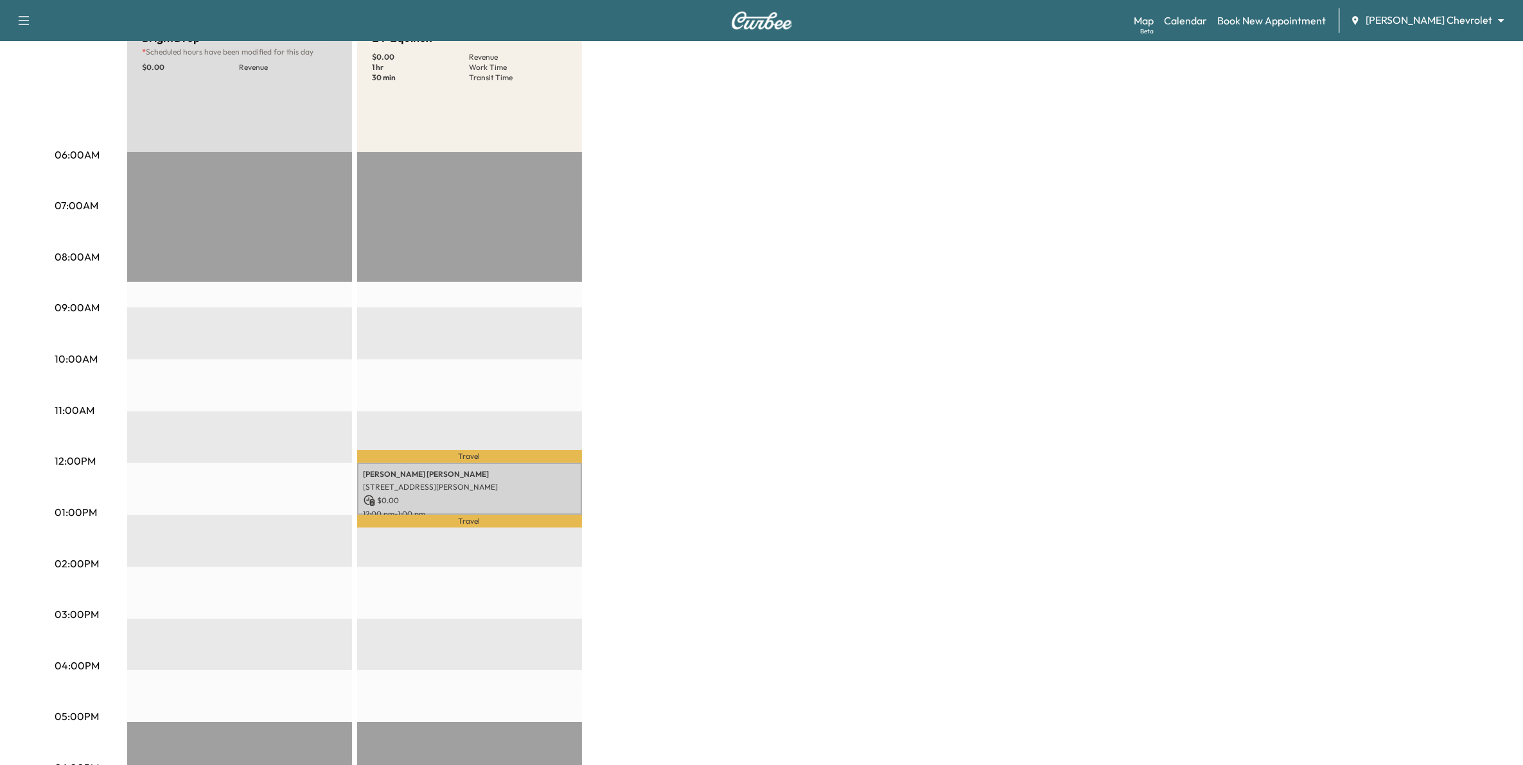
scroll to position [161, 0]
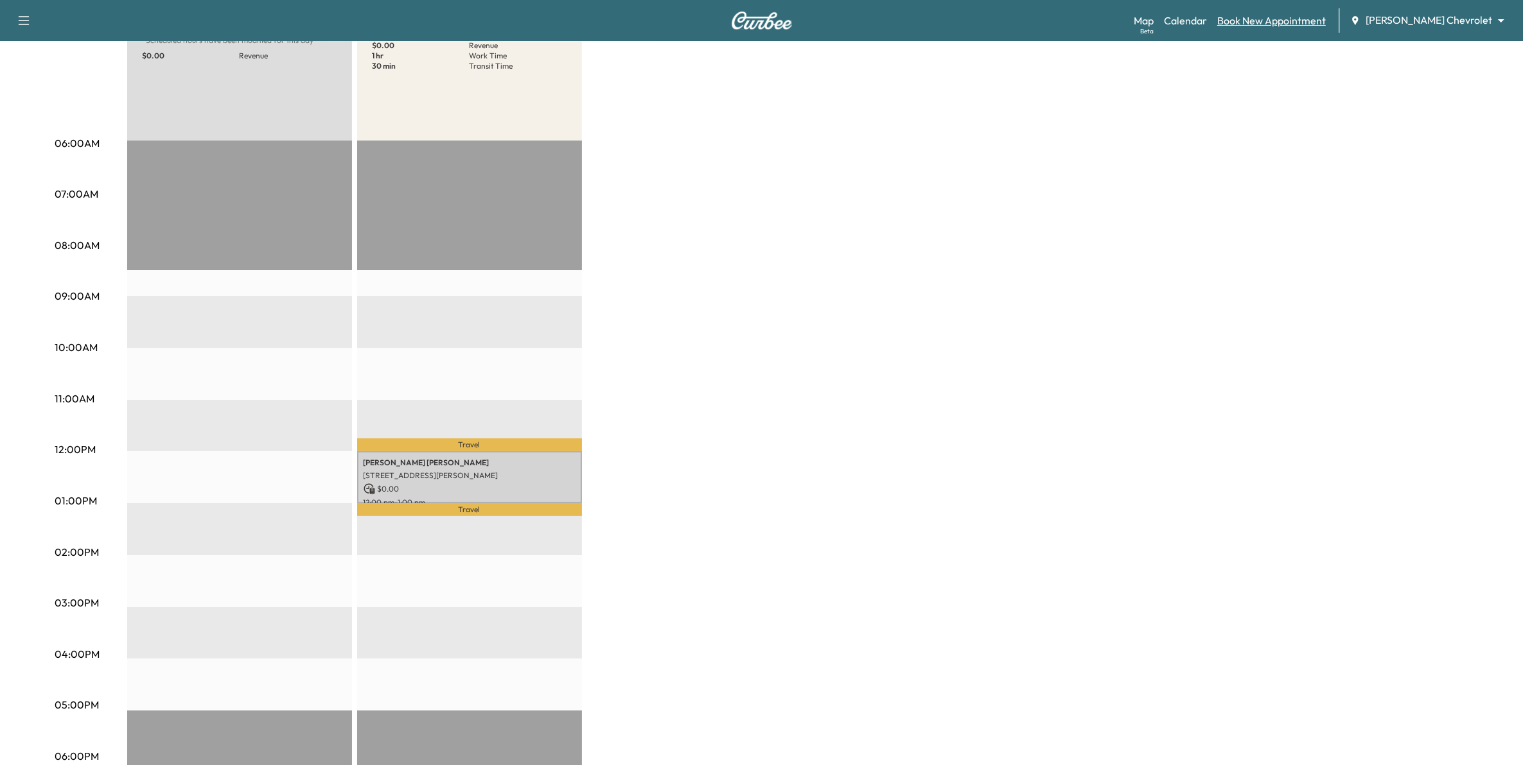
click at [1325, 13] on link "Book New Appointment" at bounding box center [1271, 20] width 109 height 15
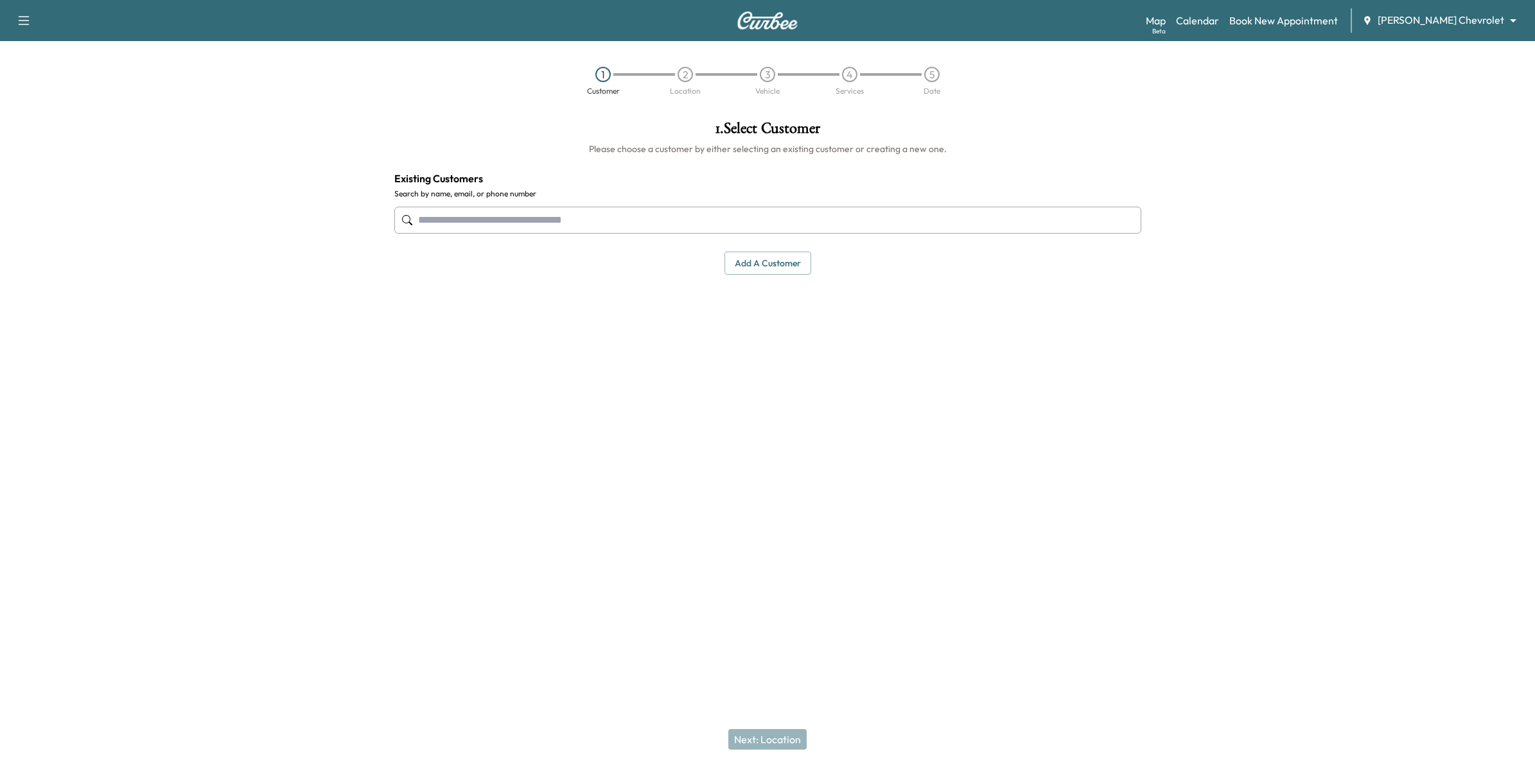
click at [758, 258] on button "Add a customer" at bounding box center [767, 264] width 87 height 24
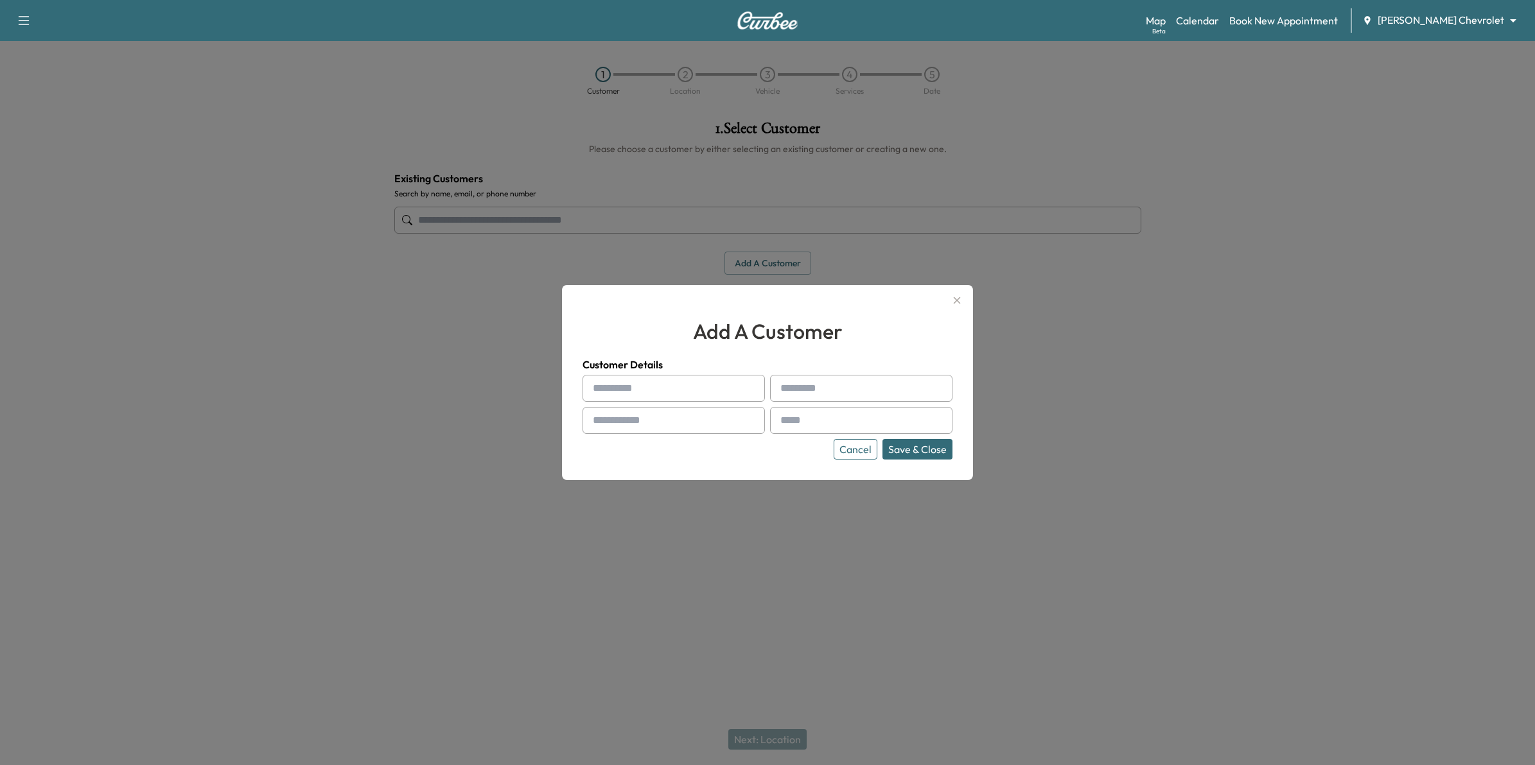
click at [633, 387] on input "text" at bounding box center [673, 388] width 182 height 27
type input "****"
type input "******"
type input "**********"
click at [836, 418] on input "text" at bounding box center [861, 420] width 182 height 27
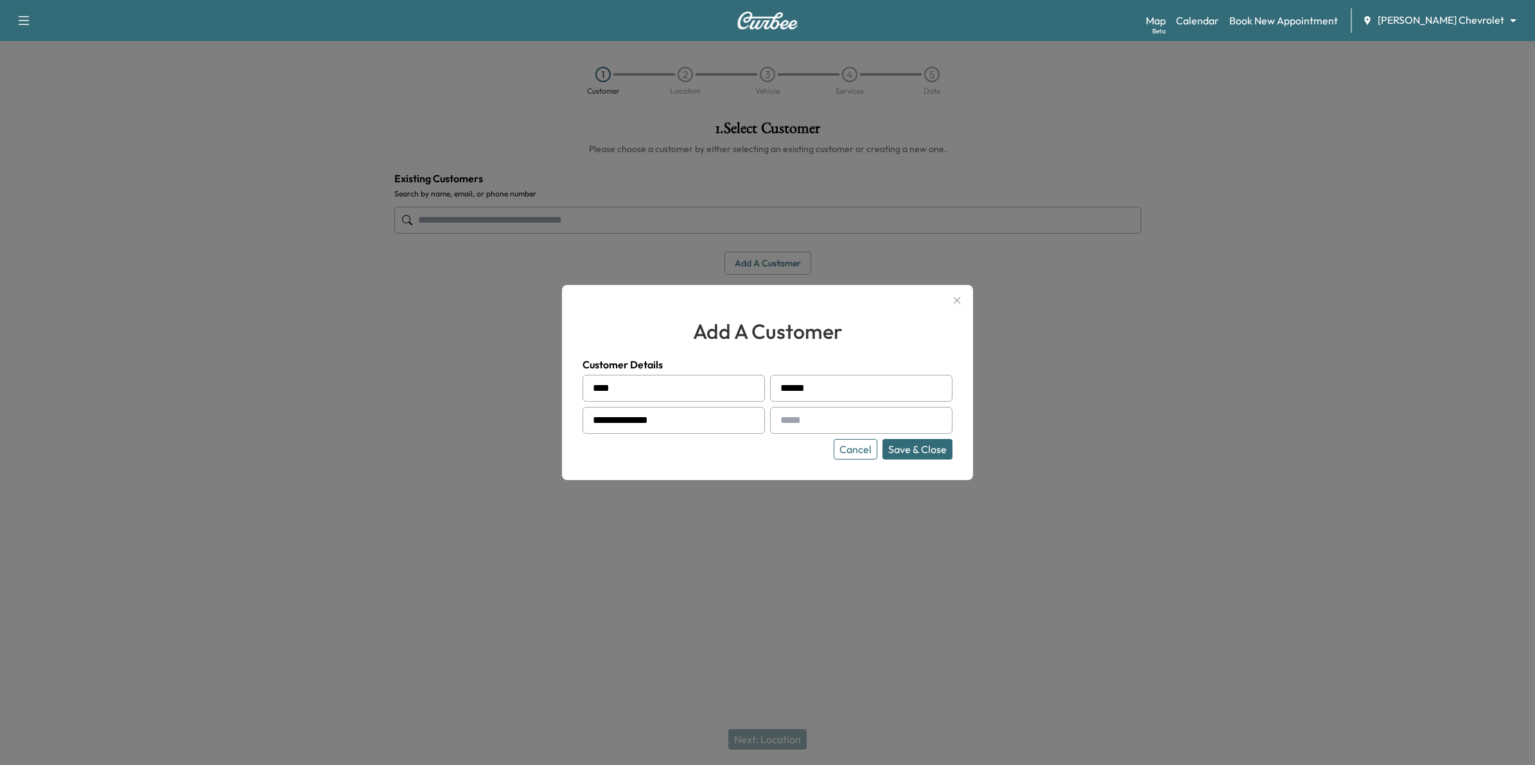
type input "**********"
click at [917, 451] on button "Save & Close" at bounding box center [917, 449] width 70 height 21
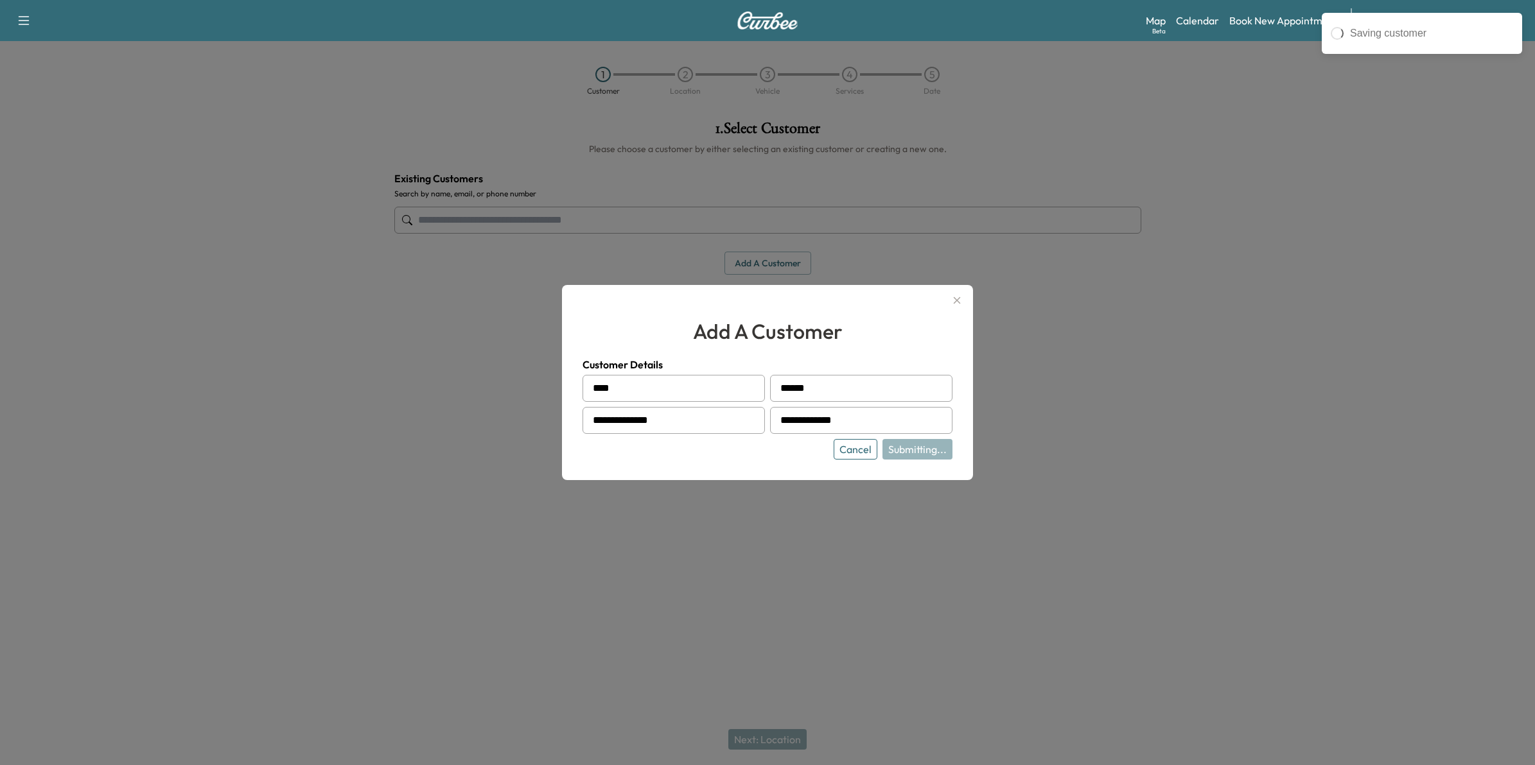
type input "**********"
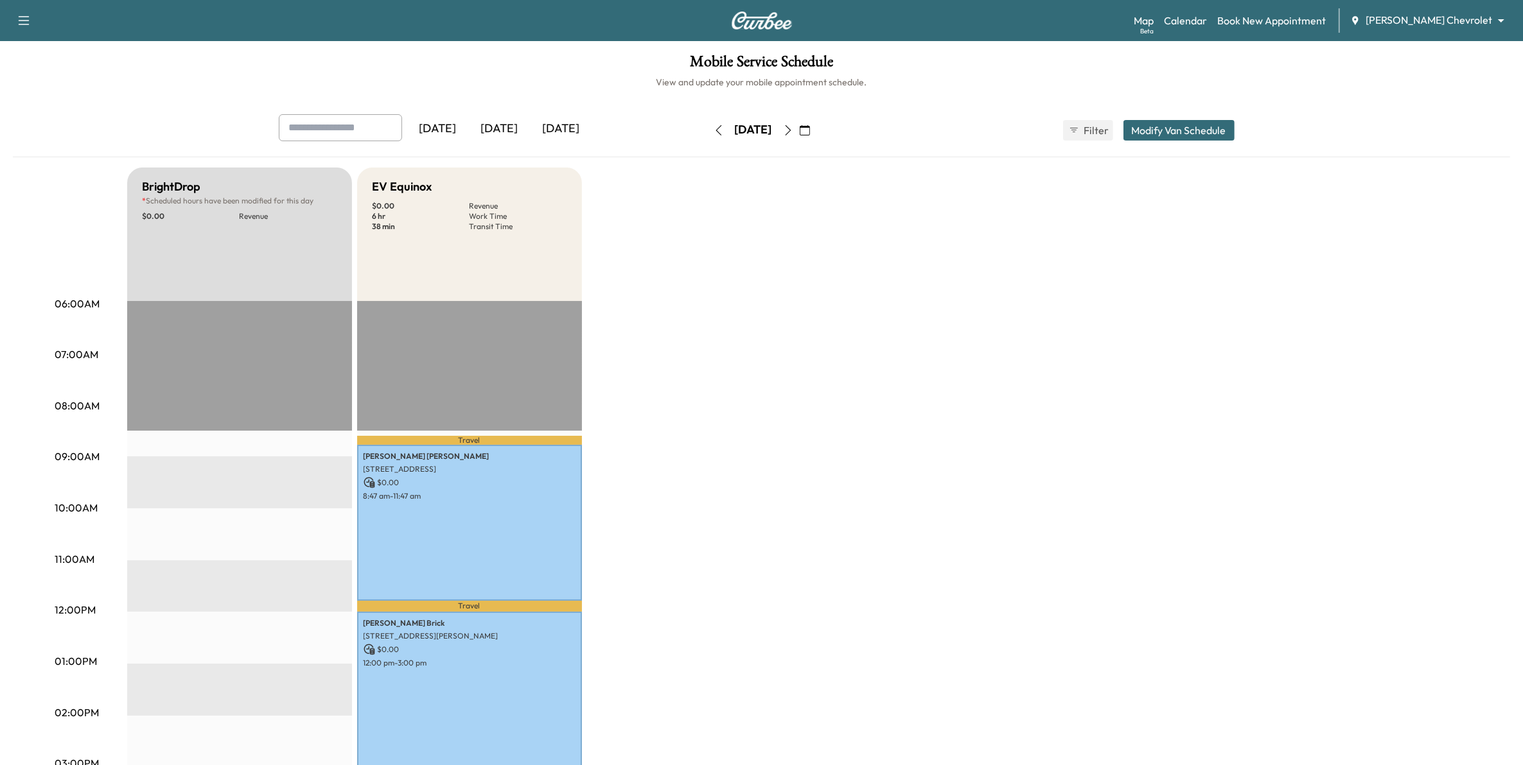
click at [793, 130] on icon "button" at bounding box center [788, 130] width 10 height 10
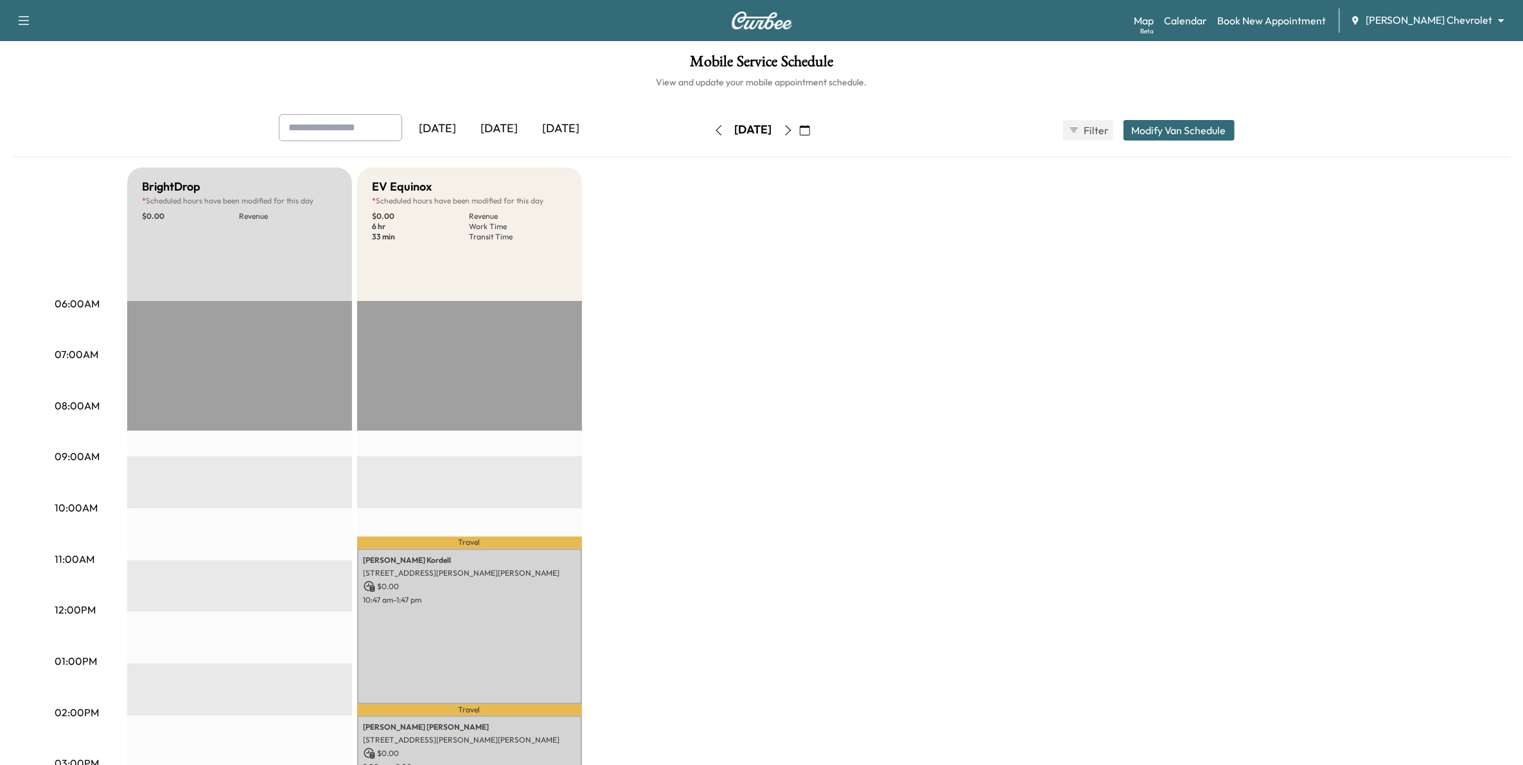
click at [791, 130] on icon "button" at bounding box center [788, 130] width 6 height 10
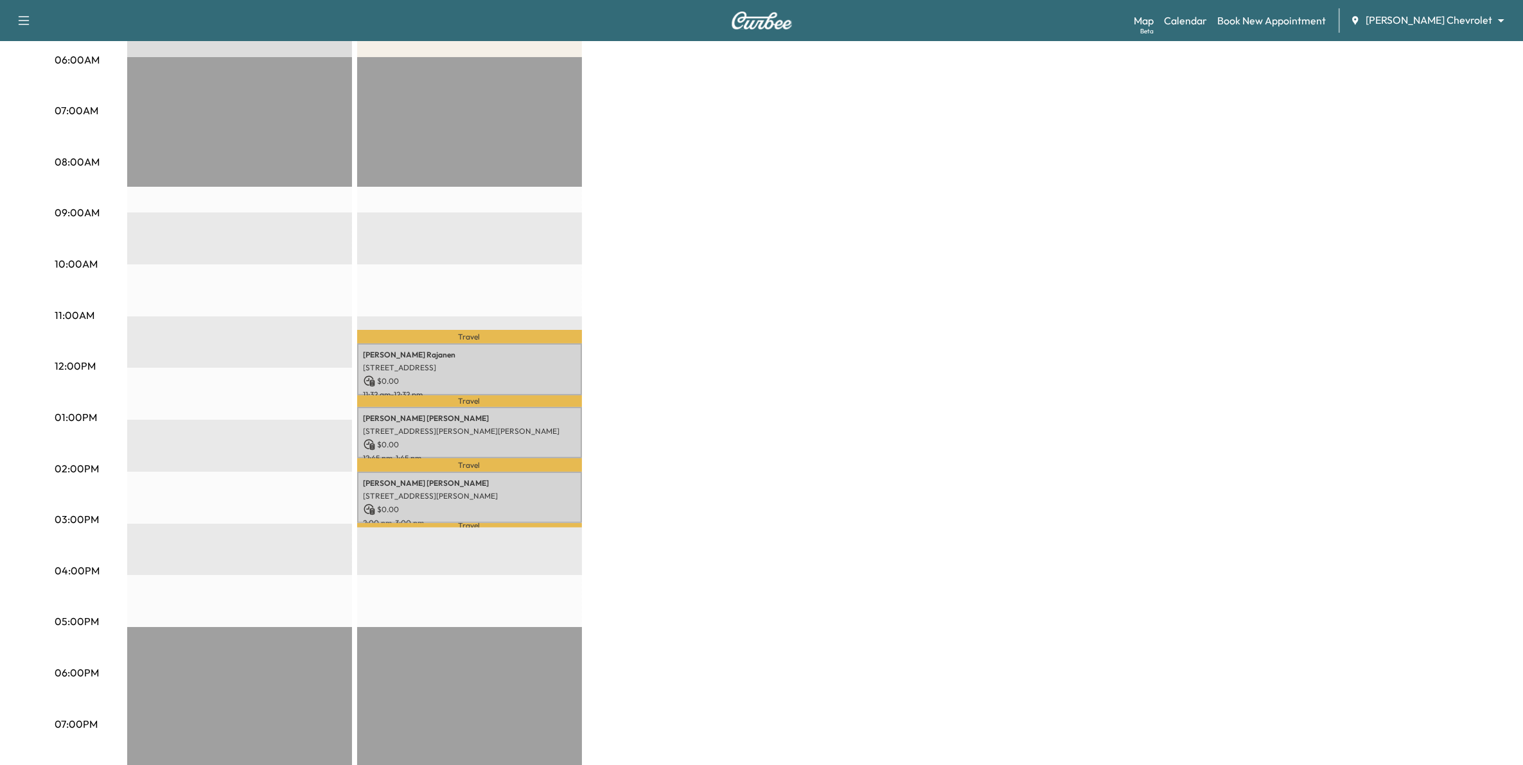
scroll to position [321, 0]
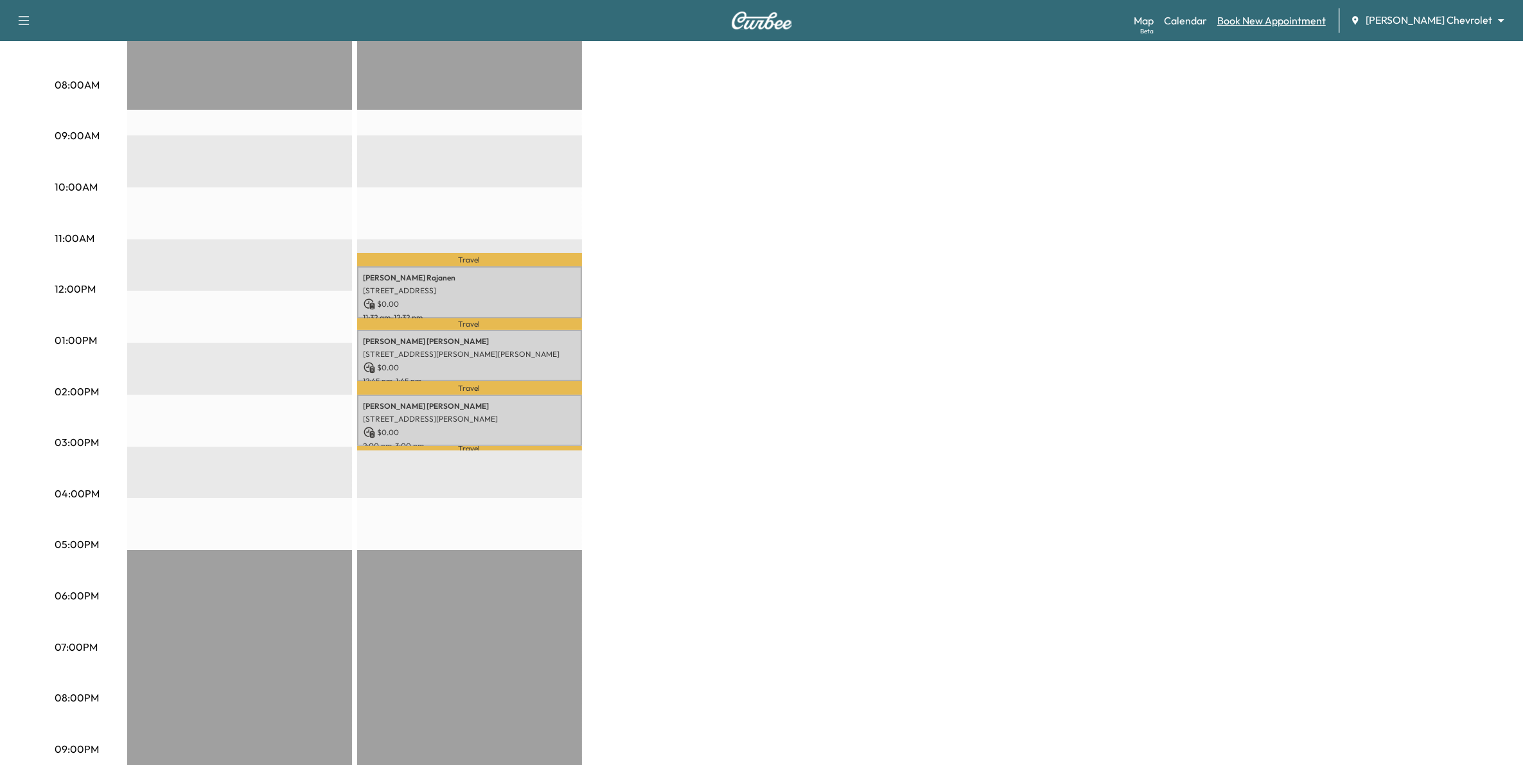
click at [1291, 17] on link "Book New Appointment" at bounding box center [1271, 20] width 109 height 15
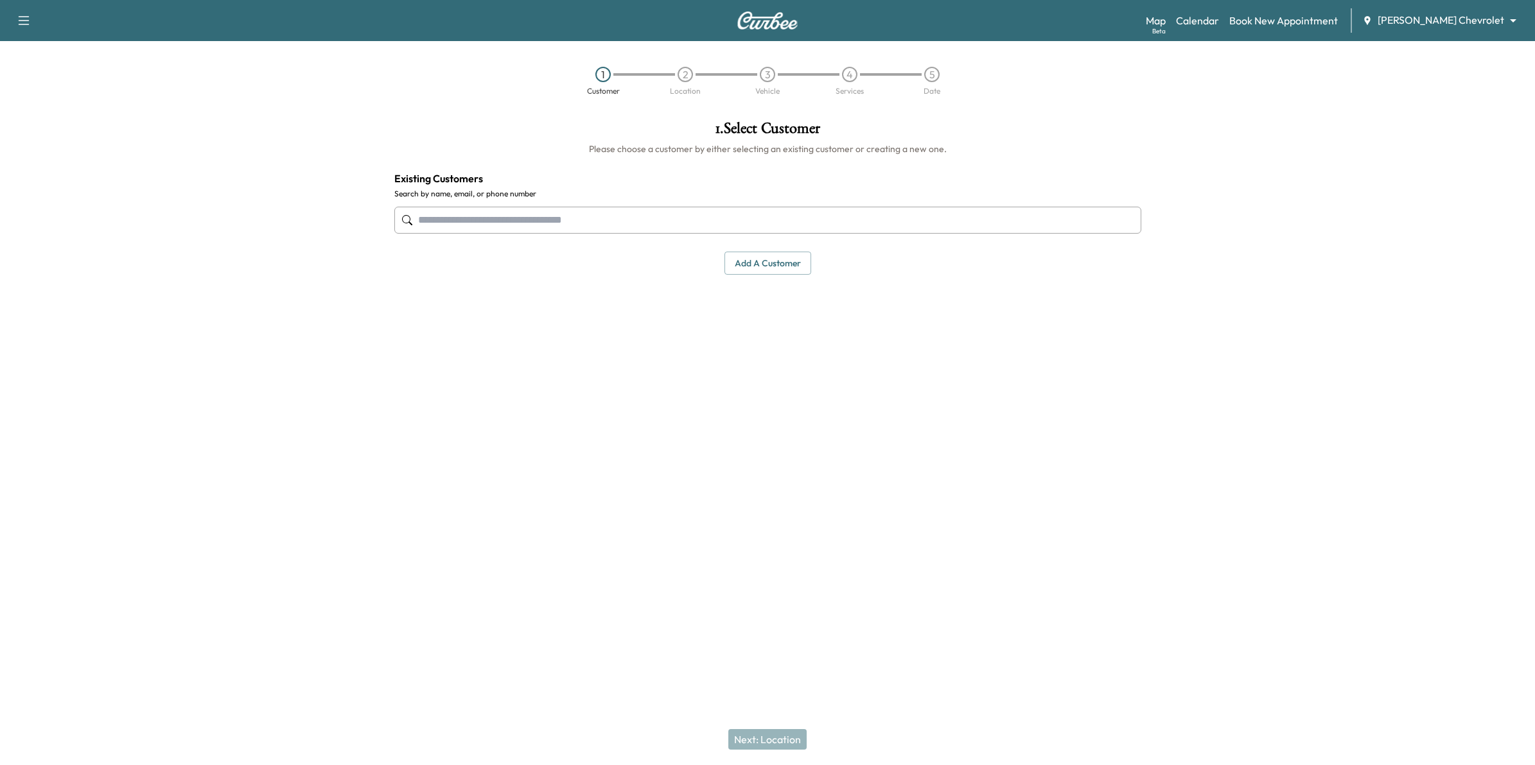
click at [765, 262] on button "Add a customer" at bounding box center [767, 264] width 87 height 24
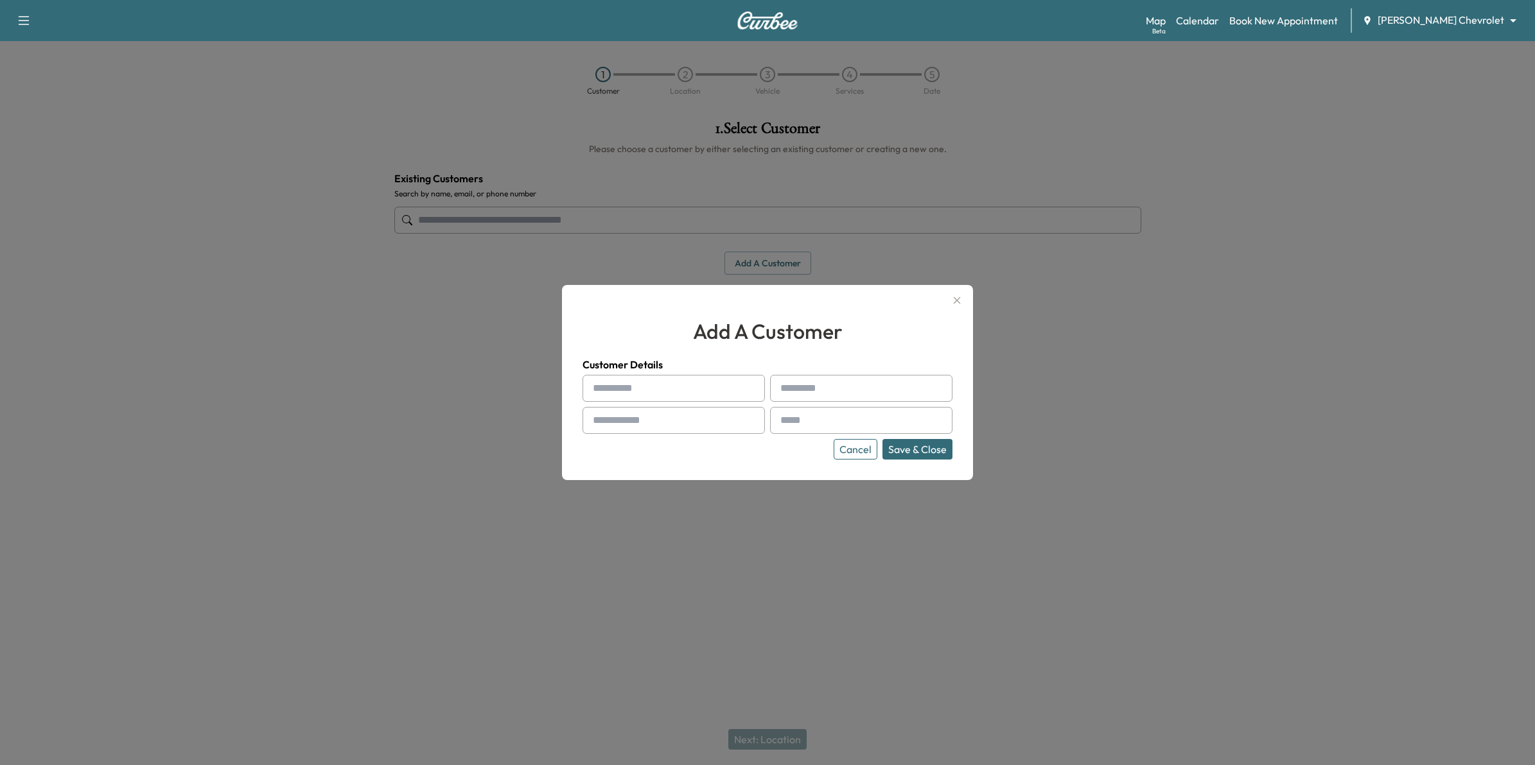
click at [708, 390] on input "text" at bounding box center [673, 388] width 182 height 27
click at [546, 377] on div at bounding box center [767, 382] width 1535 height 765
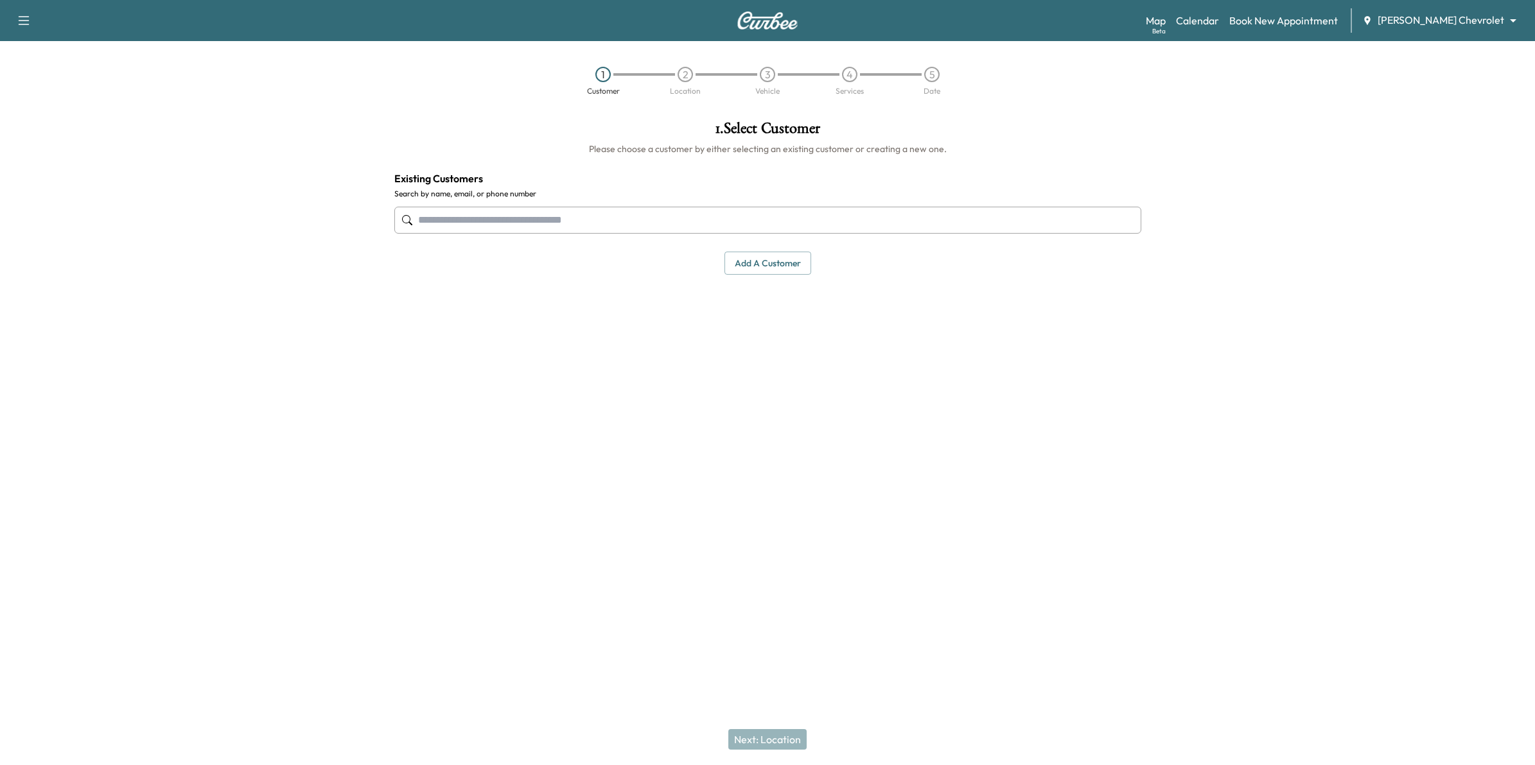
click at [563, 217] on input "text" at bounding box center [767, 220] width 747 height 27
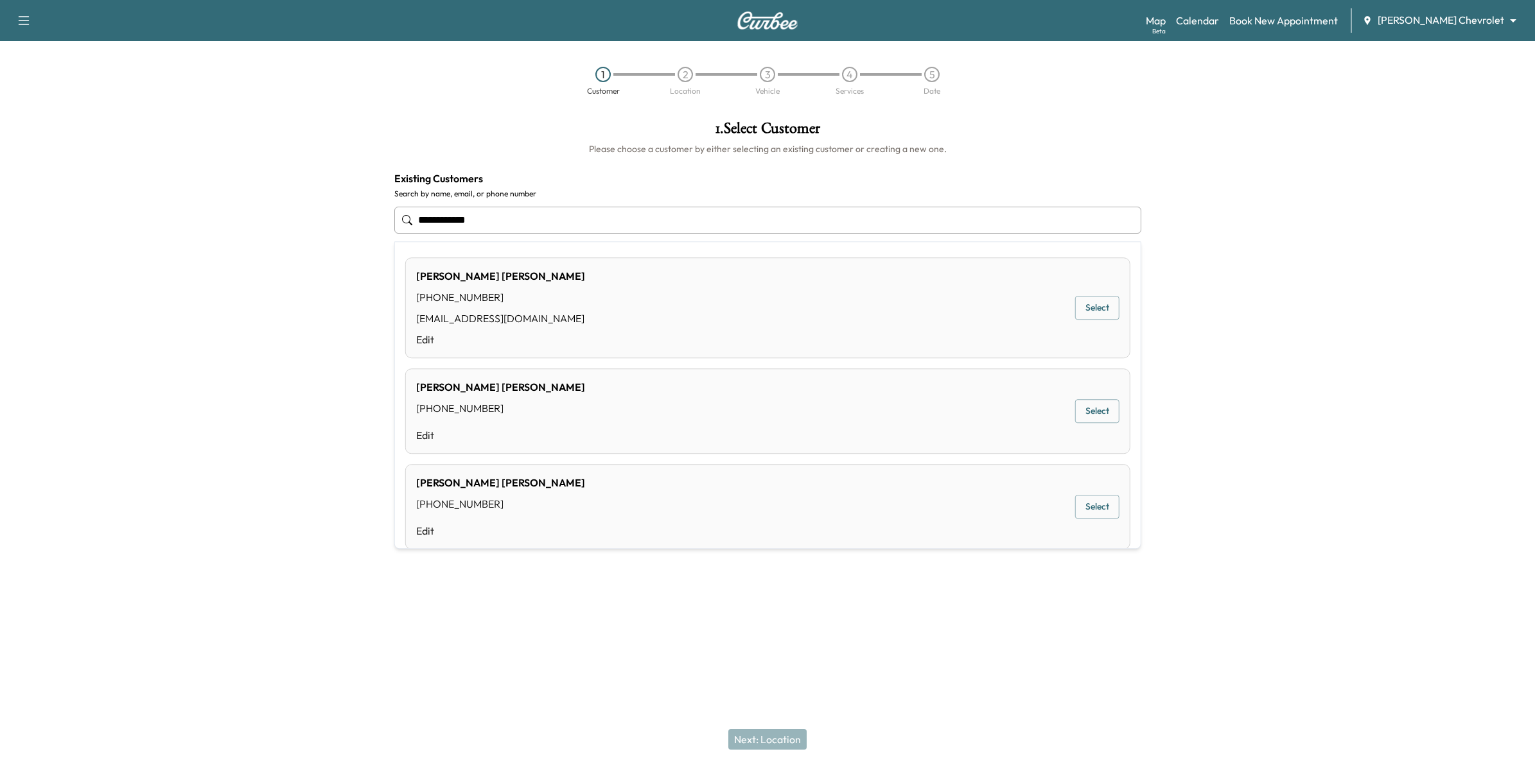
click at [1077, 312] on button "Select" at bounding box center [1097, 309] width 44 height 24
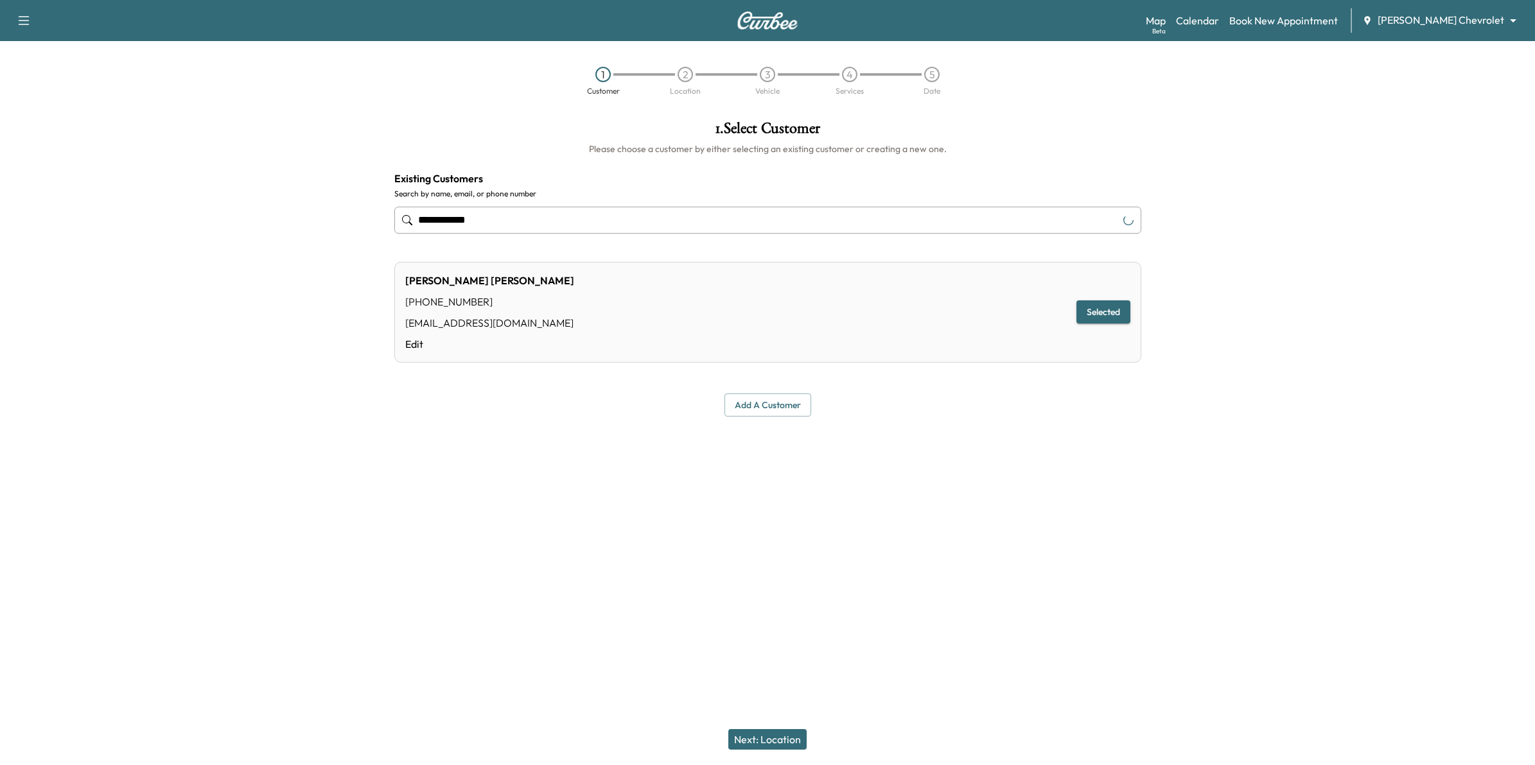
type input "**********"
click at [790, 737] on button "Next: Location" at bounding box center [767, 739] width 78 height 21
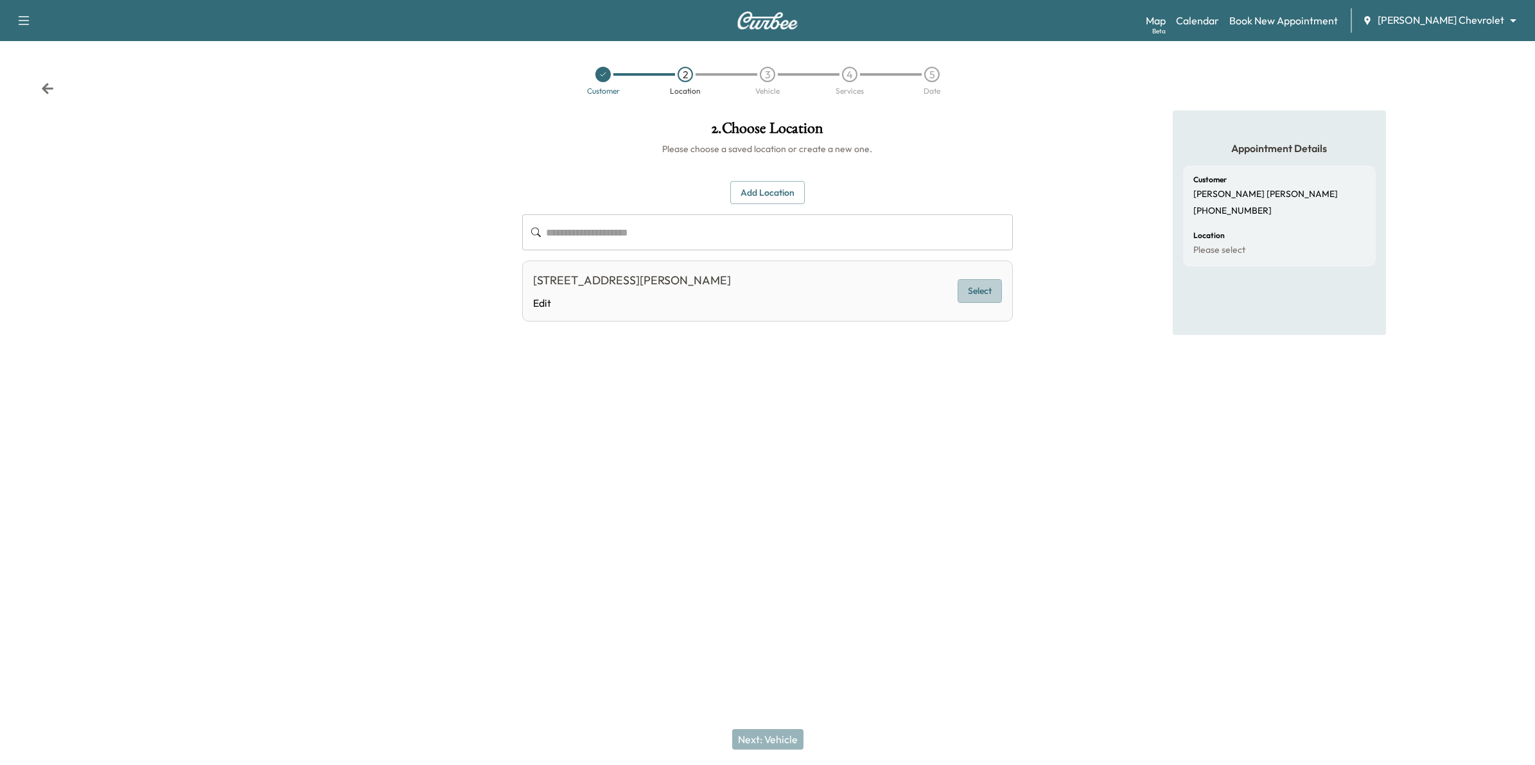
click at [986, 293] on button "Select" at bounding box center [979, 291] width 44 height 24
click at [777, 735] on button "Next: Vehicle" at bounding box center [767, 739] width 71 height 21
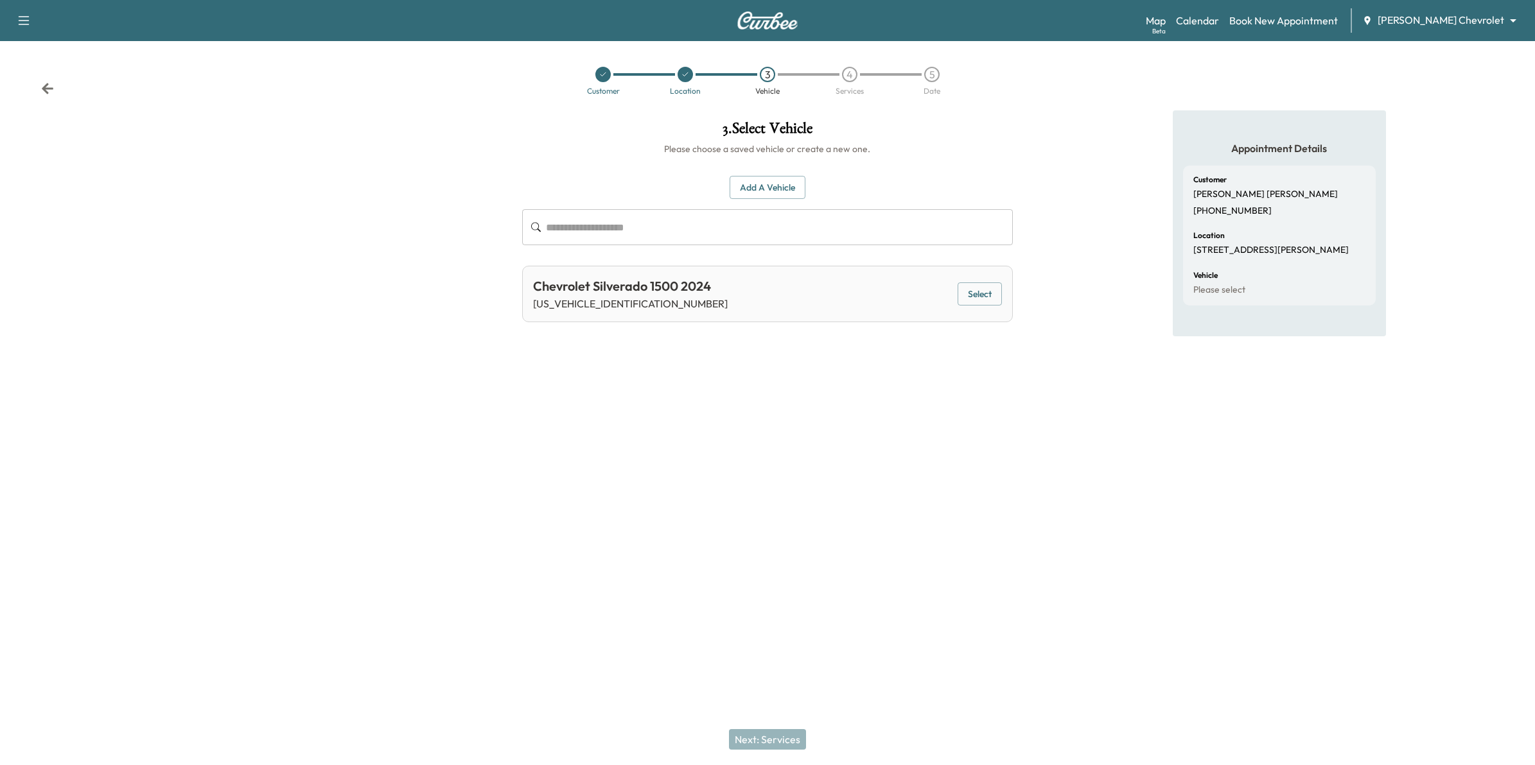
click at [988, 300] on button "Select" at bounding box center [979, 295] width 44 height 24
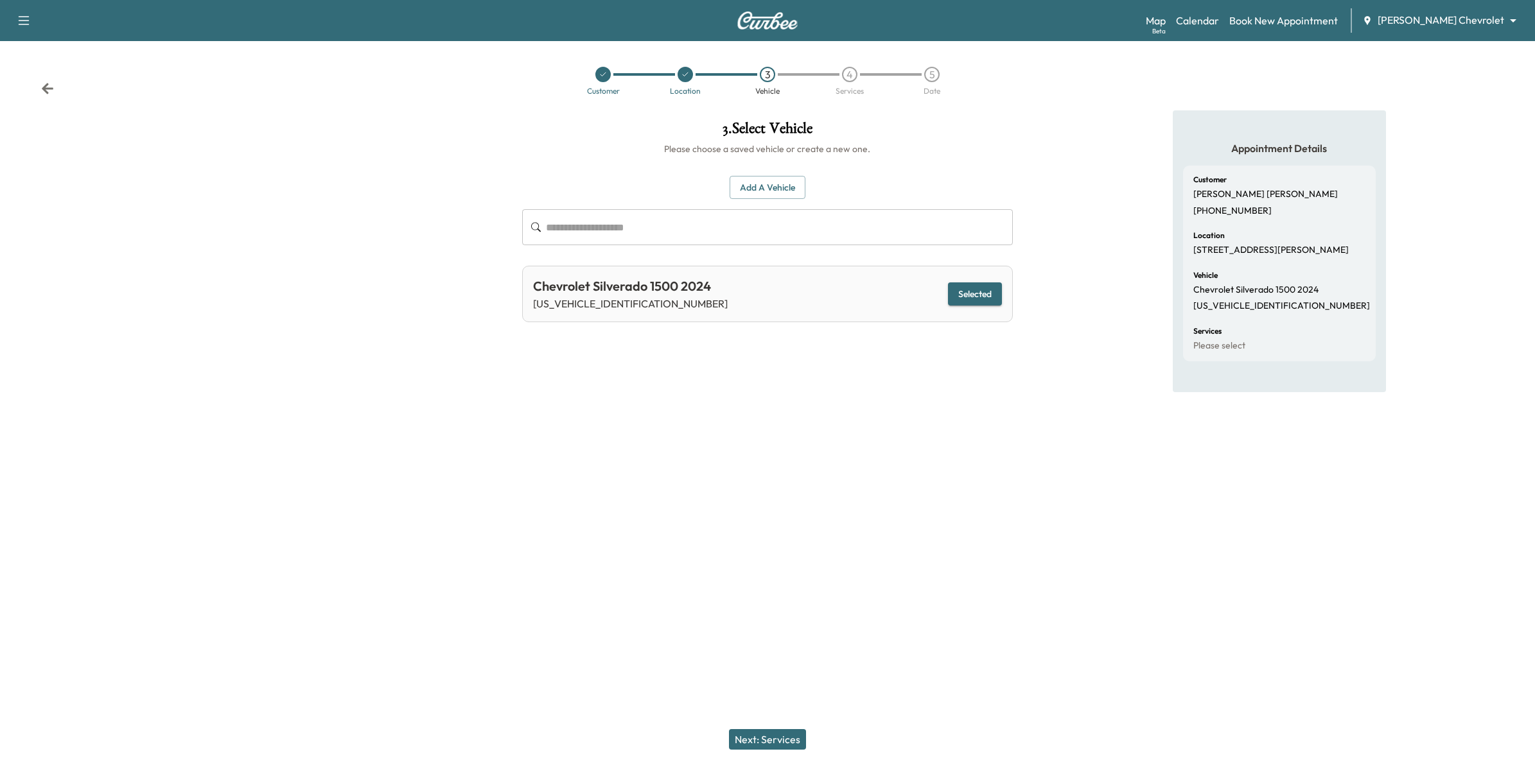
click at [774, 742] on button "Next: Services" at bounding box center [767, 739] width 77 height 21
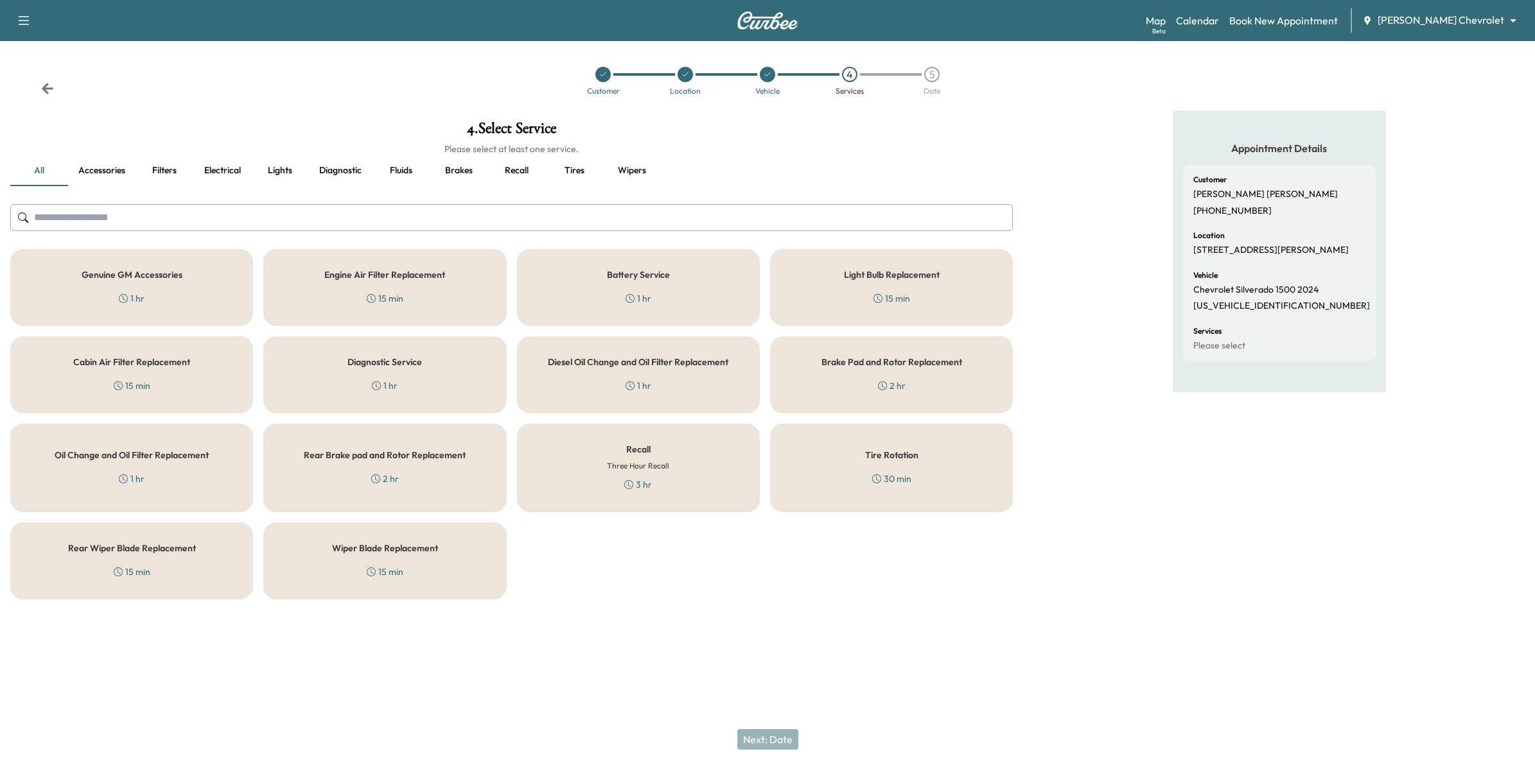
click at [149, 281] on div "Genuine GM Accessories 1 hr" at bounding box center [131, 287] width 243 height 77
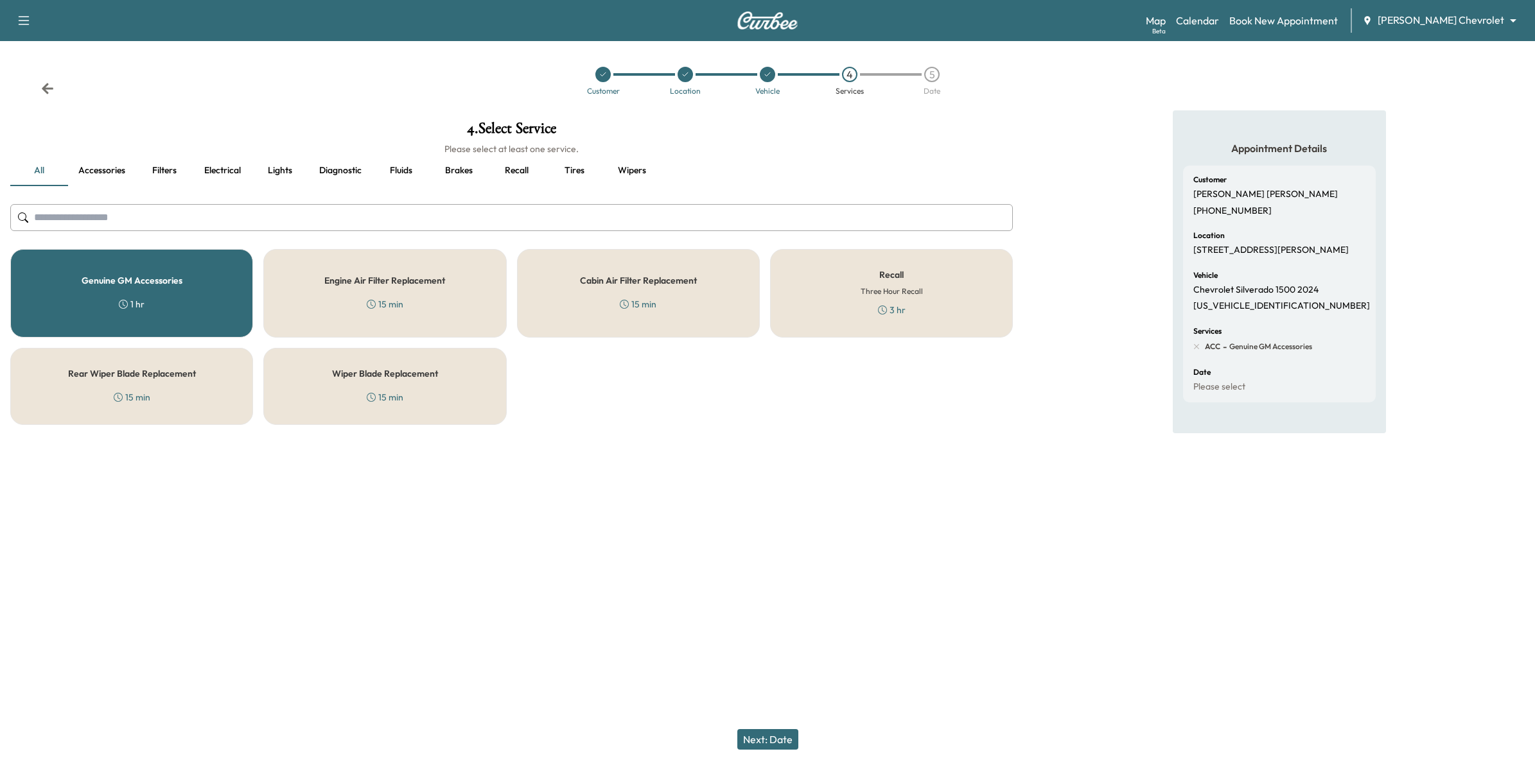
click at [793, 742] on button "Next: Date" at bounding box center [767, 739] width 61 height 21
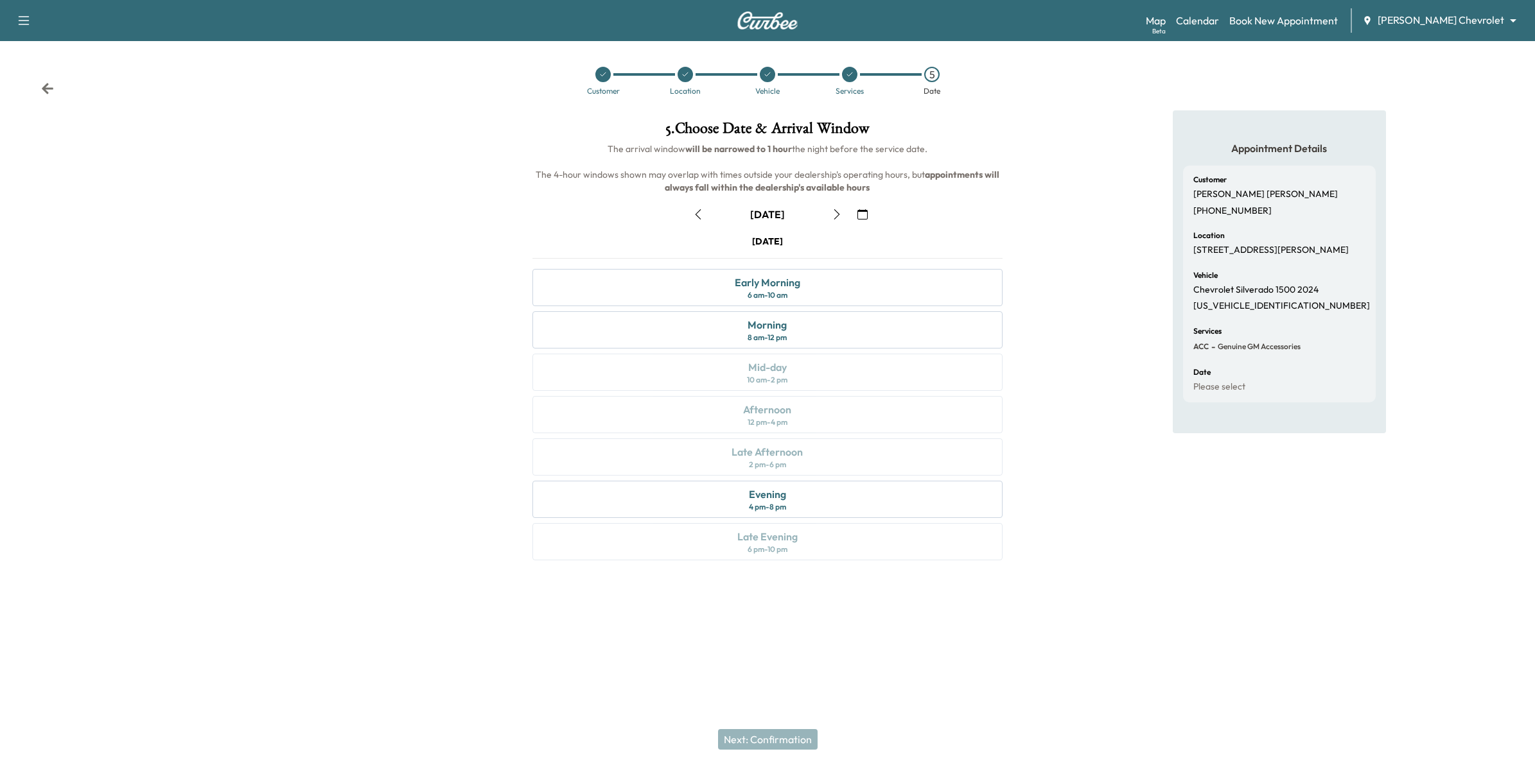
click at [855, 216] on button "button" at bounding box center [863, 214] width 22 height 21
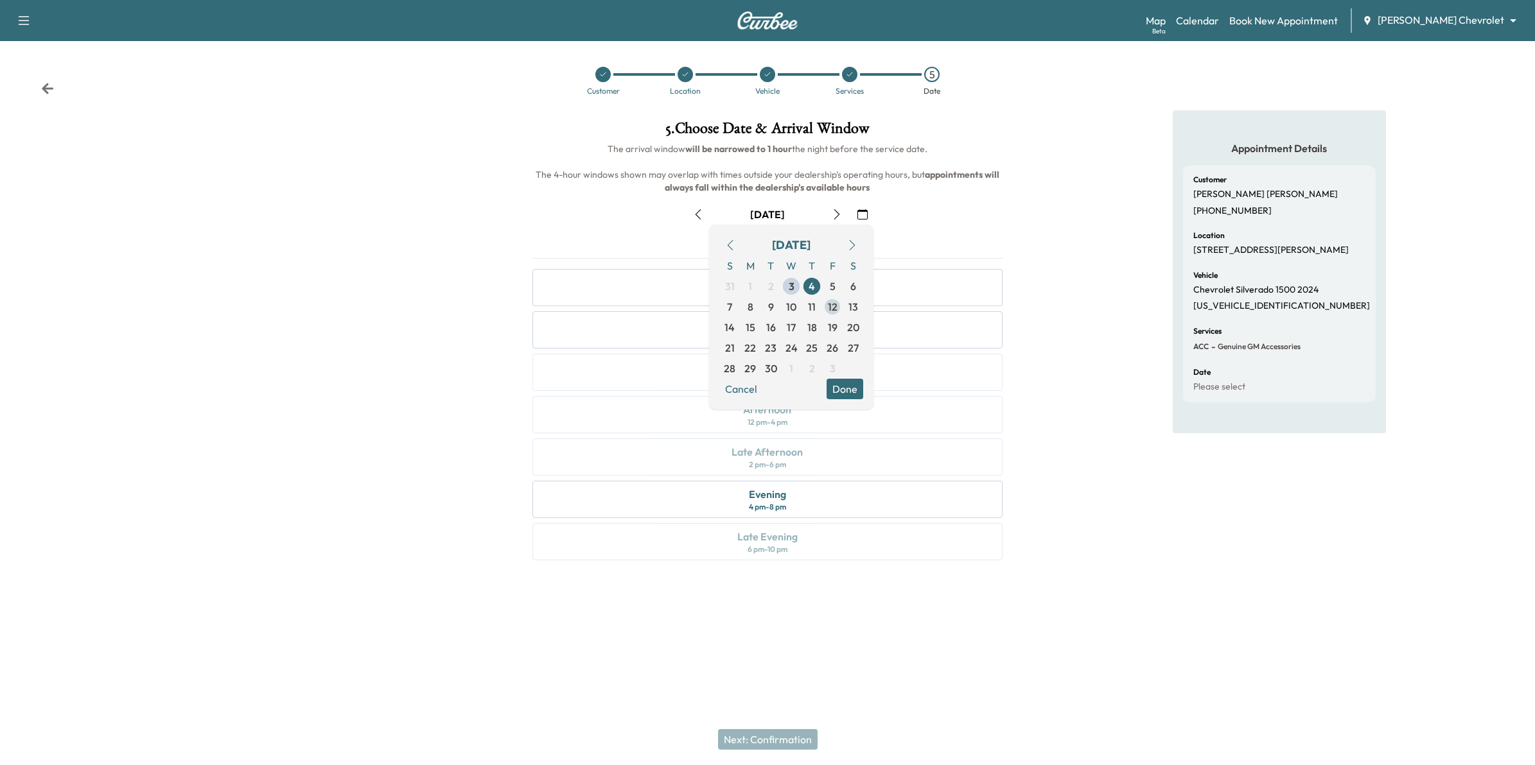
click at [828, 307] on span "12" at bounding box center [833, 306] width 10 height 15
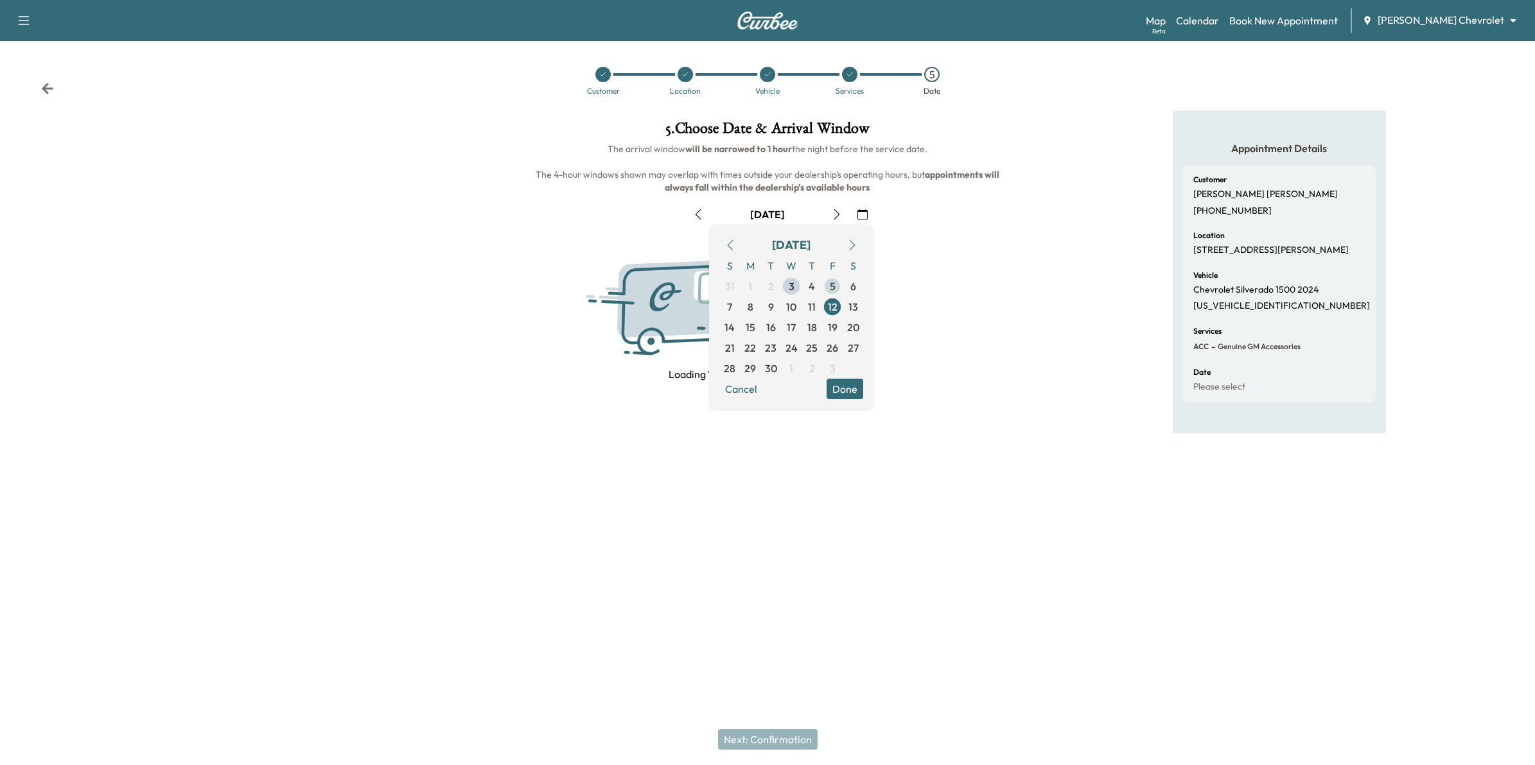
click at [835, 287] on span "5" at bounding box center [833, 286] width 6 height 15
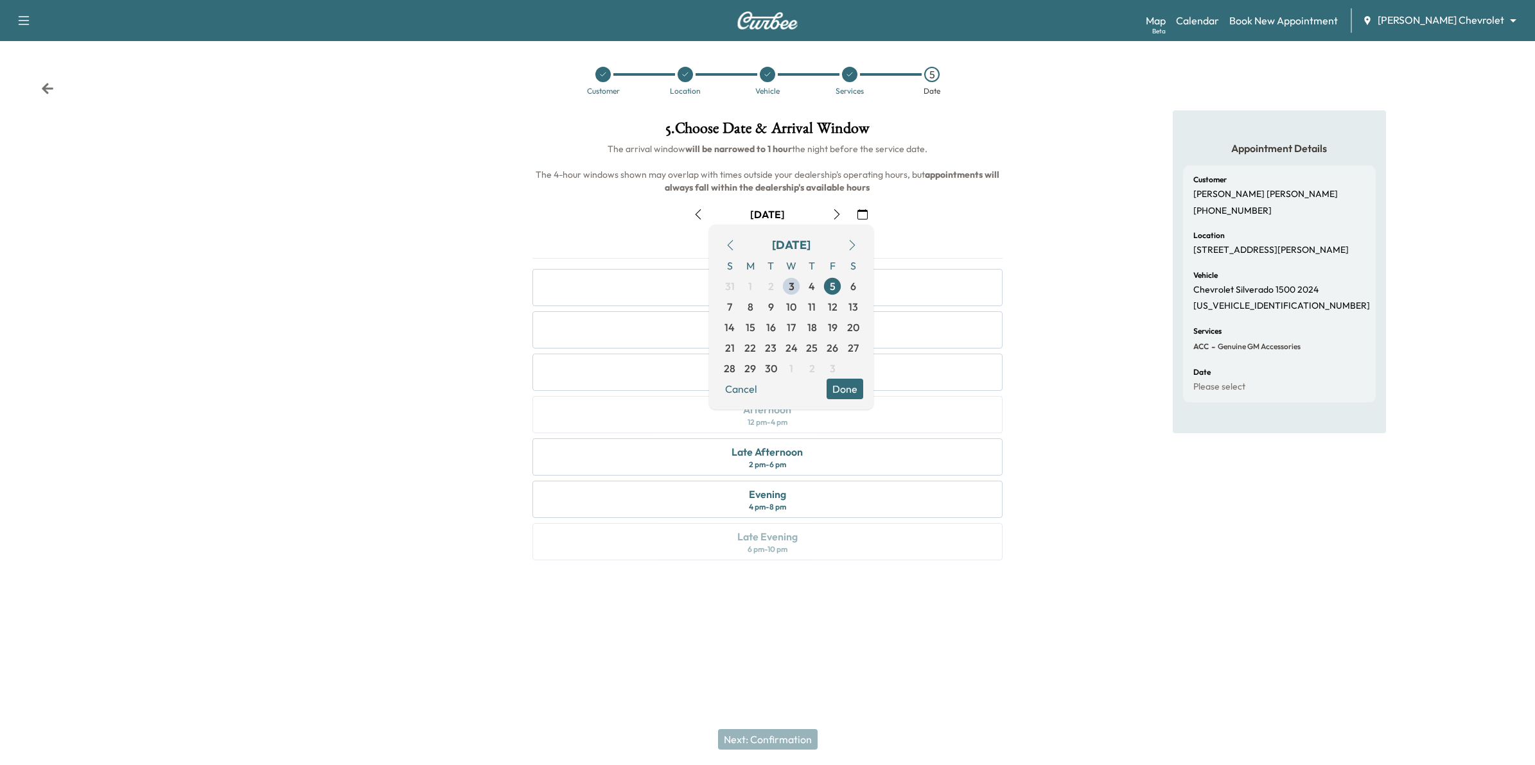
click at [848, 387] on button "Done" at bounding box center [844, 389] width 37 height 21
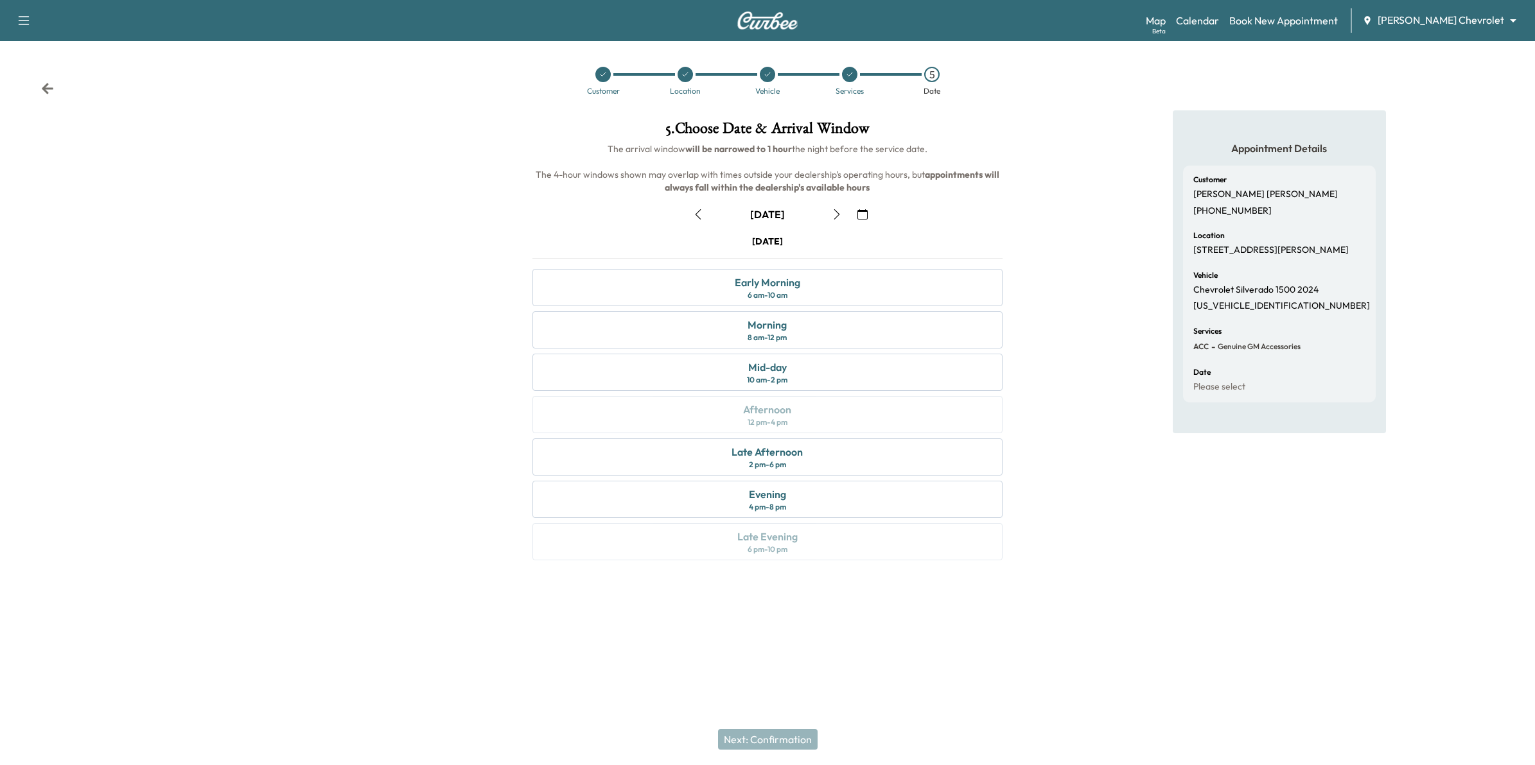
click at [695, 216] on icon "button" at bounding box center [698, 214] width 10 height 10
click at [695, 218] on icon "button" at bounding box center [698, 214] width 10 height 10
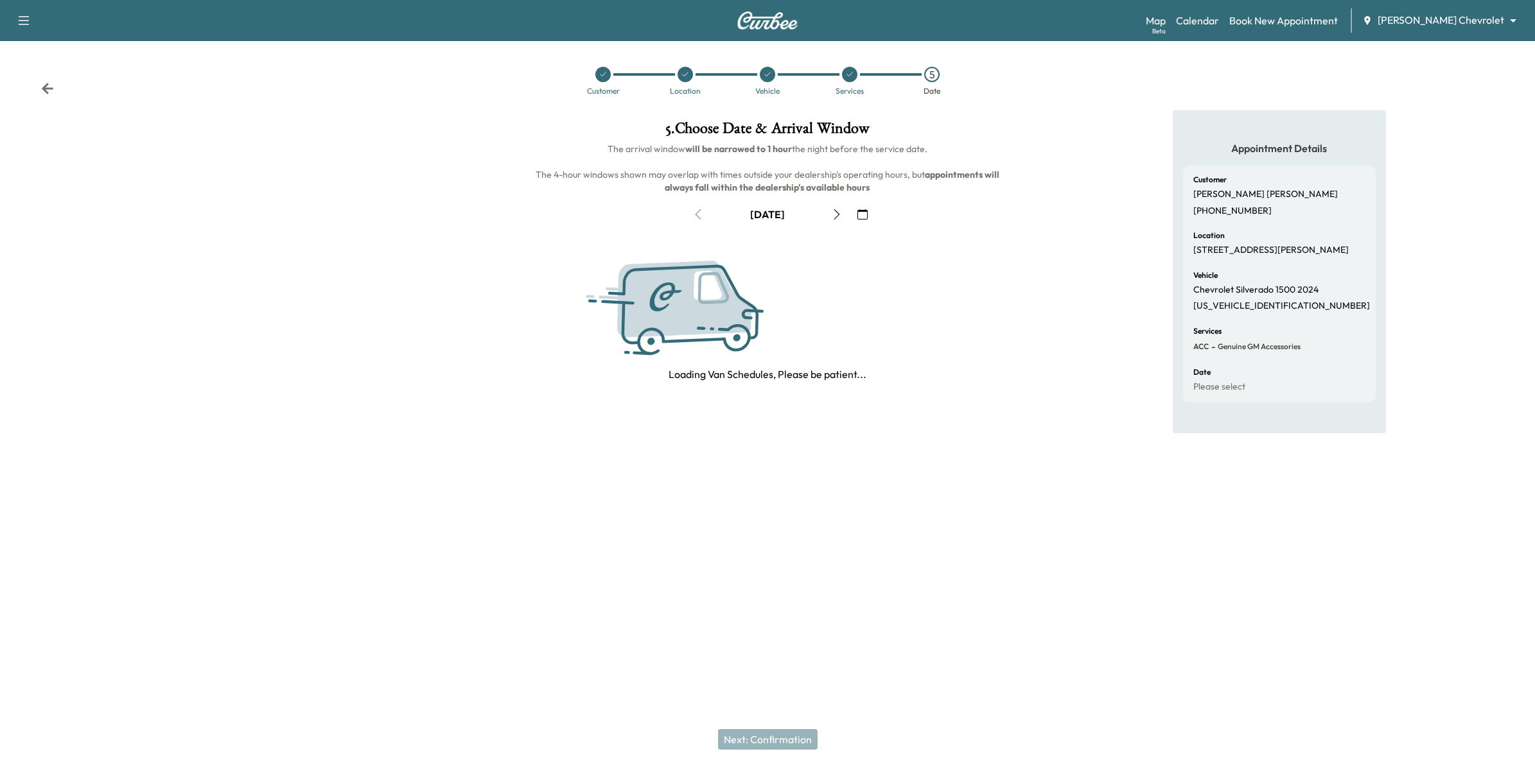
click at [47, 89] on icon at bounding box center [48, 88] width 12 height 11
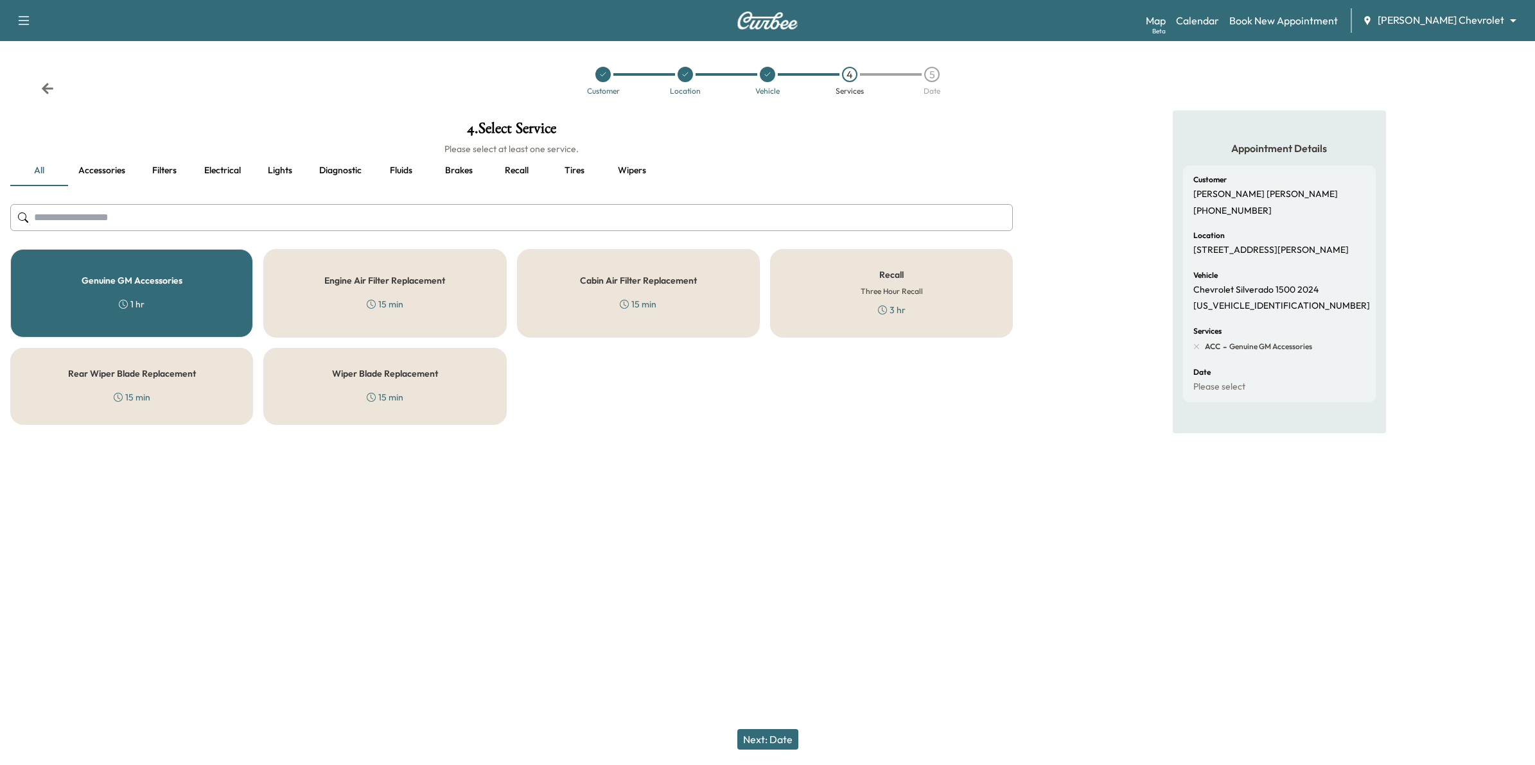
click at [51, 89] on icon at bounding box center [48, 88] width 12 height 11
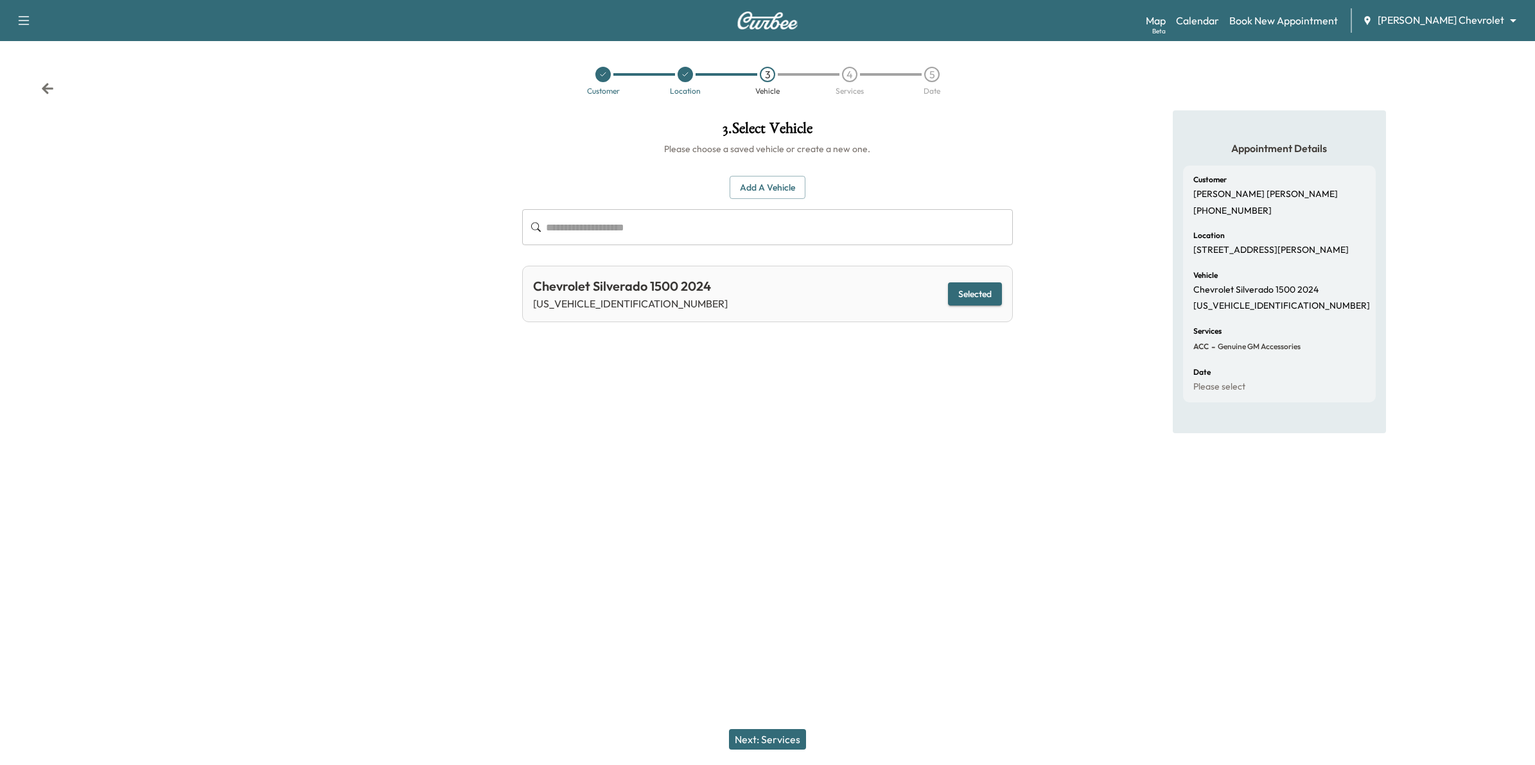
click at [50, 87] on icon at bounding box center [47, 88] width 13 height 13
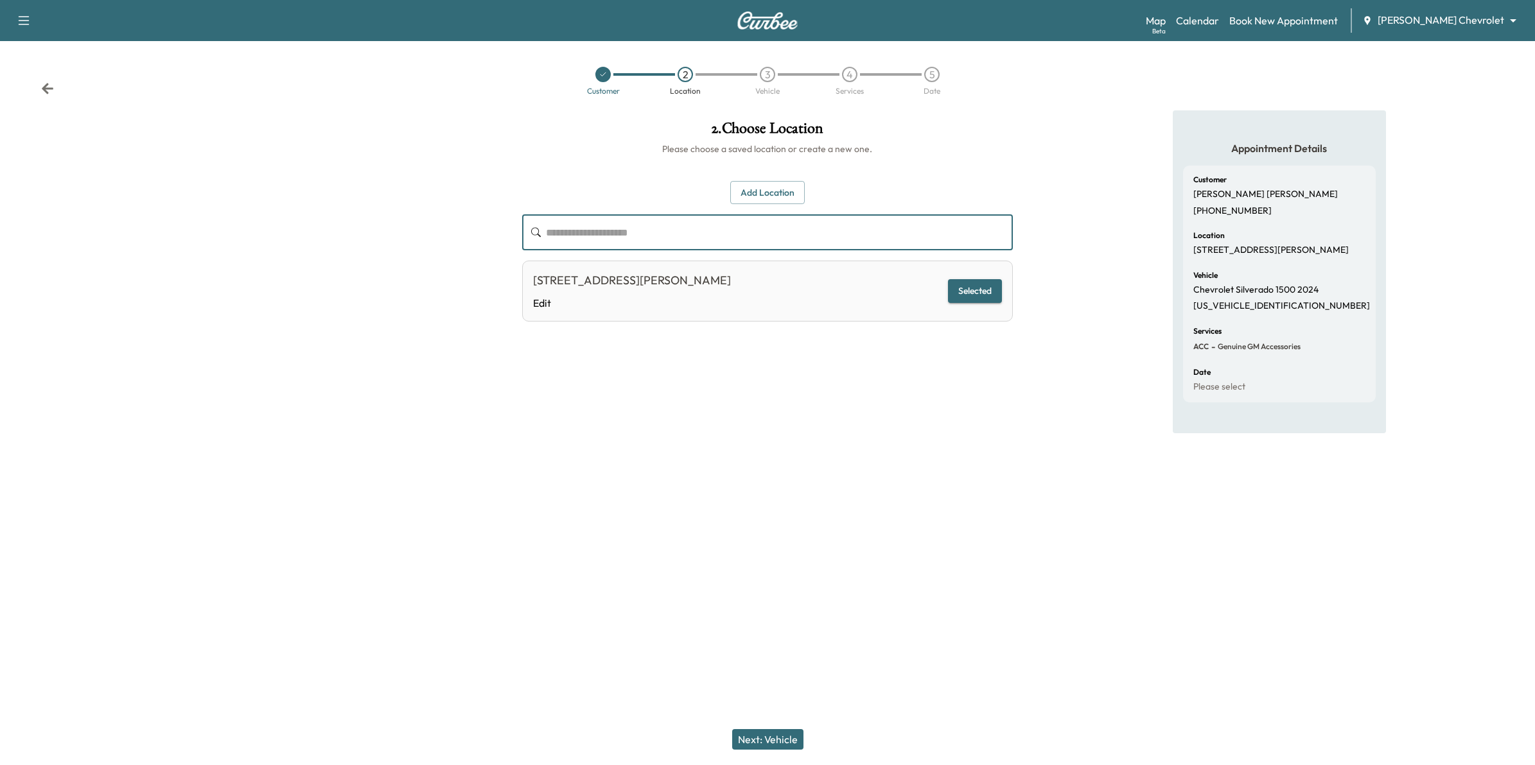
paste input "**********"
type input "**********"
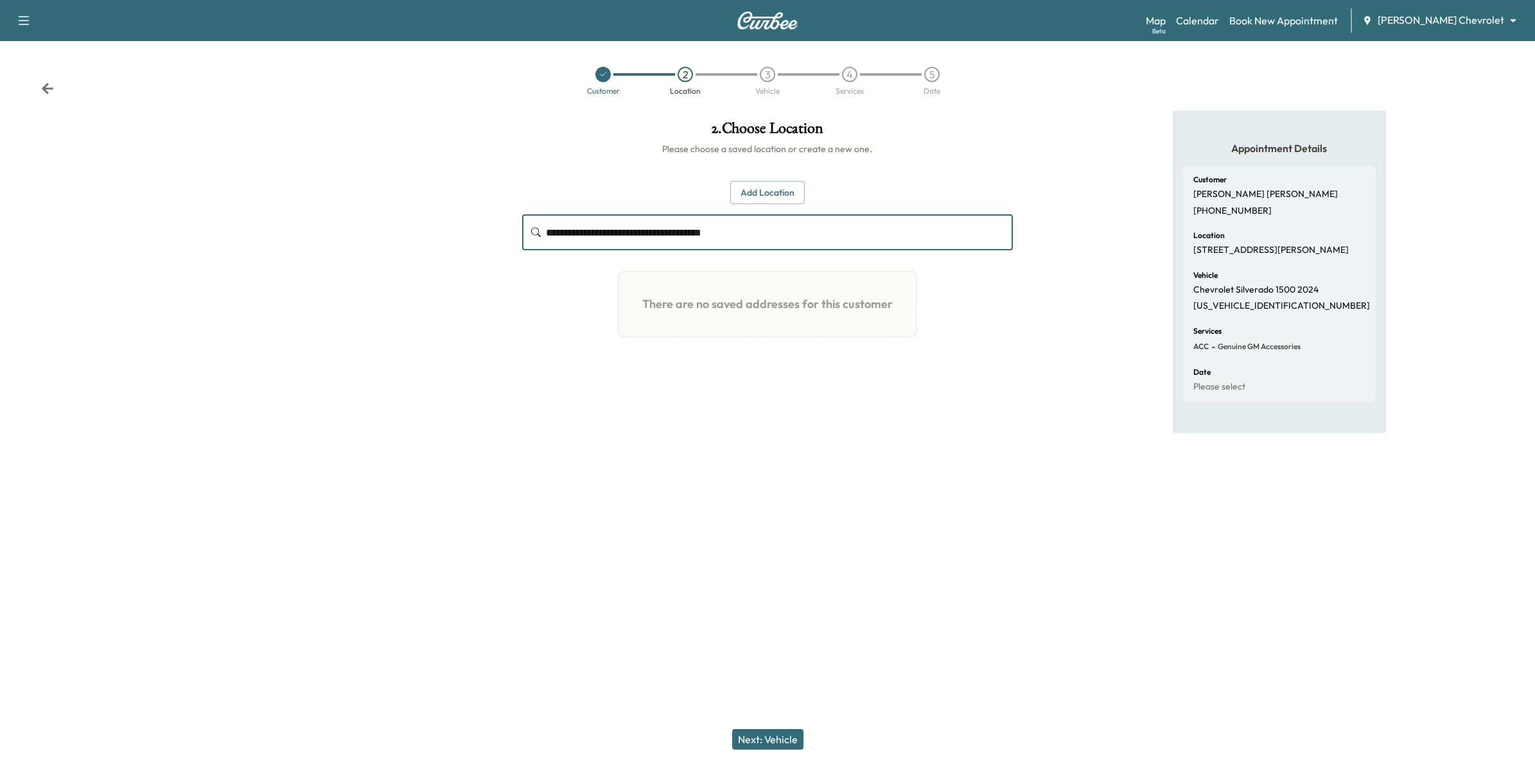
drag, startPoint x: 778, startPoint y: 234, endPoint x: 445, endPoint y: 236, distance: 332.6
click at [445, 236] on div "**********" at bounding box center [767, 301] width 1535 height 383
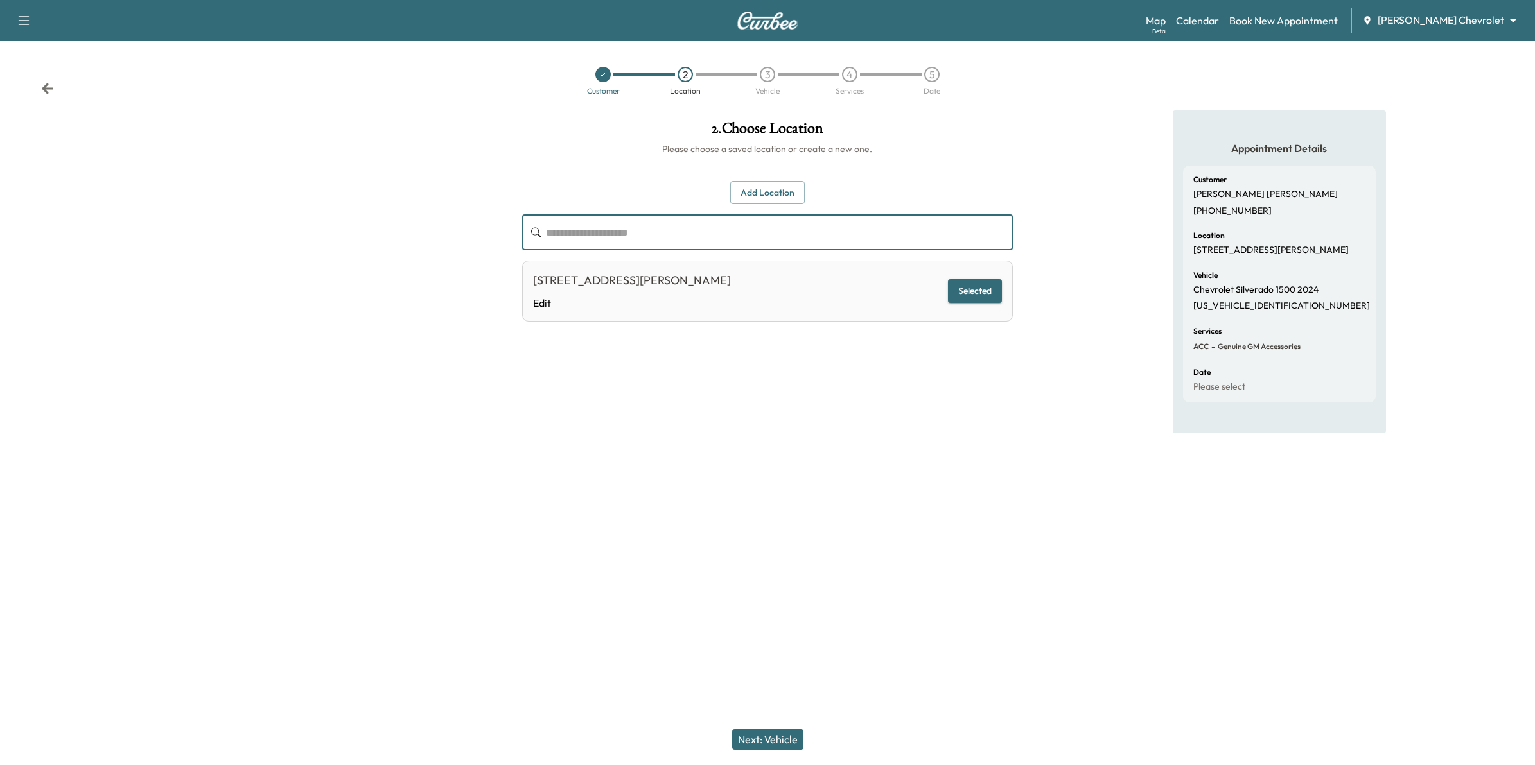
click at [783, 742] on button "Next: Vehicle" at bounding box center [767, 739] width 71 height 21
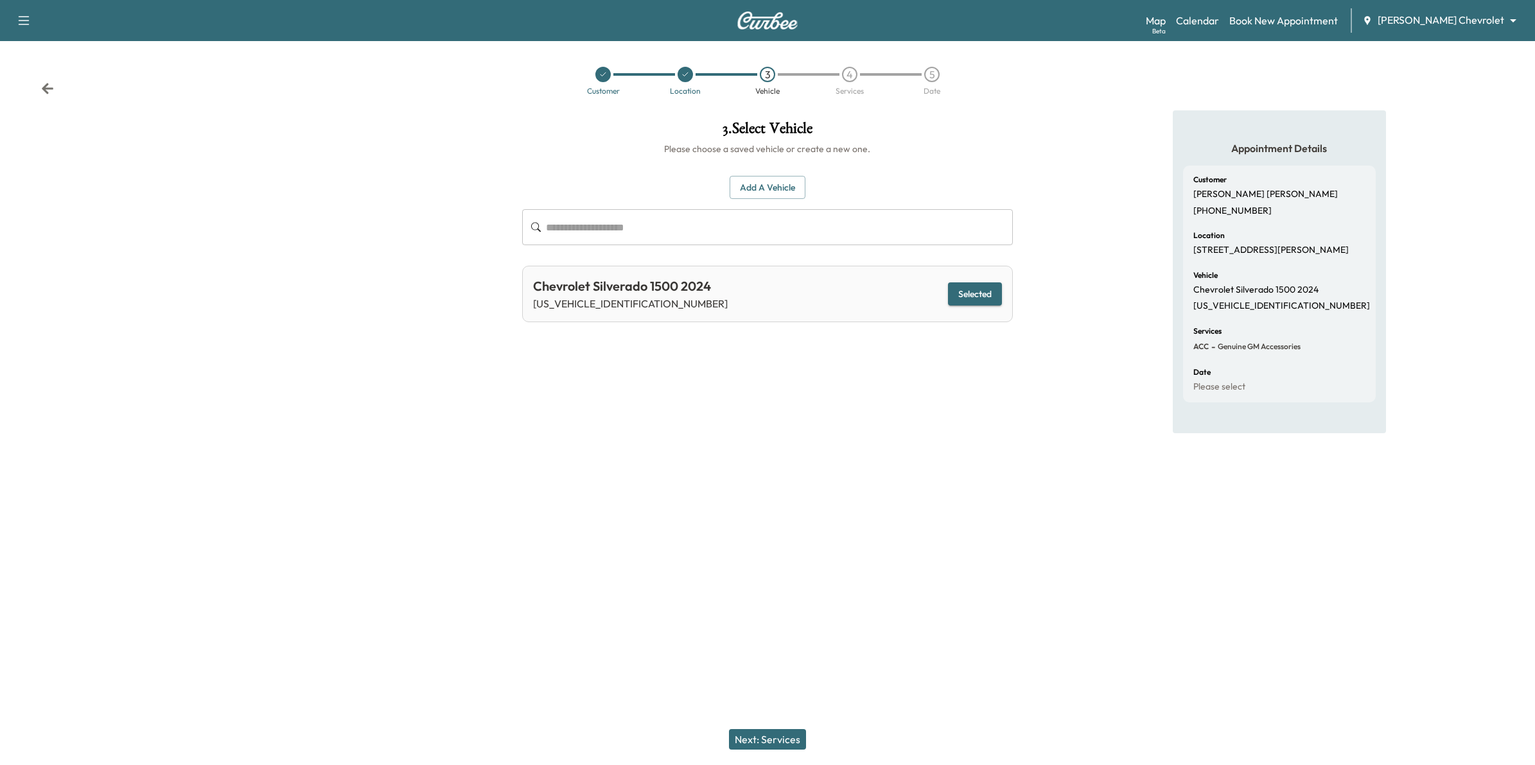
click at [783, 742] on button "Next: Services" at bounding box center [767, 739] width 77 height 21
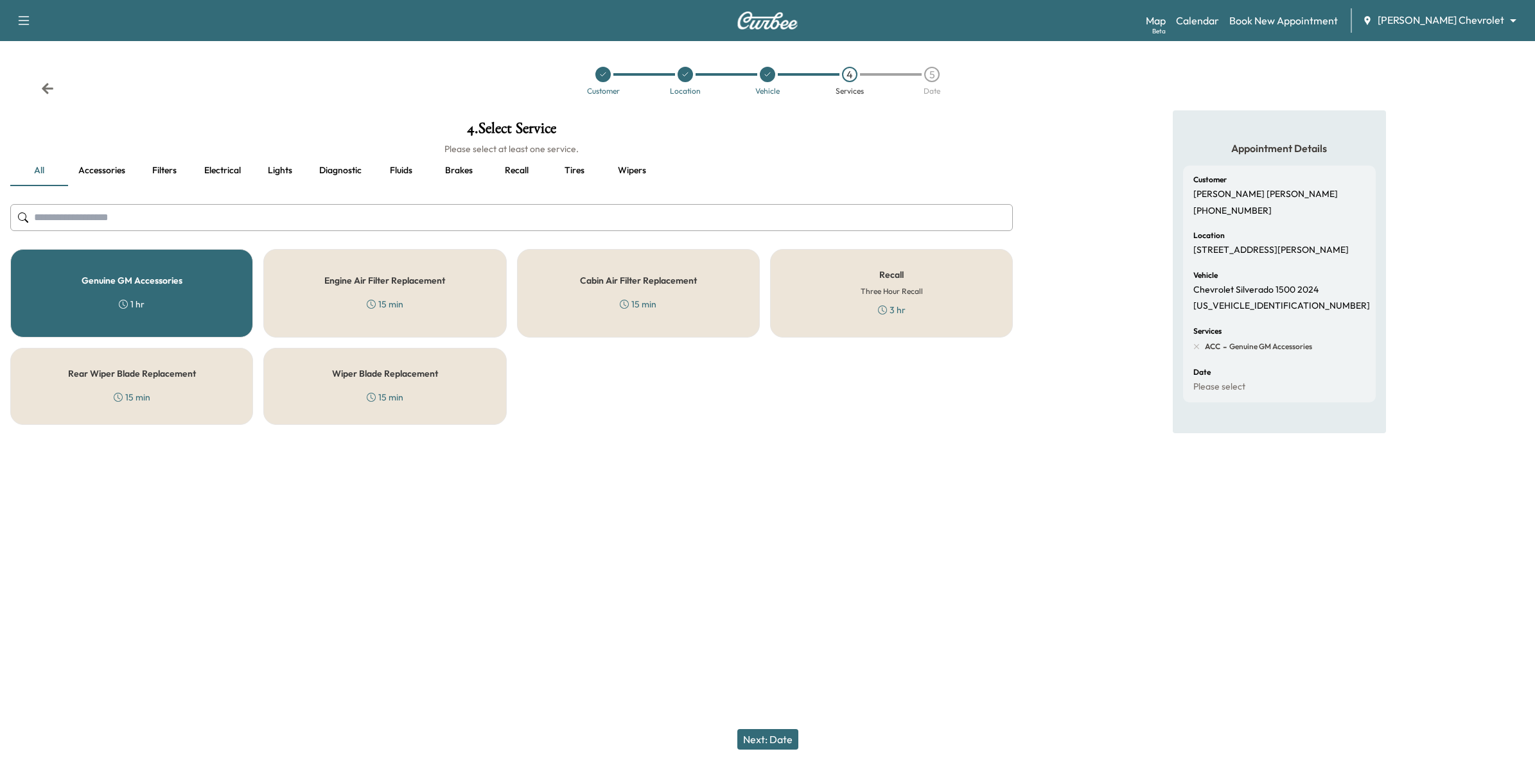
click at [764, 734] on button "Next: Date" at bounding box center [767, 739] width 61 height 21
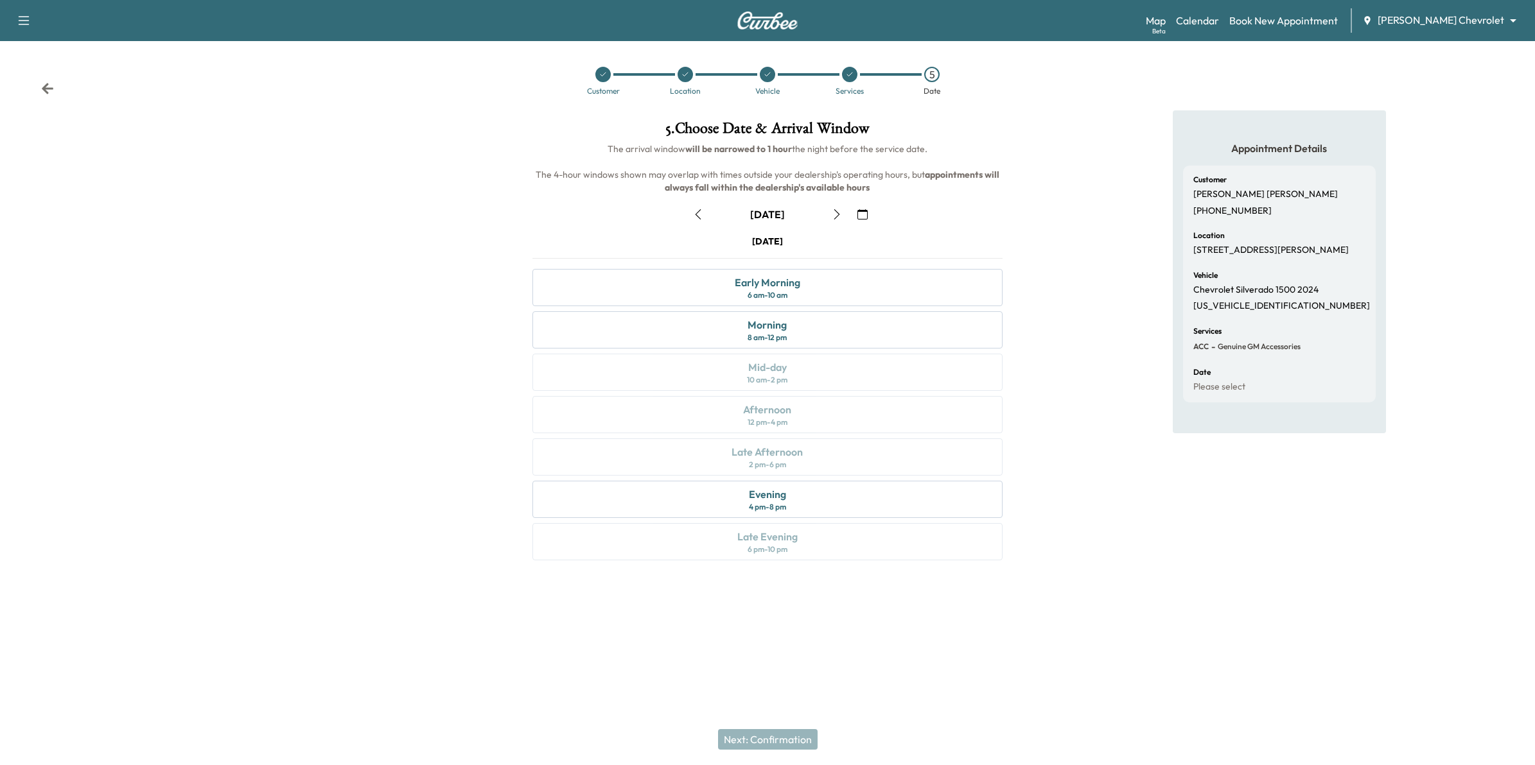
click at [859, 213] on icon "button" at bounding box center [862, 214] width 10 height 10
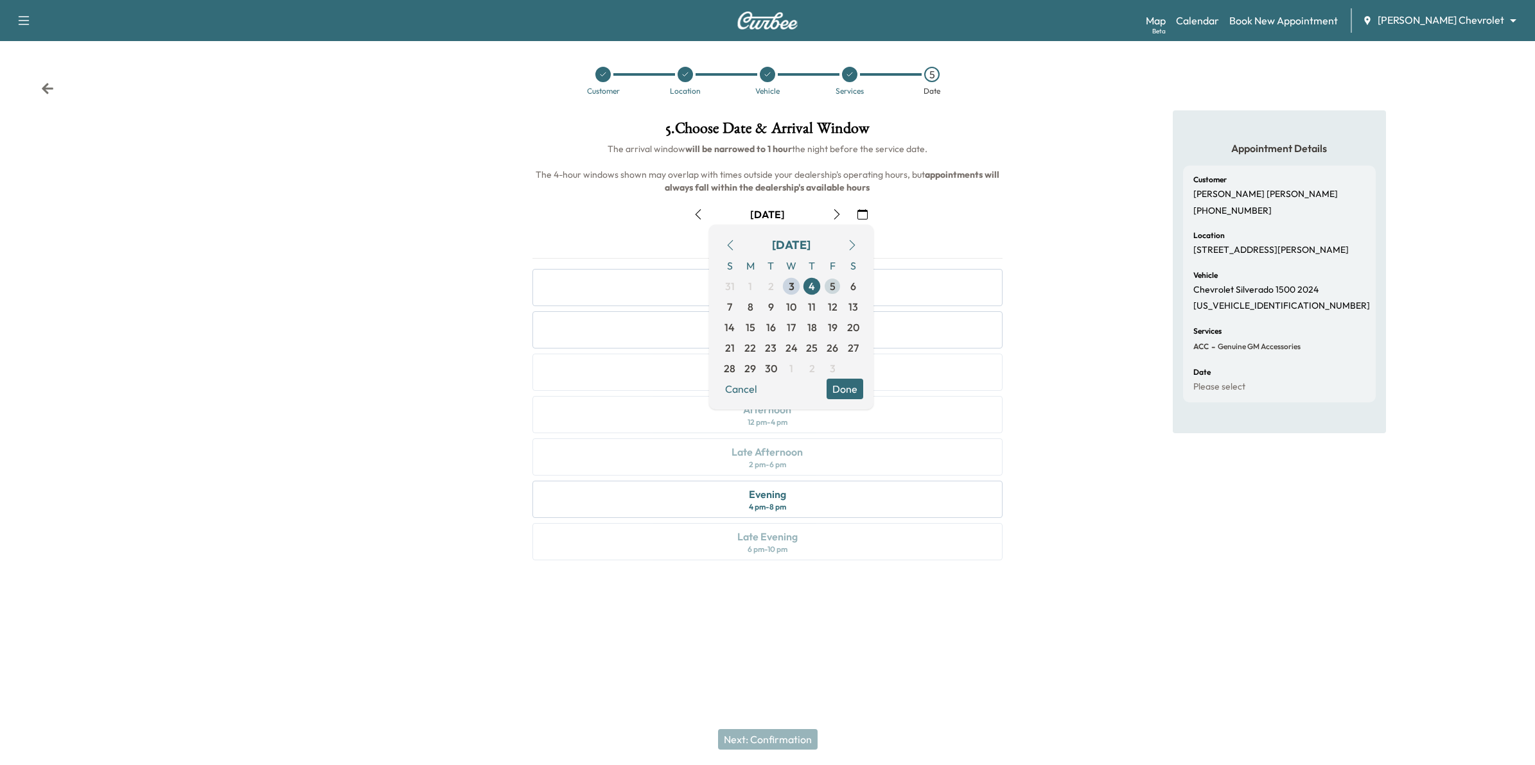
click at [832, 280] on span "5" at bounding box center [833, 286] width 6 height 15
click at [844, 390] on button "Done" at bounding box center [844, 389] width 37 height 21
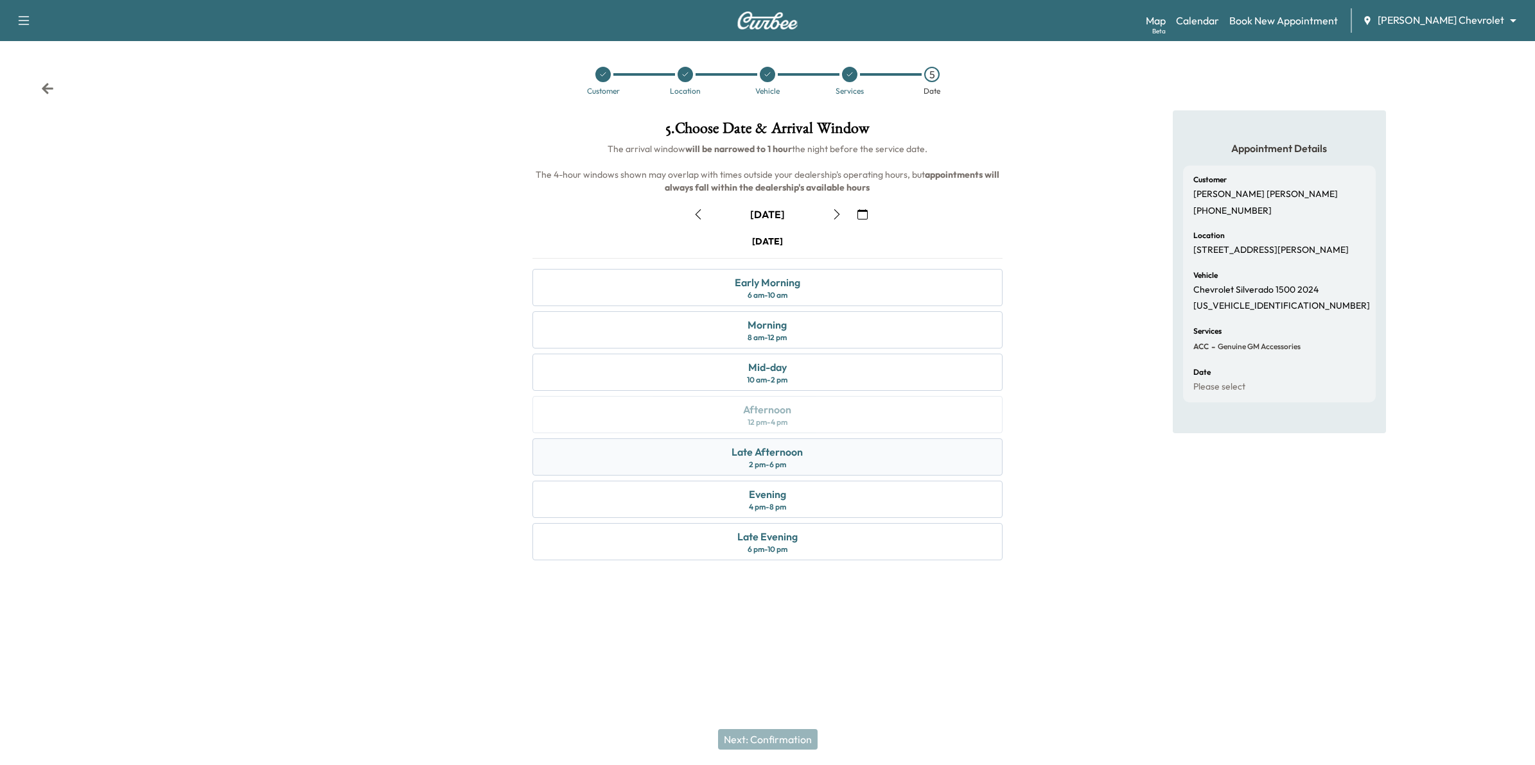
click at [788, 456] on div "Late Afternoon" at bounding box center [766, 451] width 71 height 15
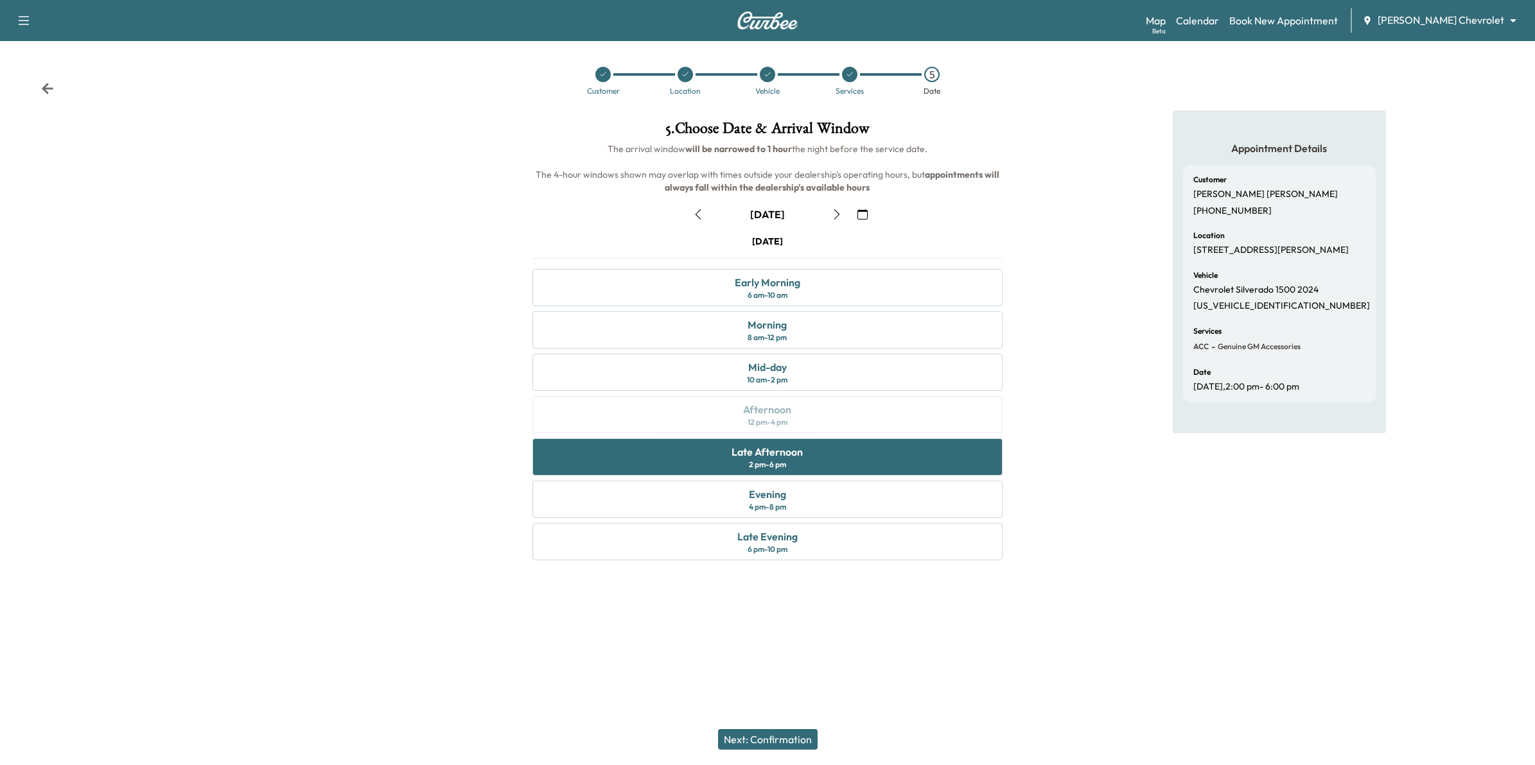
click at [791, 734] on button "Next: Confirmation" at bounding box center [768, 739] width 100 height 21
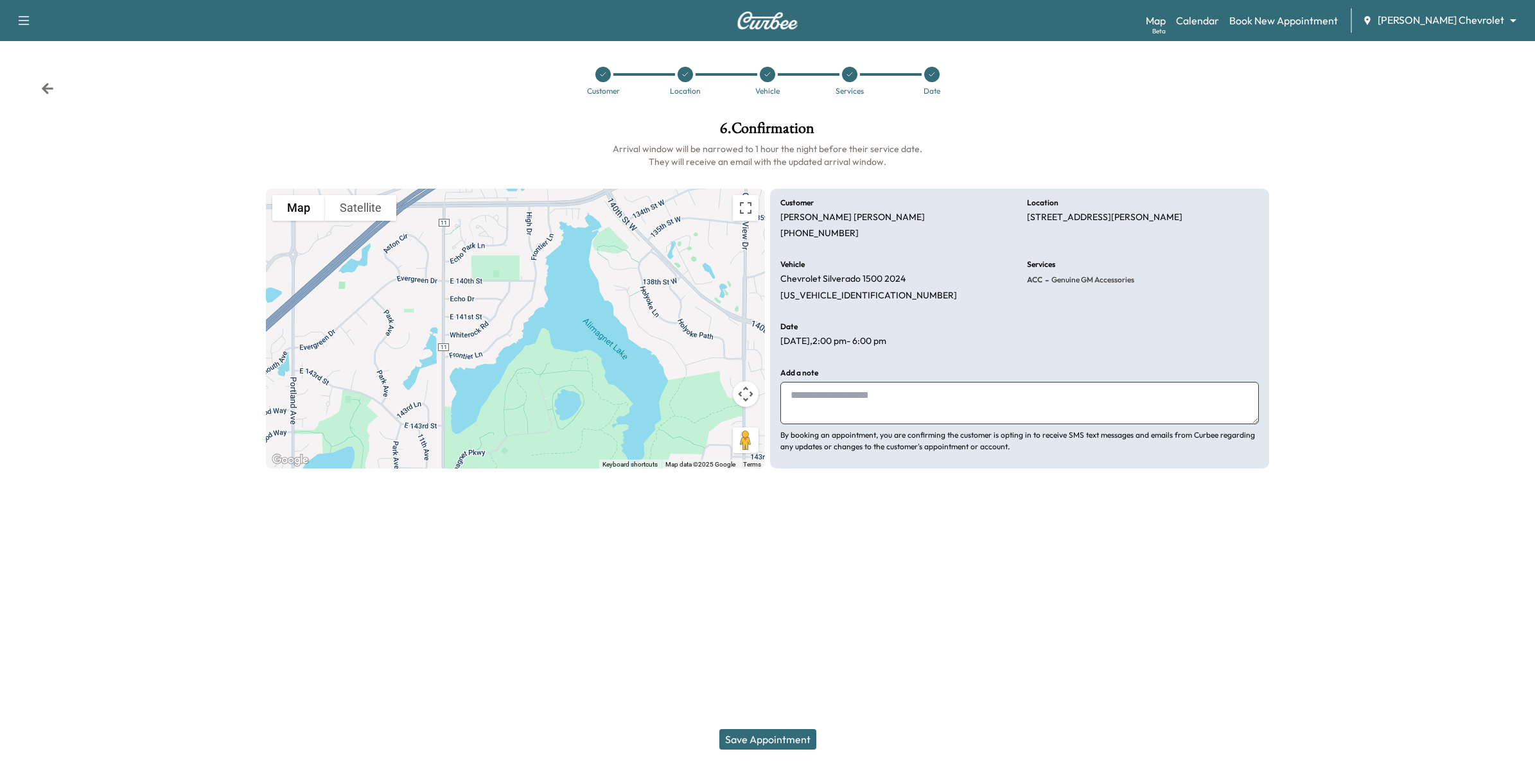
click at [755, 734] on button "Save Appointment" at bounding box center [767, 739] width 97 height 21
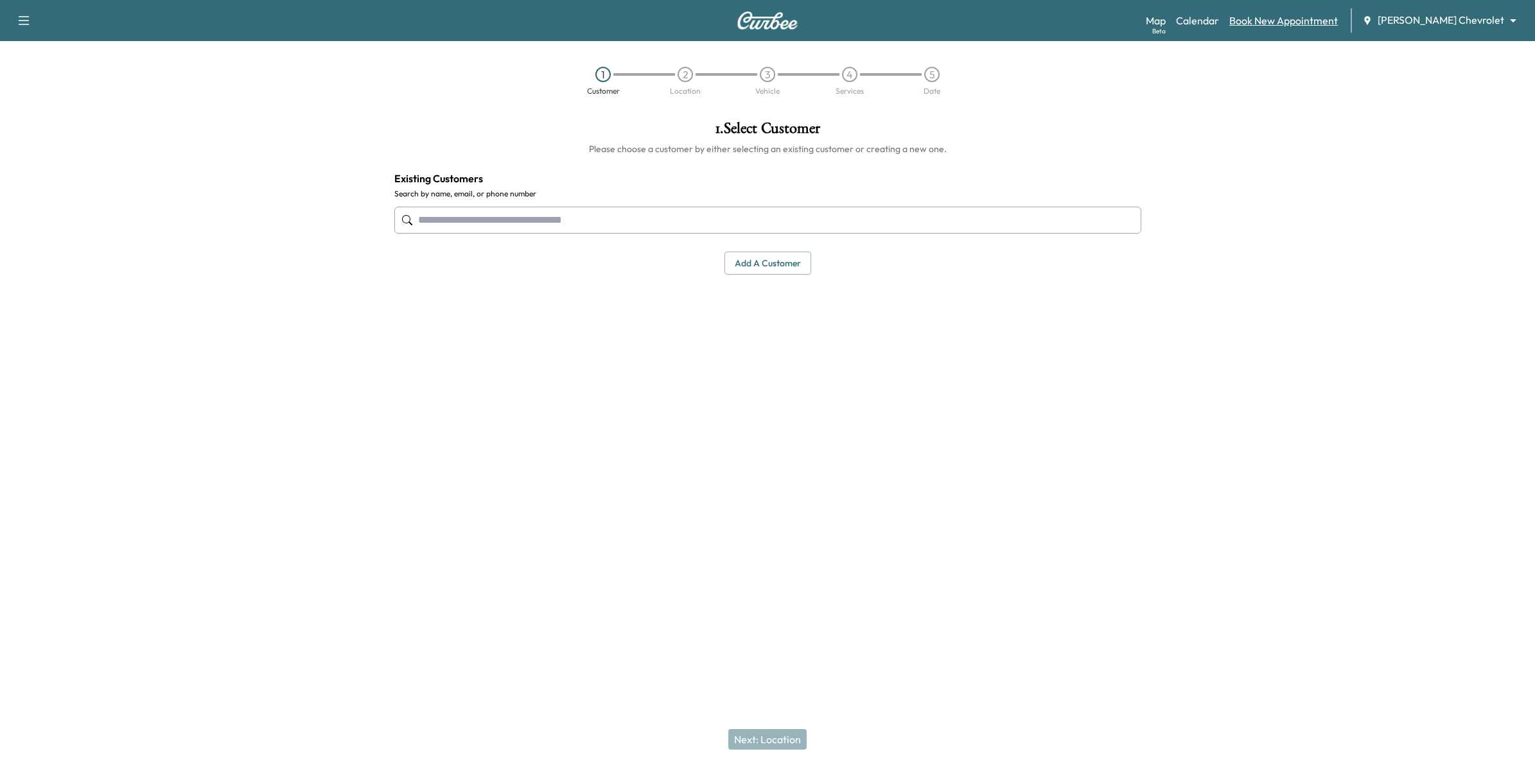
click at [1300, 20] on link "Book New Appointment" at bounding box center [1283, 20] width 109 height 15
click at [1219, 21] on link "Calendar" at bounding box center [1197, 20] width 43 height 15
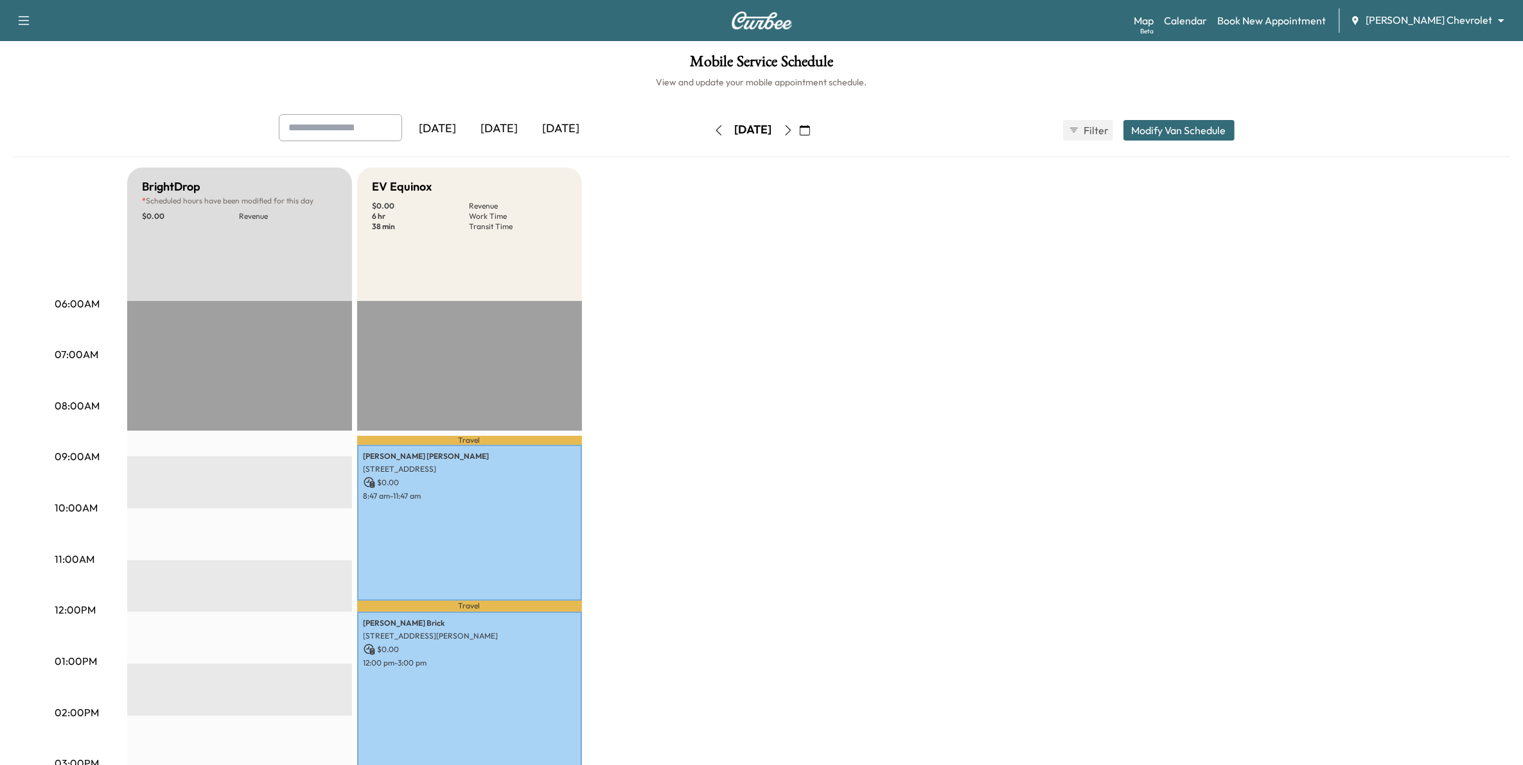
click at [793, 128] on icon "button" at bounding box center [788, 130] width 10 height 10
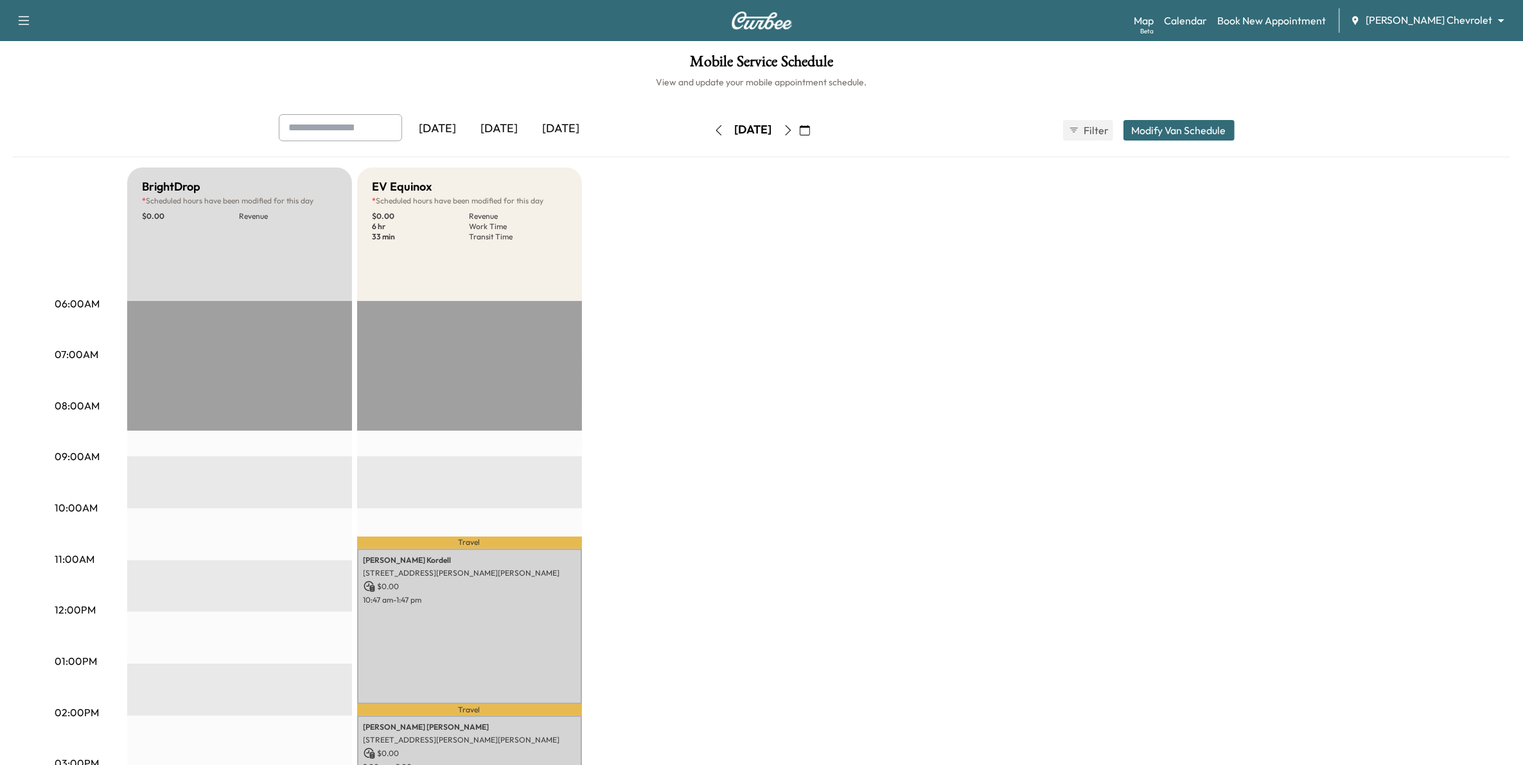
click at [793, 130] on icon "button" at bounding box center [788, 130] width 10 height 10
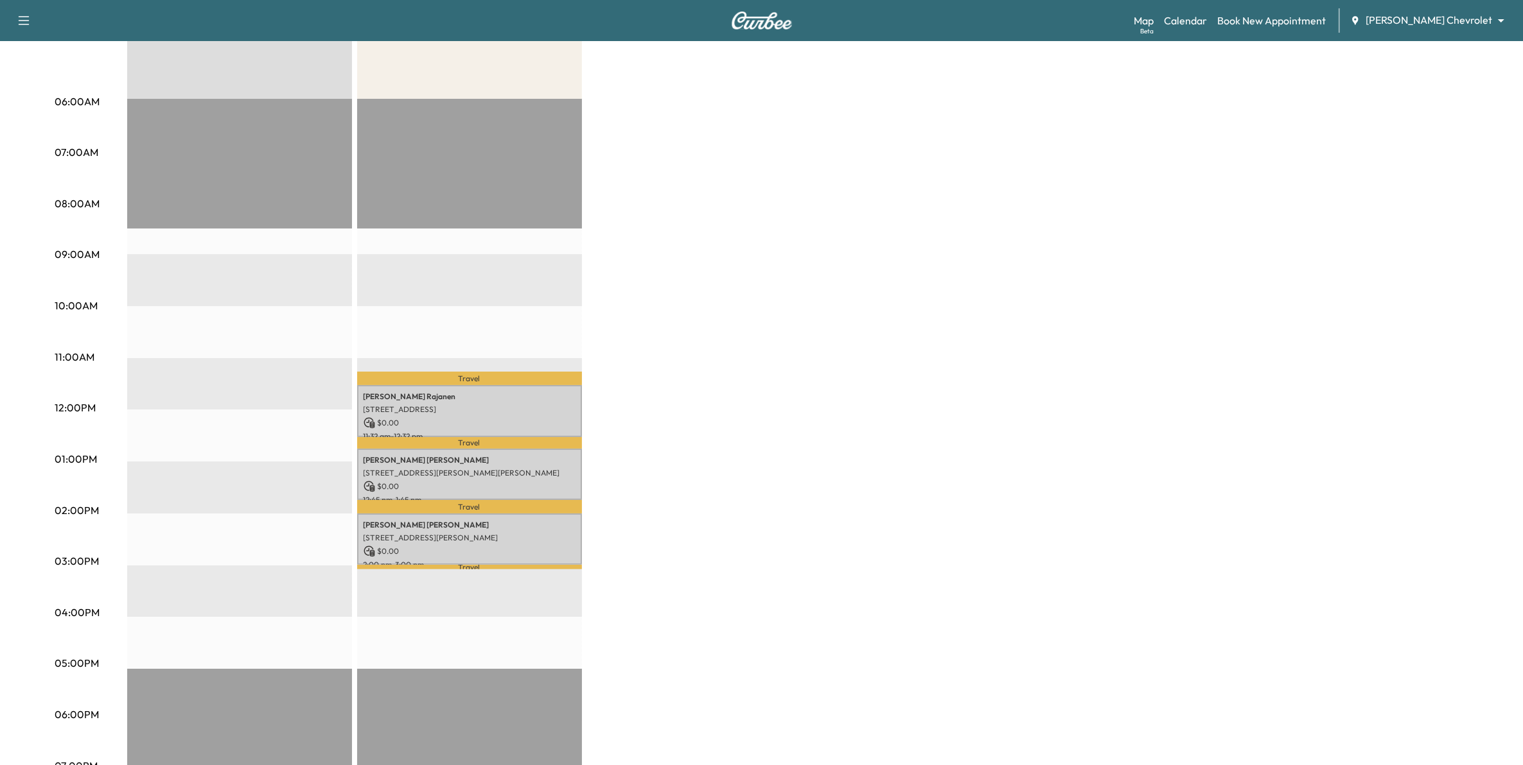
scroll to position [241, 0]
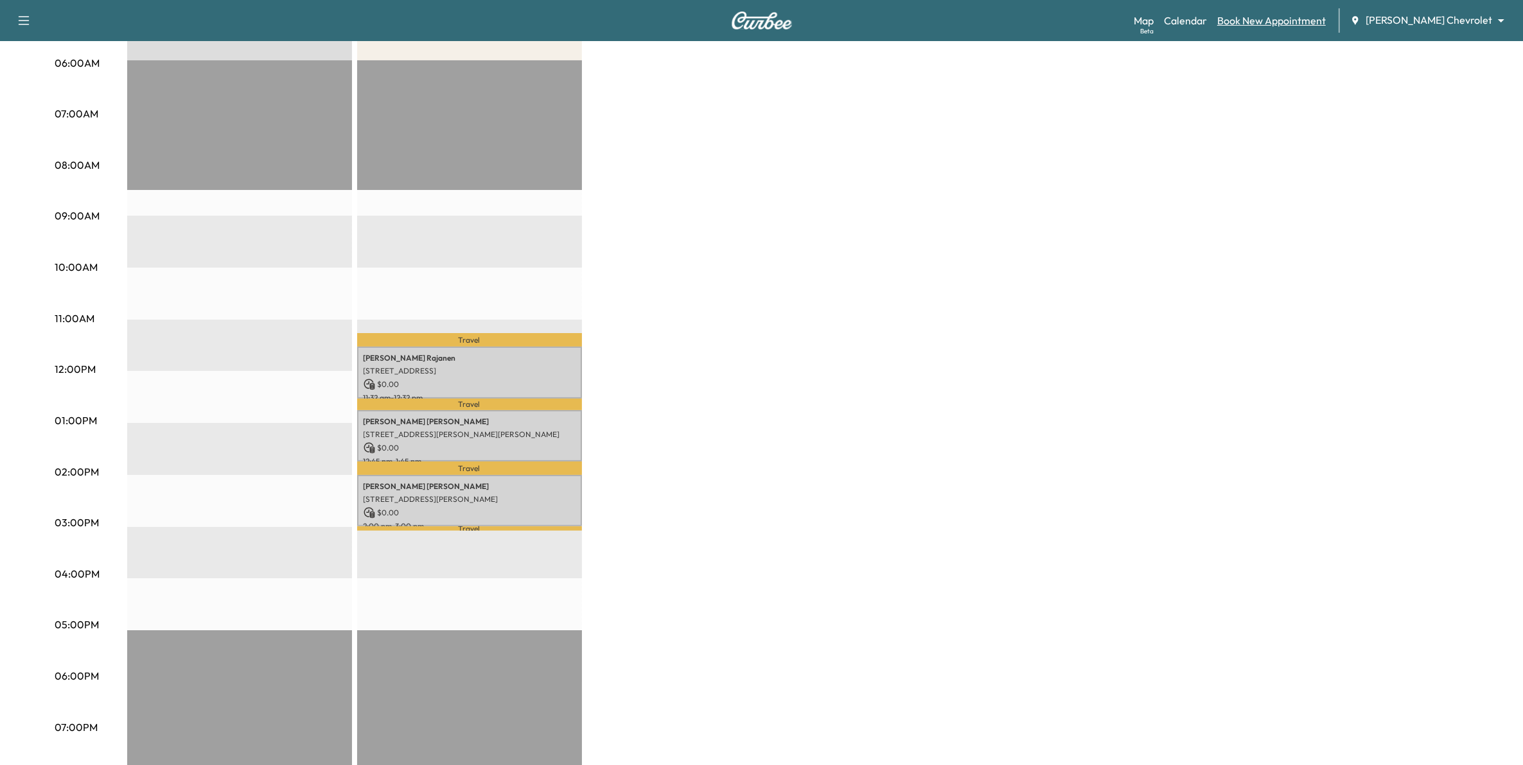
click at [1289, 22] on link "Book New Appointment" at bounding box center [1271, 20] width 109 height 15
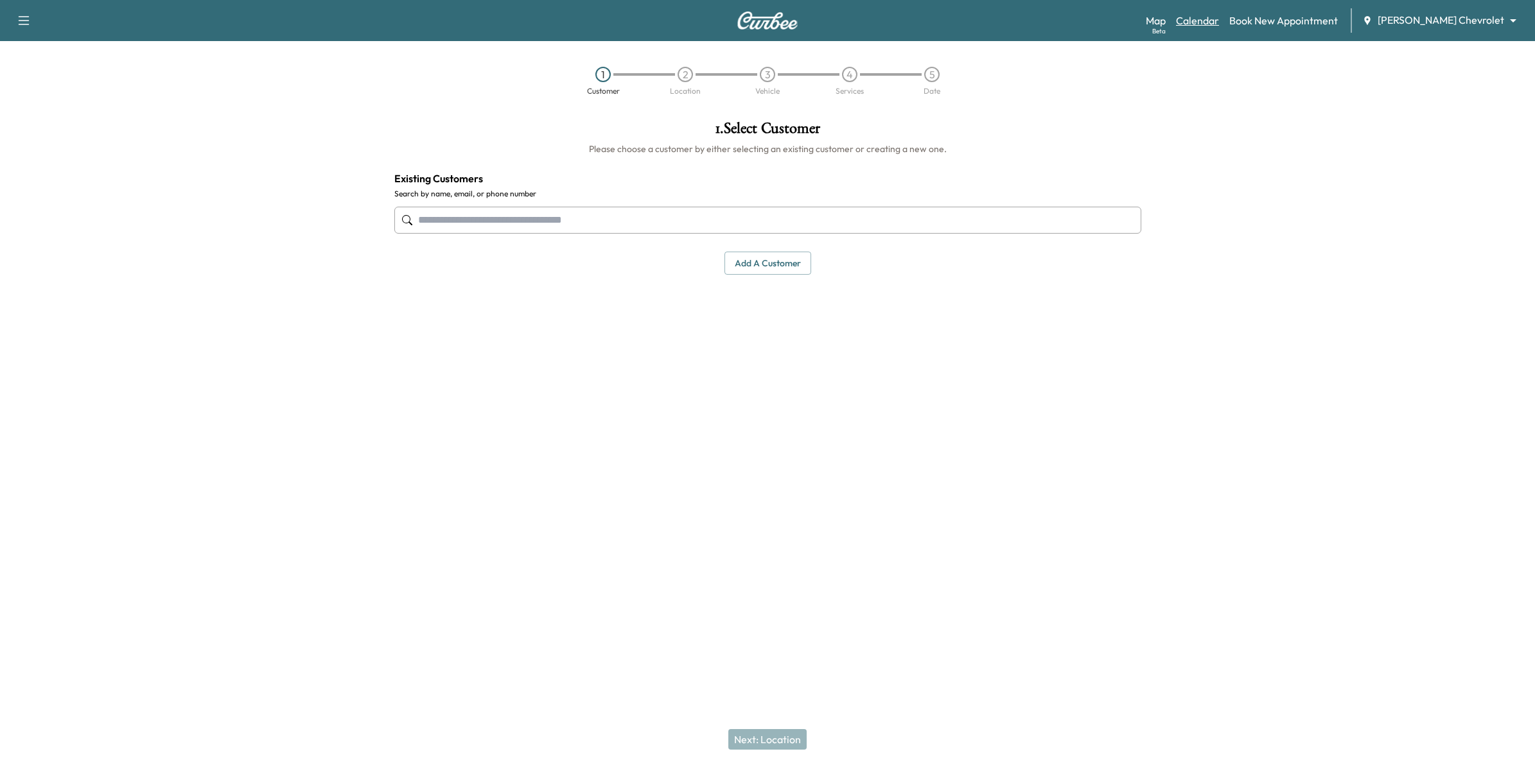
click at [1219, 23] on link "Calendar" at bounding box center [1197, 20] width 43 height 15
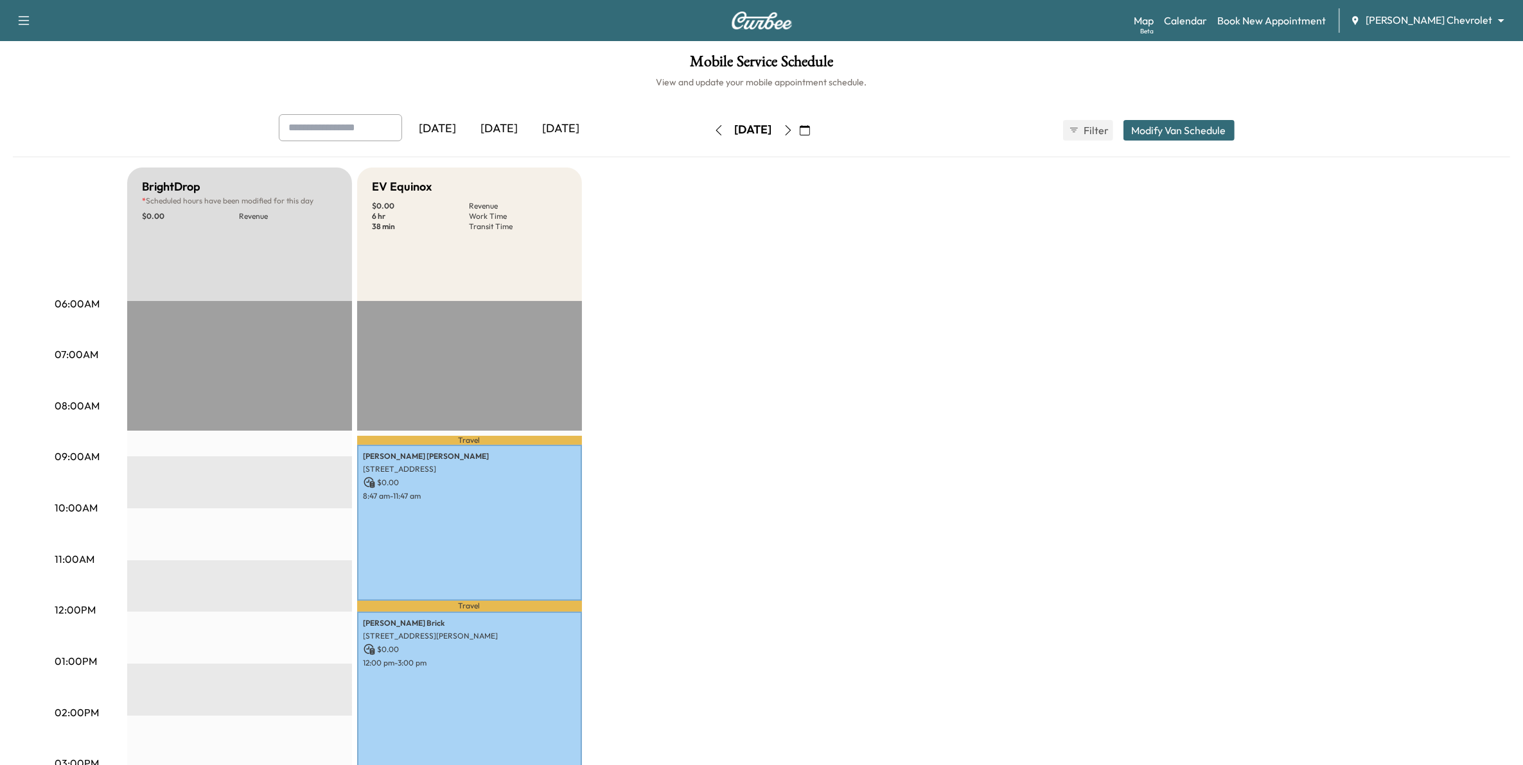
click at [1169, 135] on button "Modify Van Schedule" at bounding box center [1178, 130] width 111 height 21
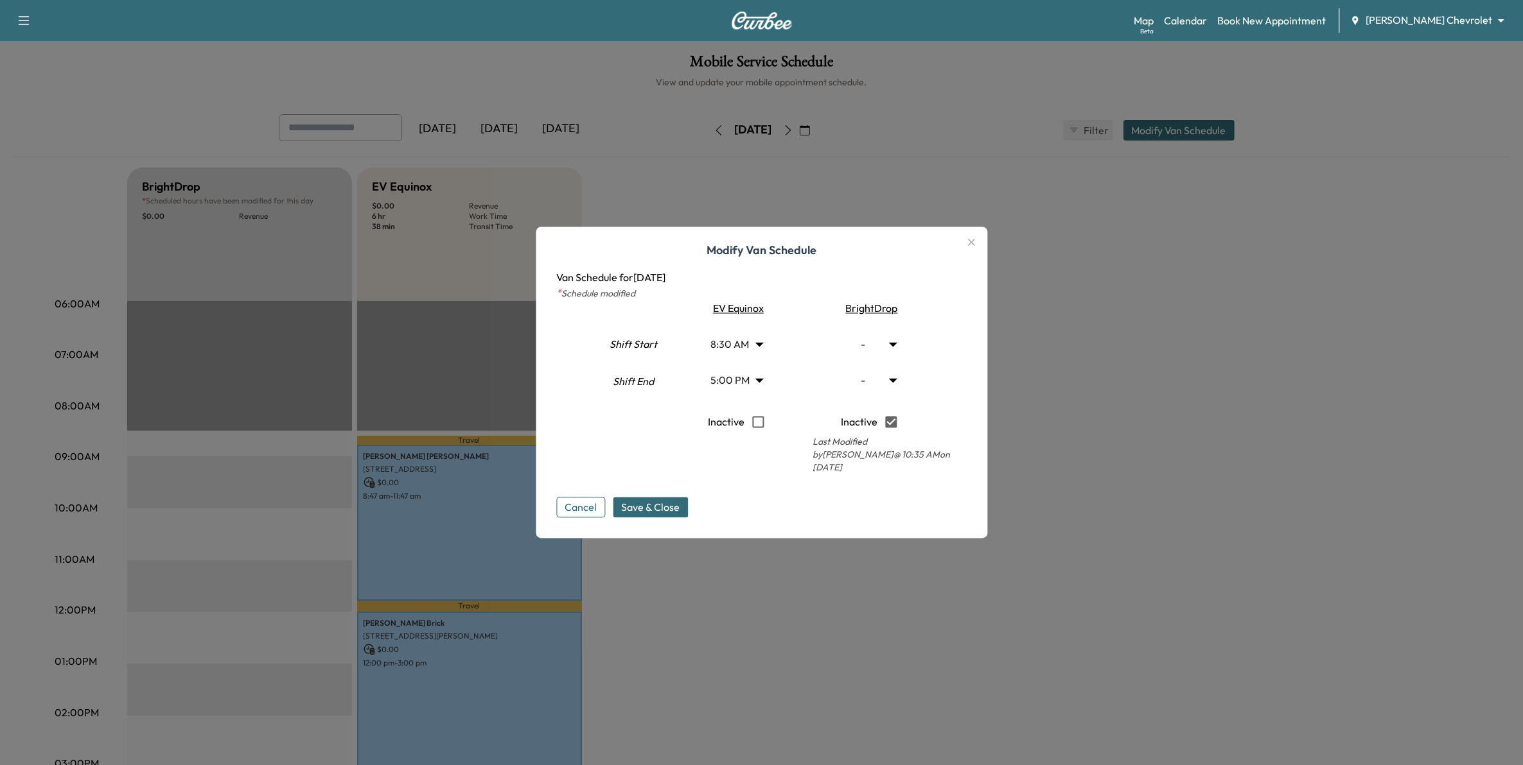
click at [974, 241] on icon "button" at bounding box center [970, 242] width 15 height 15
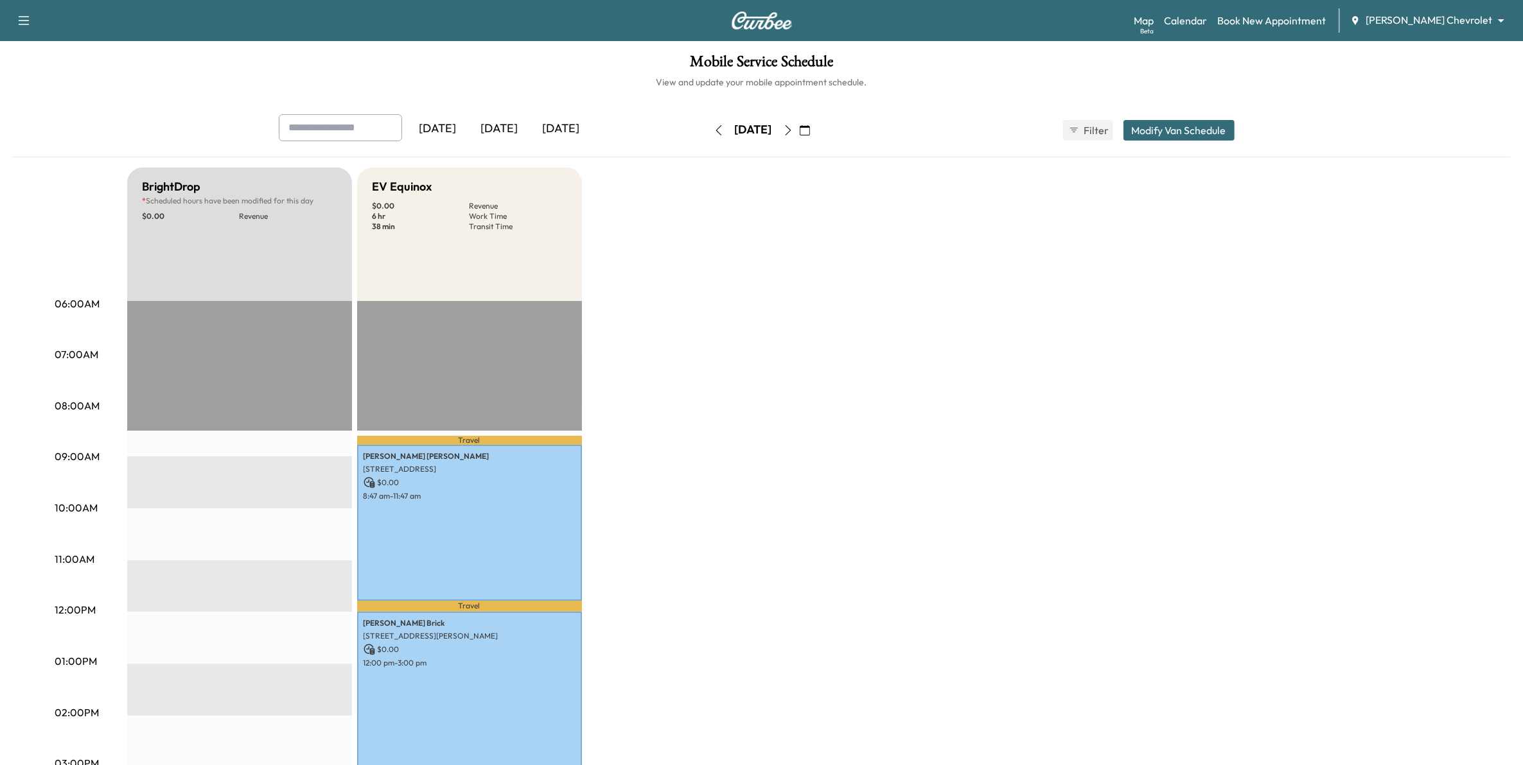
click at [799, 123] on button "button" at bounding box center [788, 130] width 22 height 21
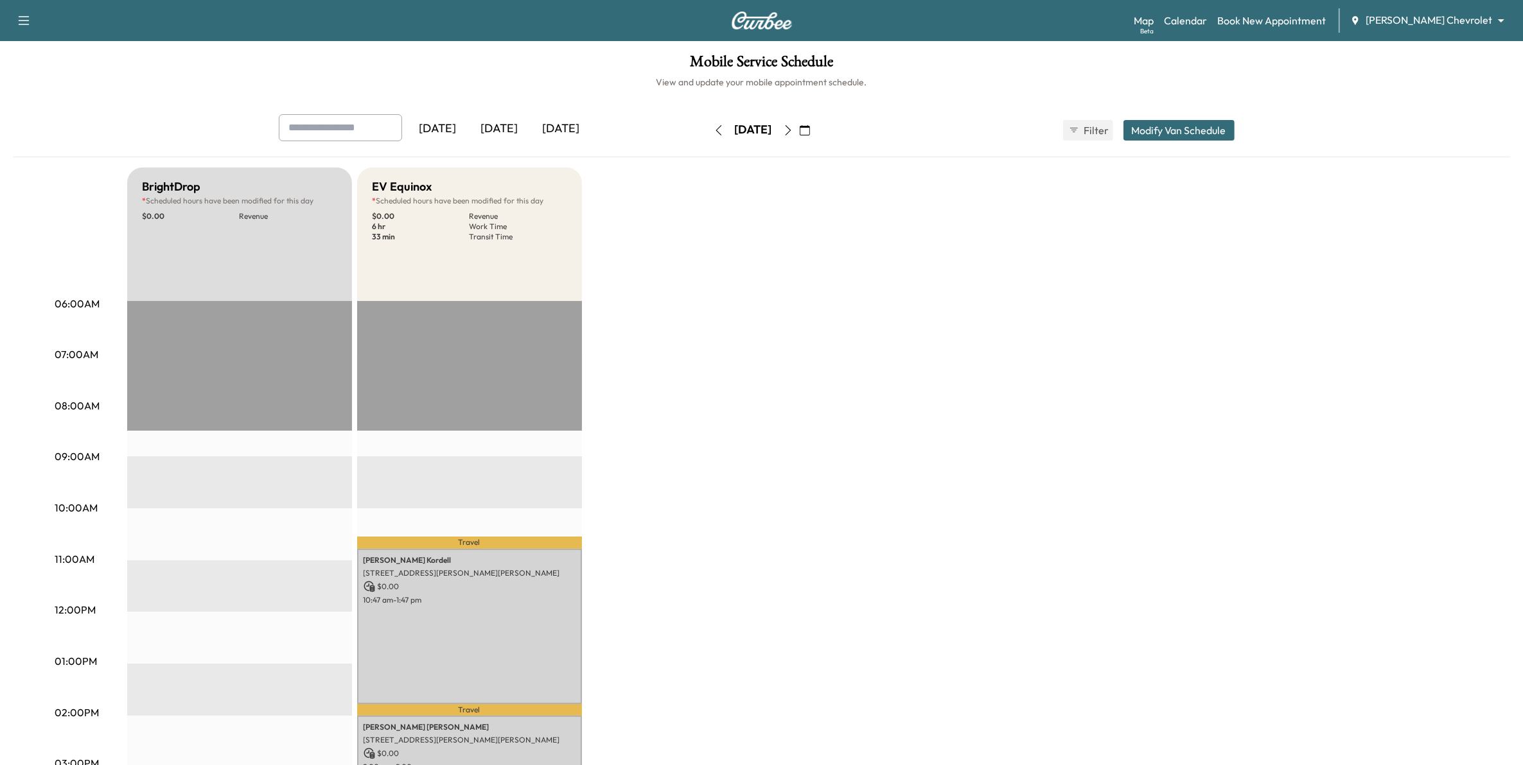
click at [793, 127] on icon "button" at bounding box center [788, 130] width 10 height 10
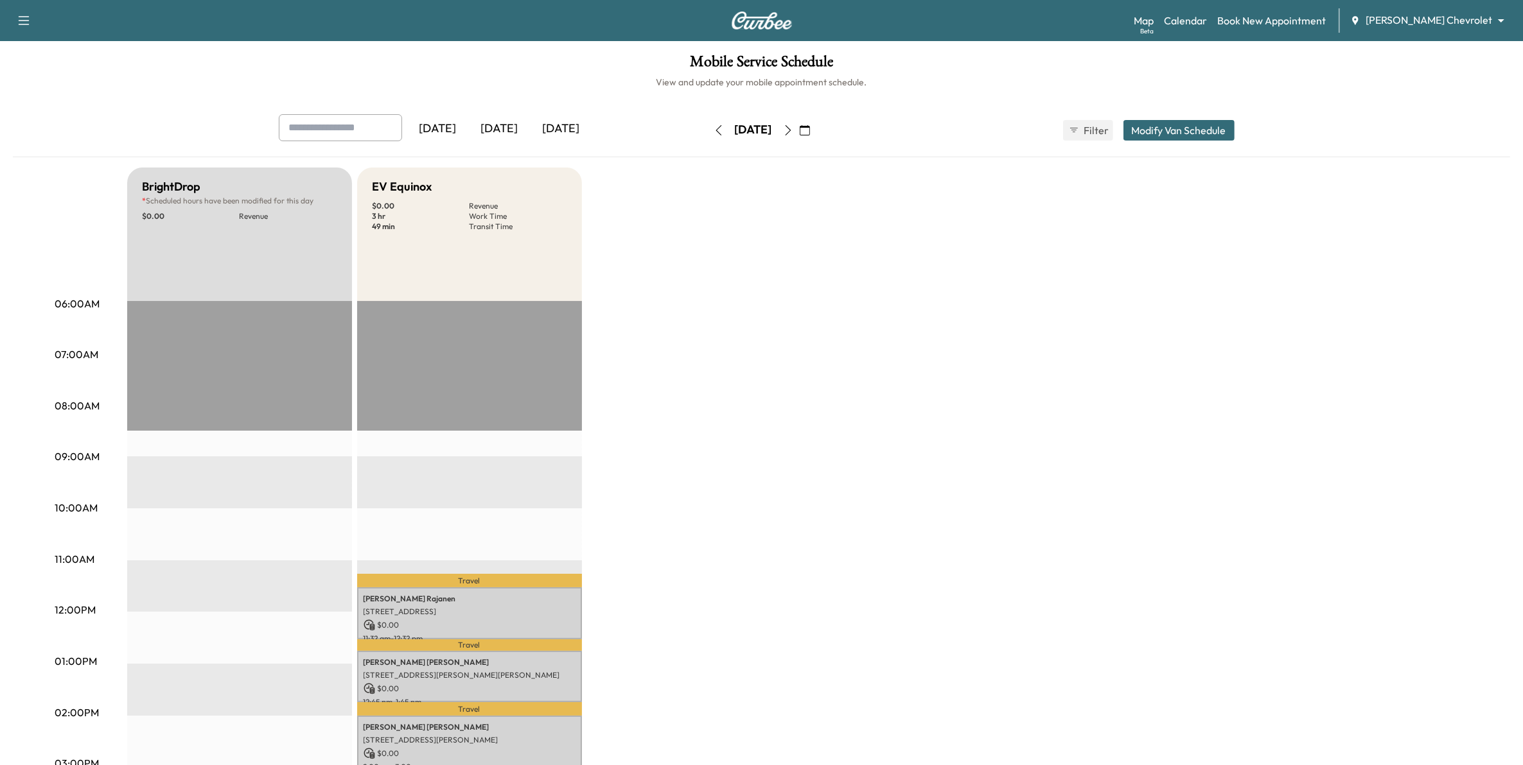
click at [1195, 133] on button "Modify Van Schedule" at bounding box center [1178, 130] width 111 height 21
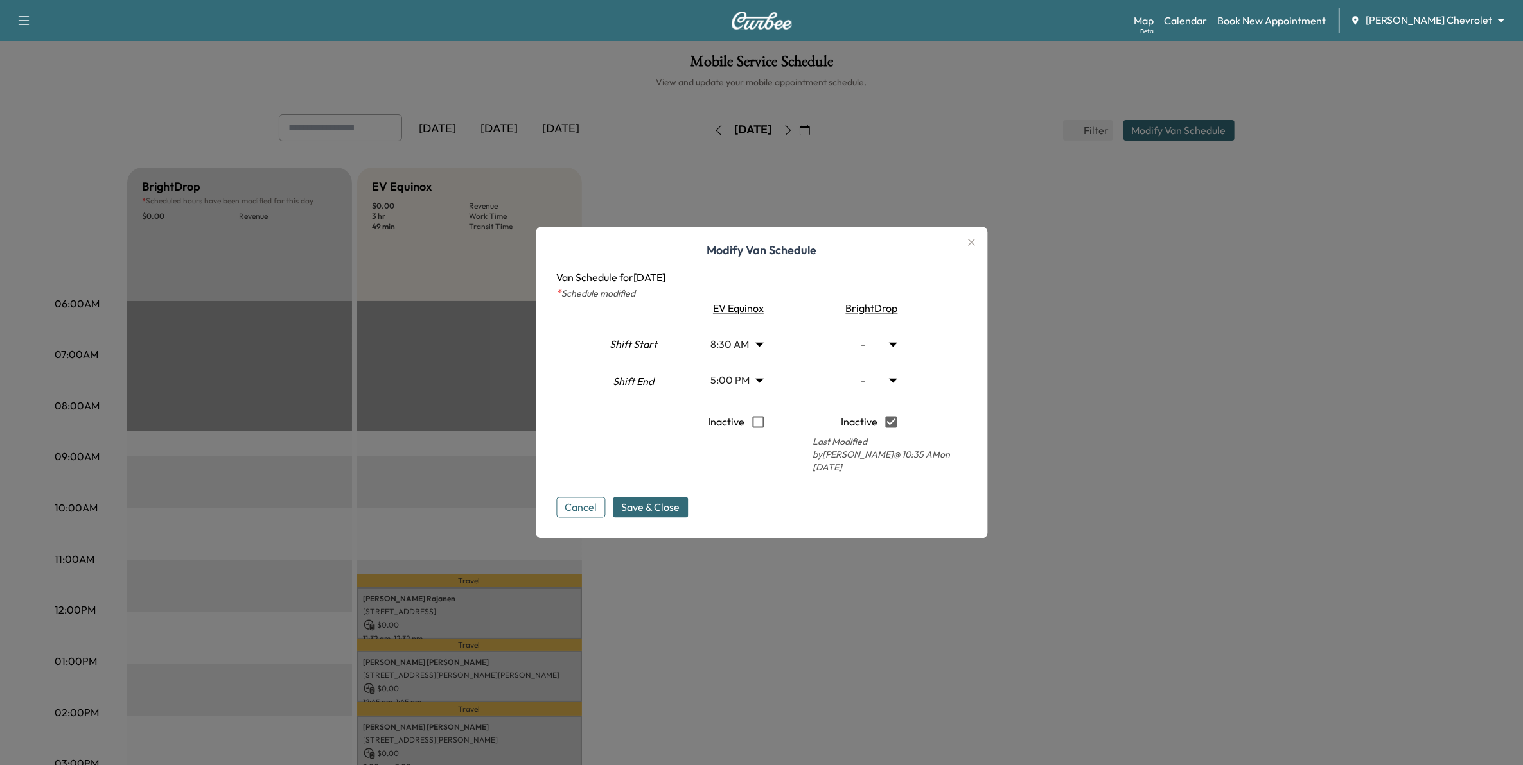
click at [764, 387] on body "Support Log Out Map Beta Calendar Book New Appointment Mauer Chevrolet ********…" at bounding box center [761, 382] width 1523 height 765
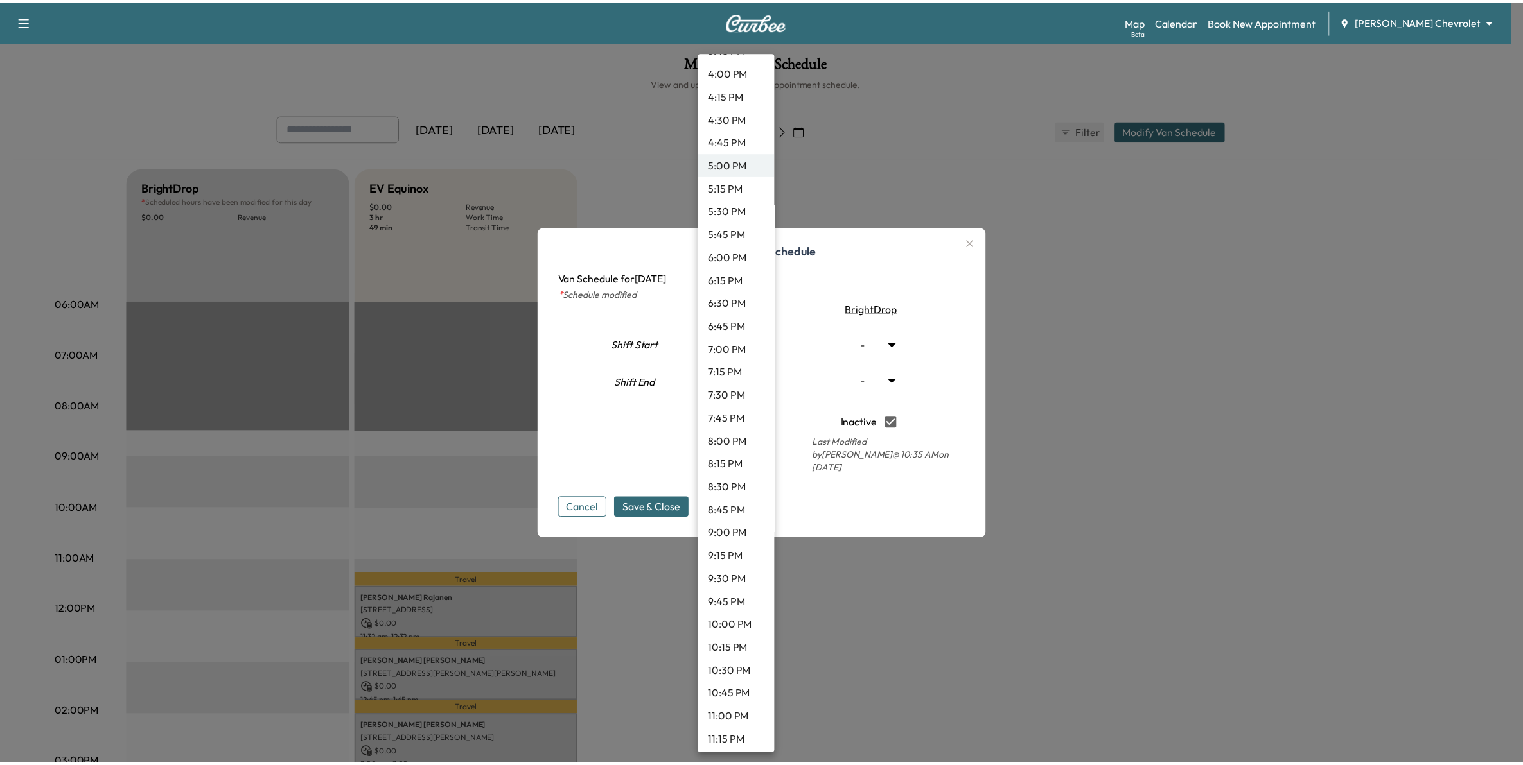
scroll to position [1548, 0]
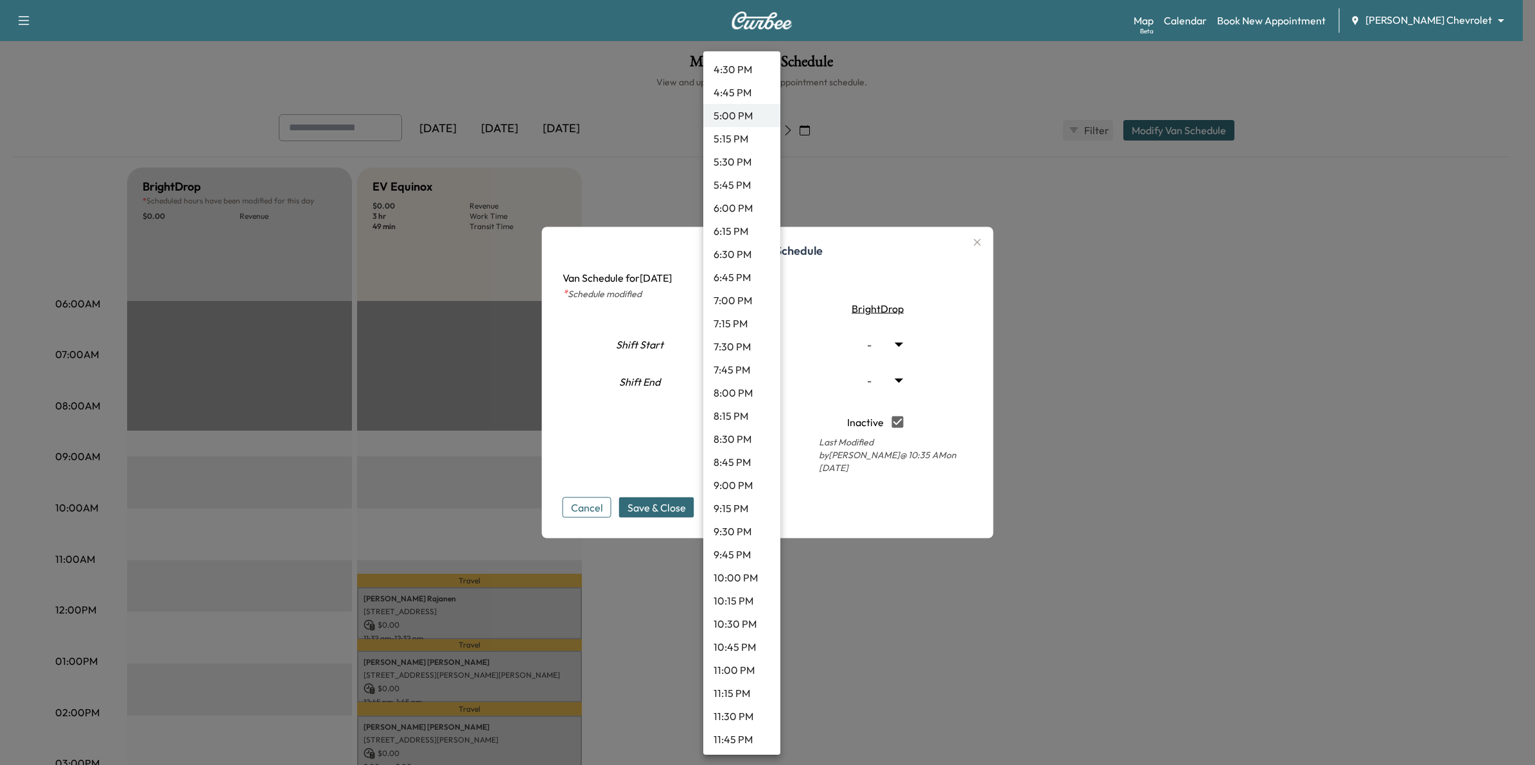
click at [749, 434] on li "8:30 PM" at bounding box center [741, 439] width 77 height 23
type input "****"
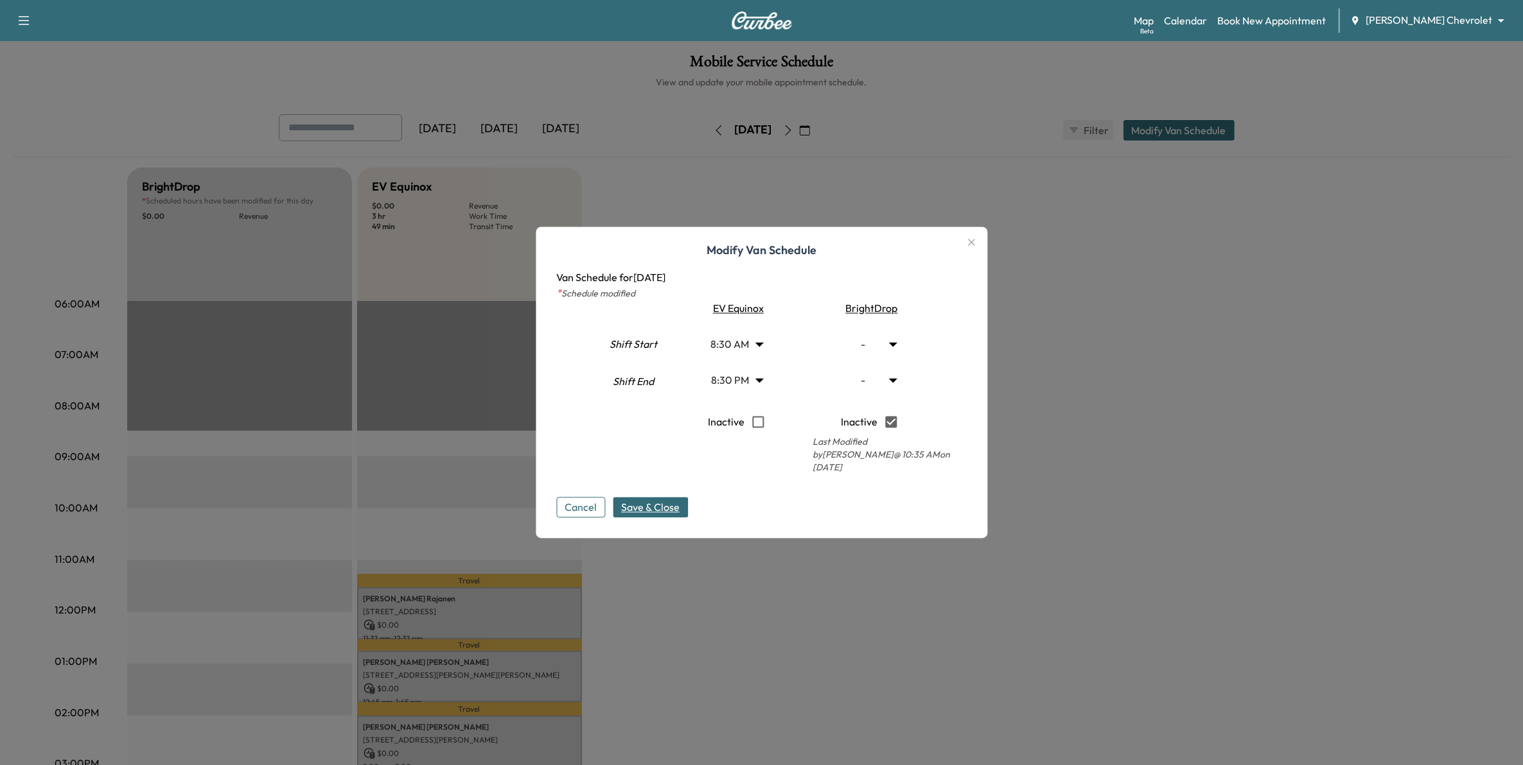
click at [669, 502] on span "Save & Close" at bounding box center [650, 507] width 58 height 15
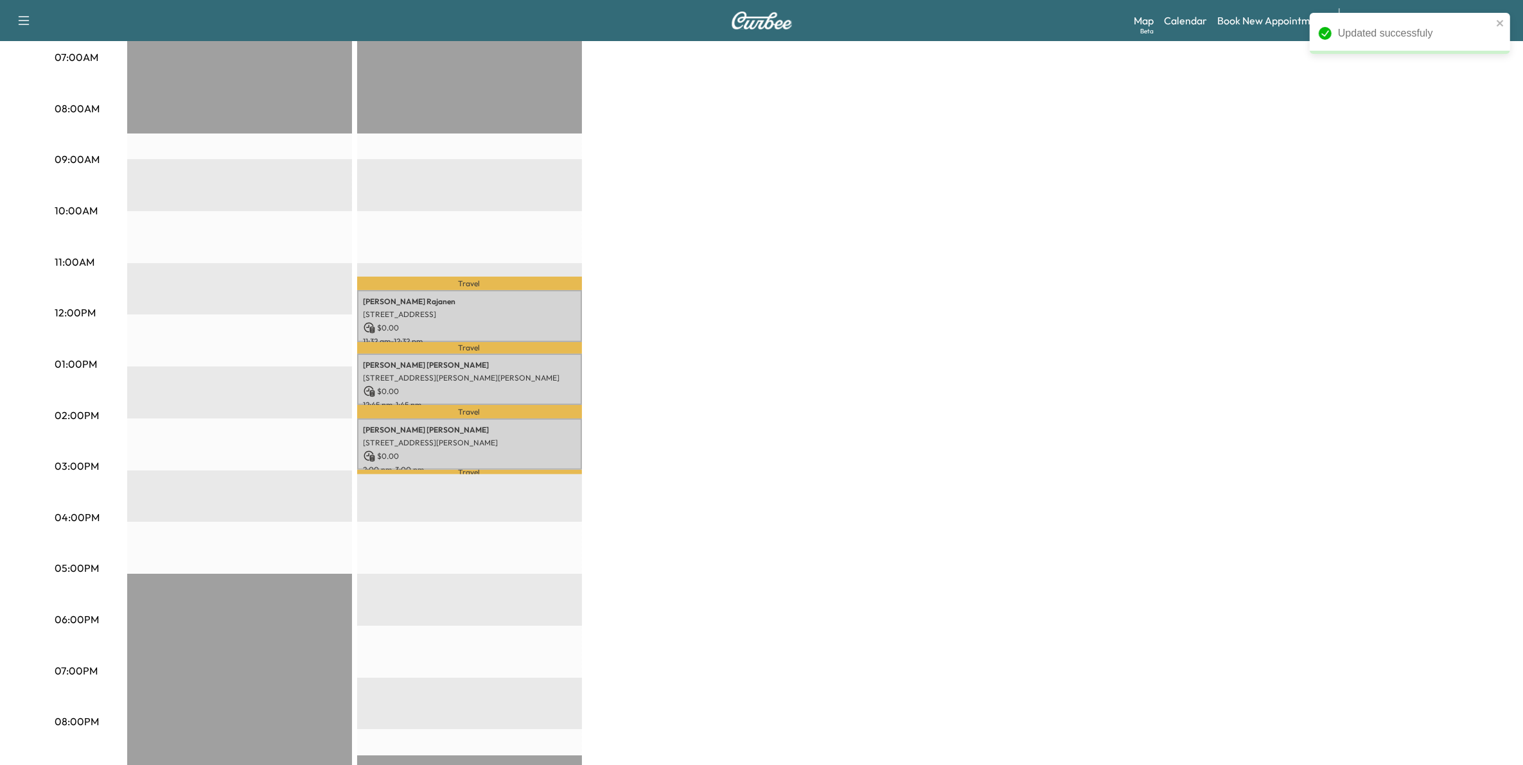
scroll to position [378, 0]
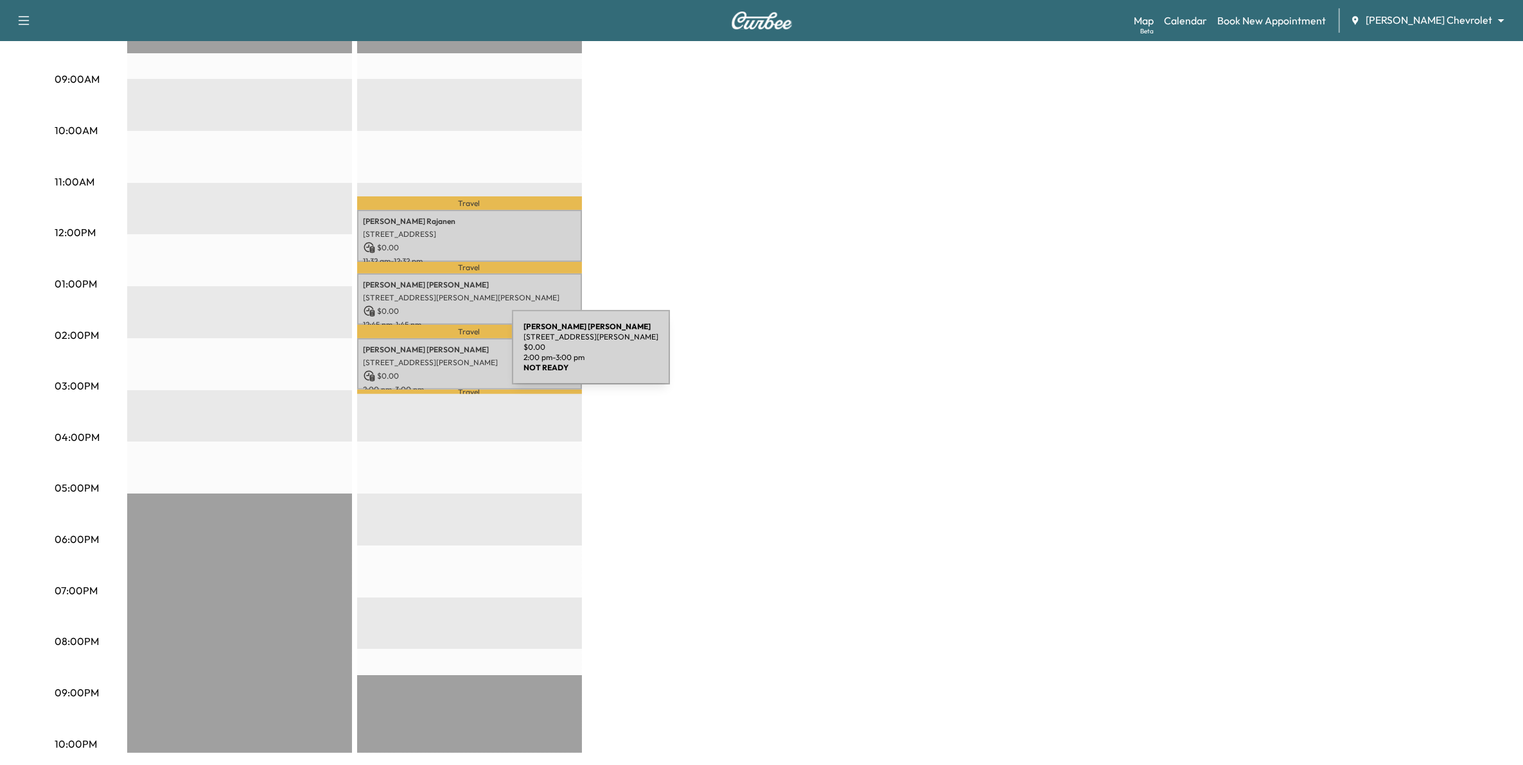
click at [415, 358] on p "[STREET_ADDRESS][PERSON_NAME]" at bounding box center [469, 363] width 212 height 10
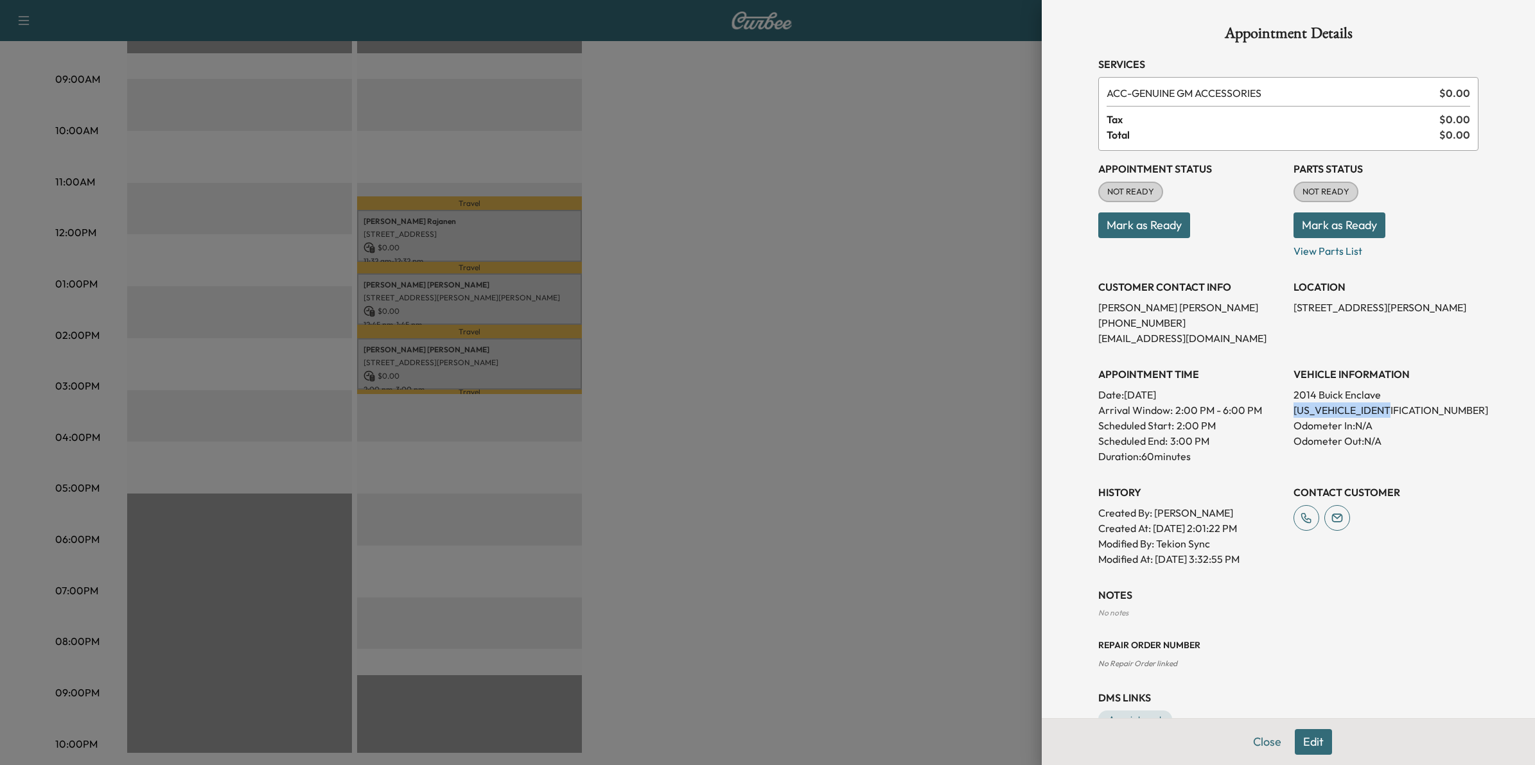
drag, startPoint x: 1384, startPoint y: 406, endPoint x: 1280, endPoint y: 408, distance: 104.0
click at [1280, 408] on div "Appointment Status NOT READY Mark as Ready Parts Status NOT READY Mark as Ready…" at bounding box center [1288, 359] width 380 height 416
drag, startPoint x: 1280, startPoint y: 408, endPoint x: 1289, endPoint y: 410, distance: 9.1
copy p "5GAKVCKD5EJ332420"
click at [984, 480] on div at bounding box center [767, 382] width 1535 height 765
